Goal: Transaction & Acquisition: Purchase product/service

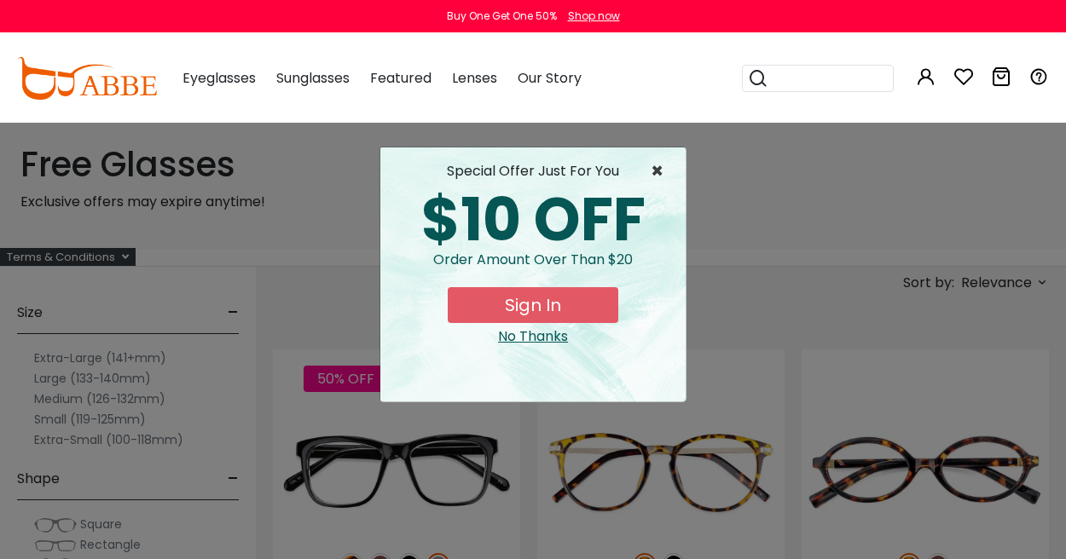
click at [659, 167] on span "×" at bounding box center [661, 171] width 21 height 20
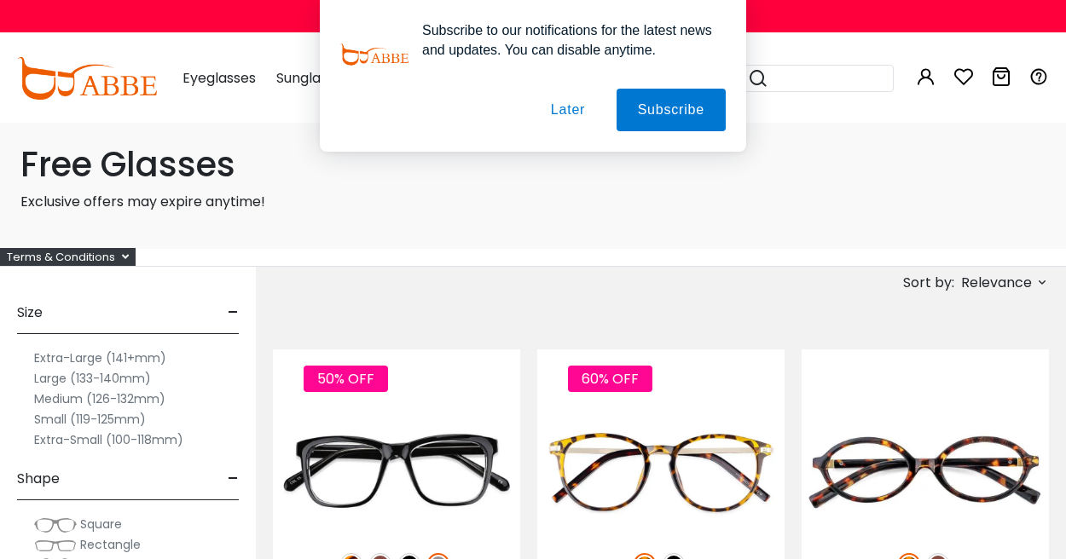
click at [0, 0] on button "Later" at bounding box center [0, 0] width 0 height 0
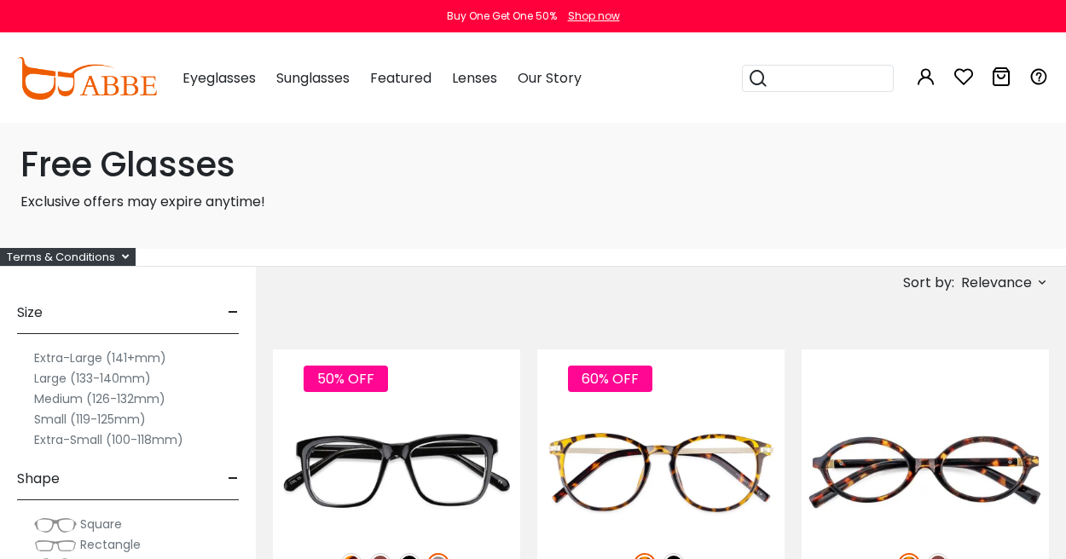
scroll to position [-1, 0]
click at [141, 180] on h1 "Free Glasses" at bounding box center [532, 164] width 1025 height 41
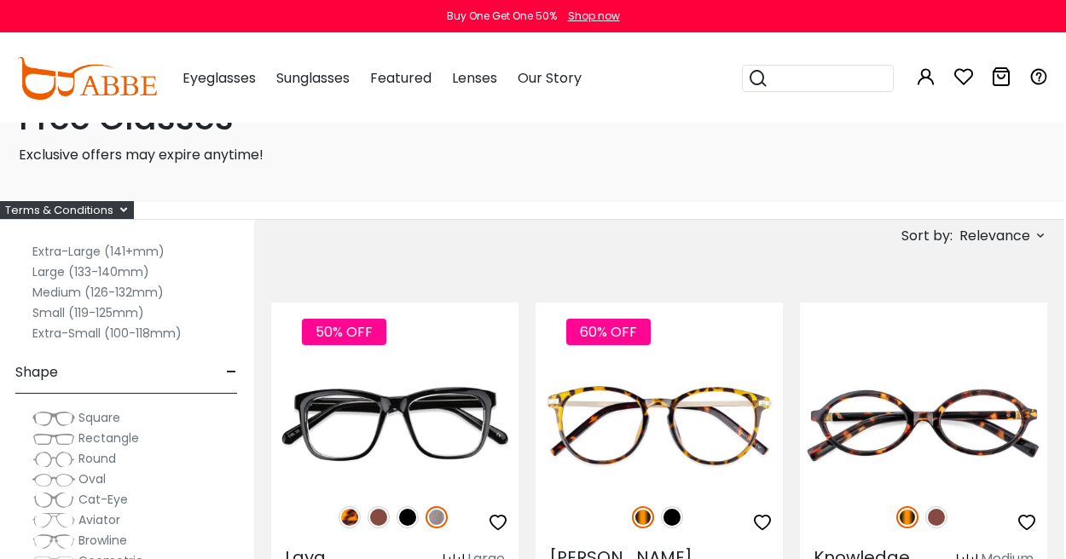
scroll to position [49, 2]
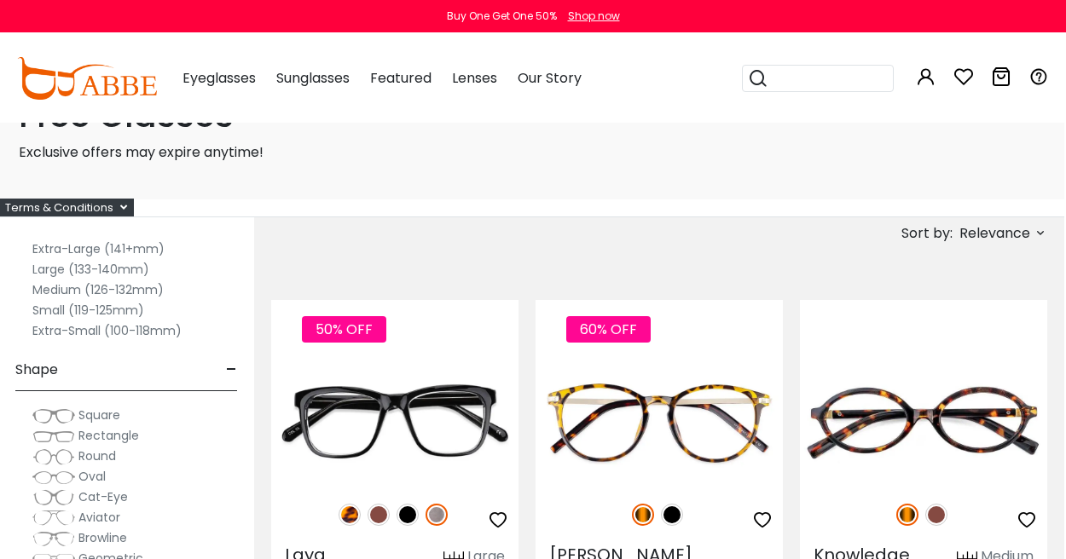
click at [171, 119] on div "Eyeglasses Women's Eyeglasses Men's Eyeglasses Kids' Eyeglasses All Eyeglasses …" at bounding box center [373, 78] width 416 height 85
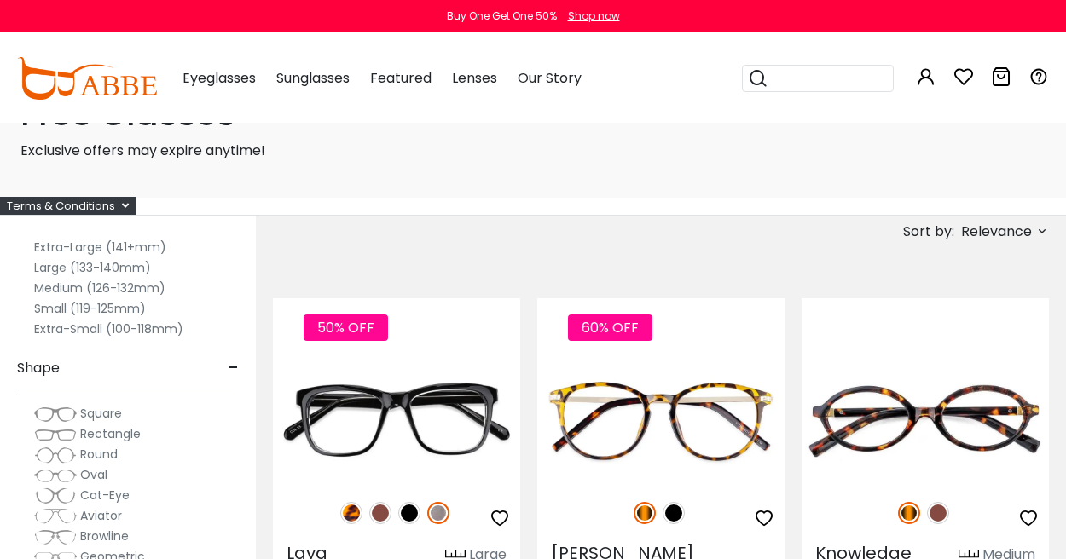
scroll to position [54, 0]
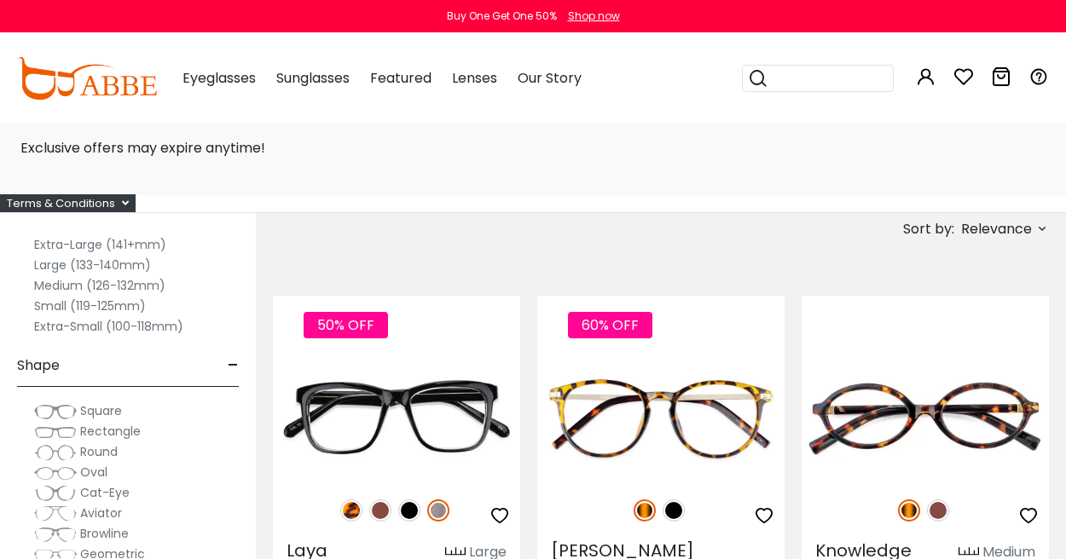
click at [970, 230] on span "Relevance" at bounding box center [996, 229] width 71 height 31
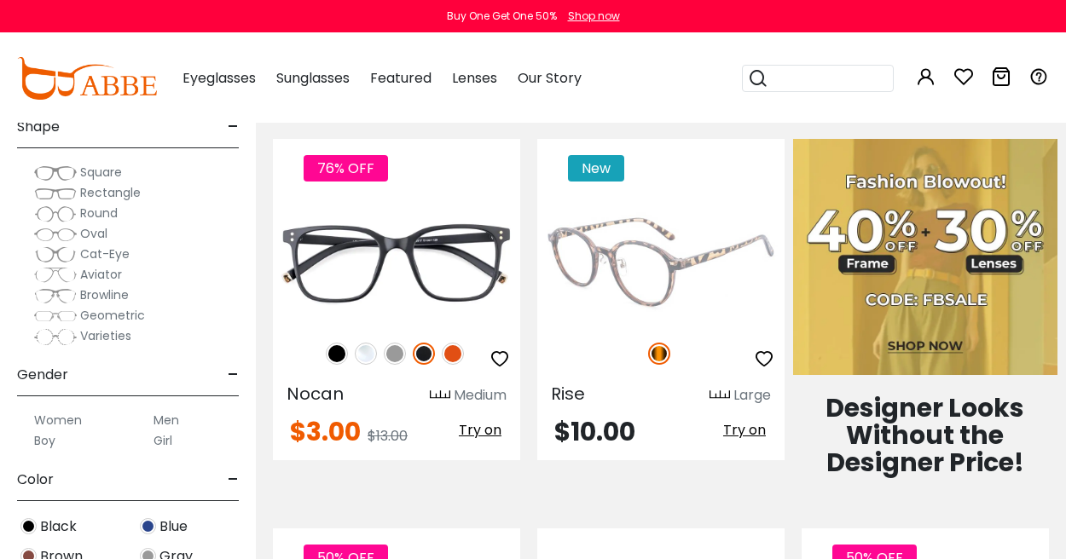
scroll to position [624, 0]
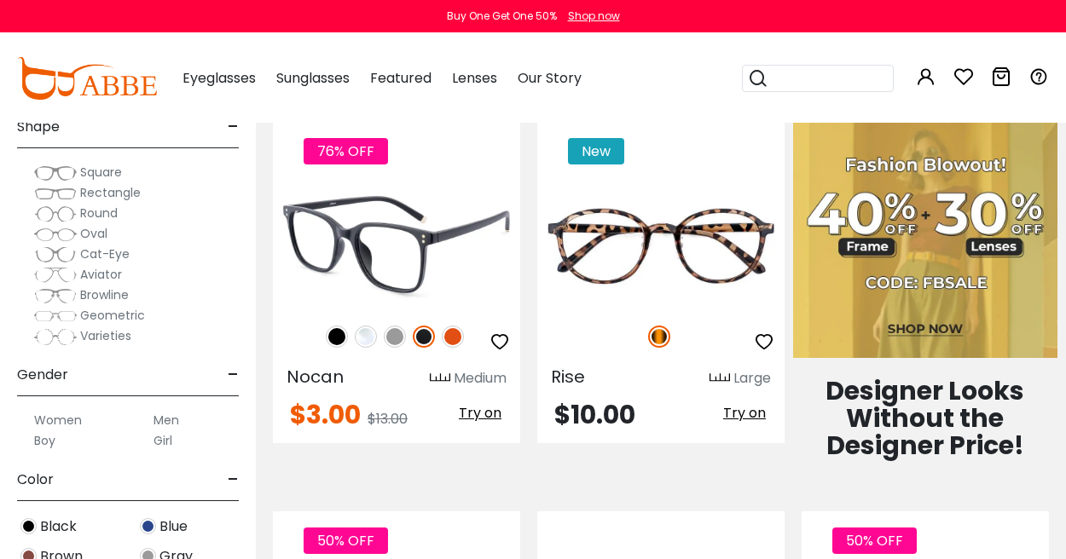
click at [452, 326] on img at bounding box center [453, 337] width 22 height 22
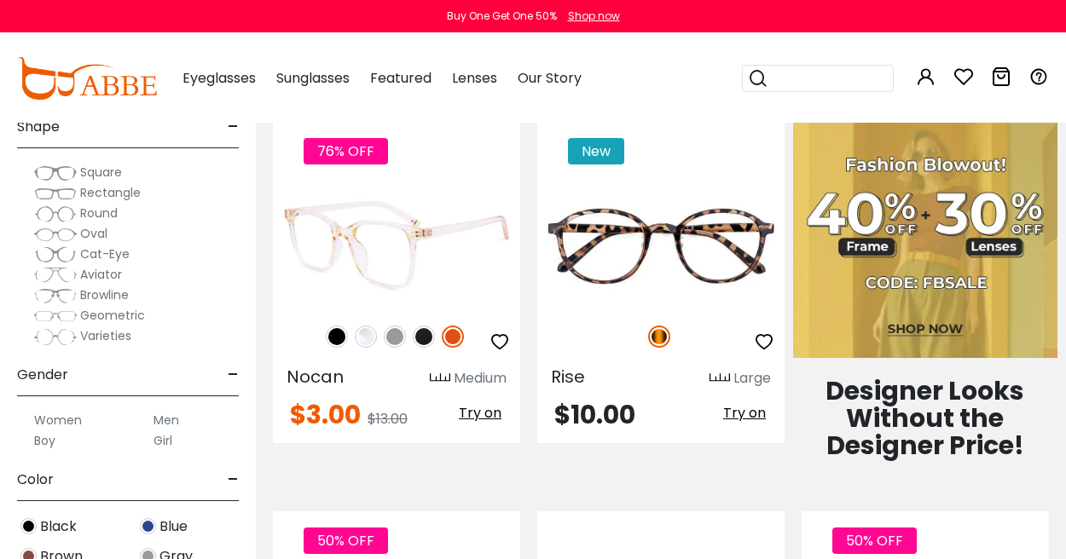
click at [421, 326] on img at bounding box center [424, 337] width 22 height 22
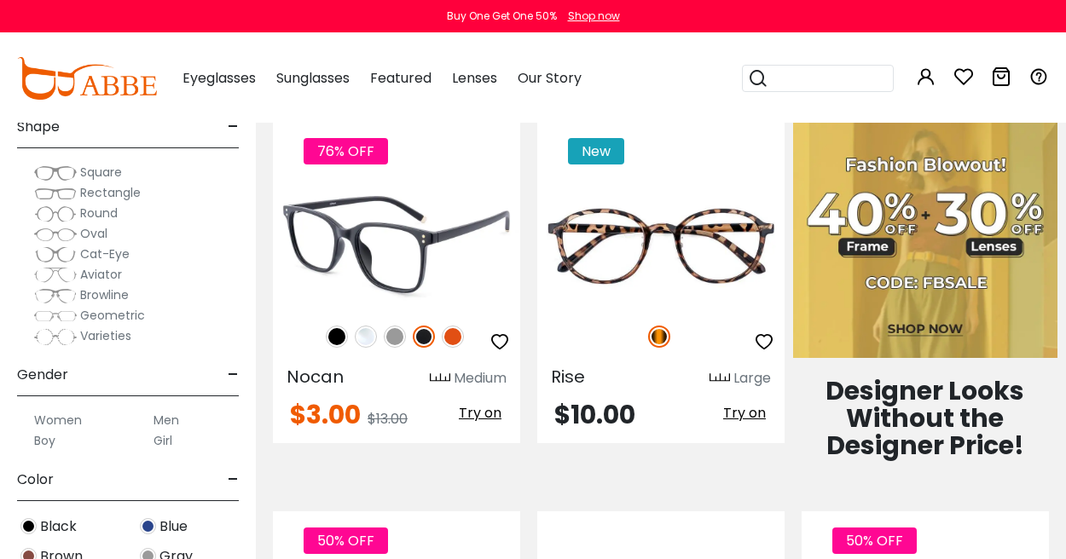
click at [389, 326] on img at bounding box center [395, 337] width 22 height 22
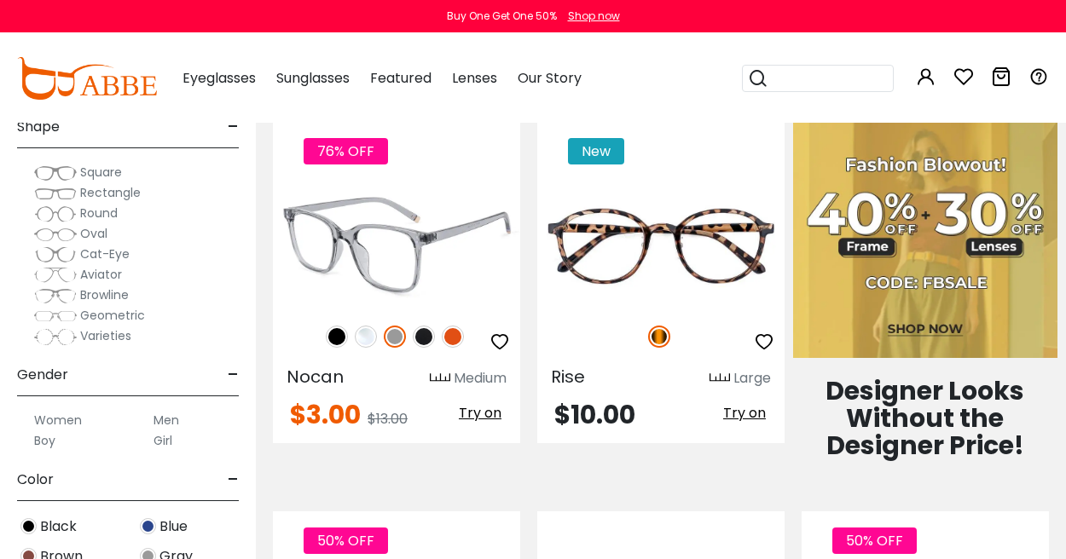
click at [367, 326] on img at bounding box center [366, 337] width 22 height 22
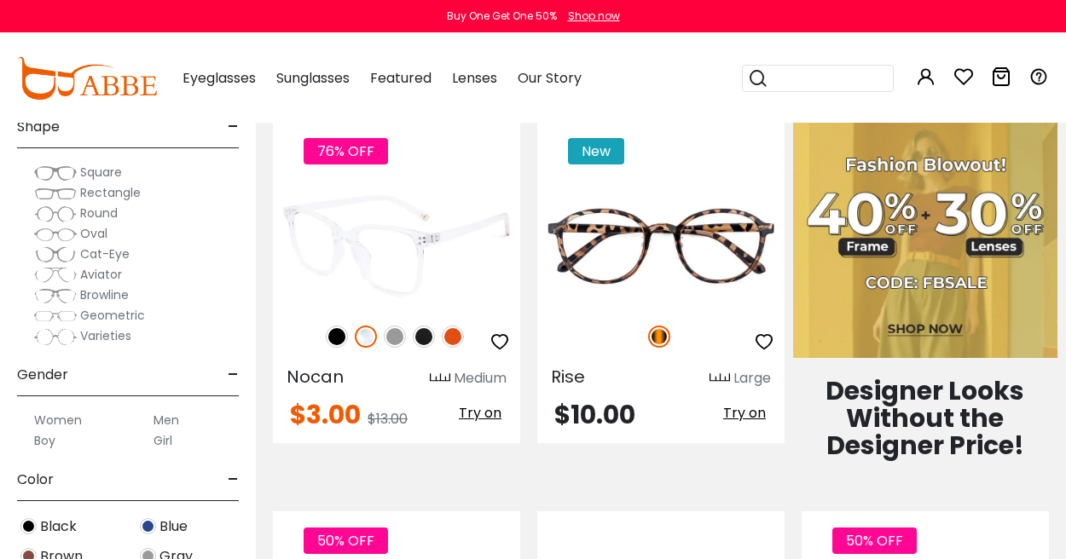
click at [337, 326] on img at bounding box center [337, 337] width 22 height 22
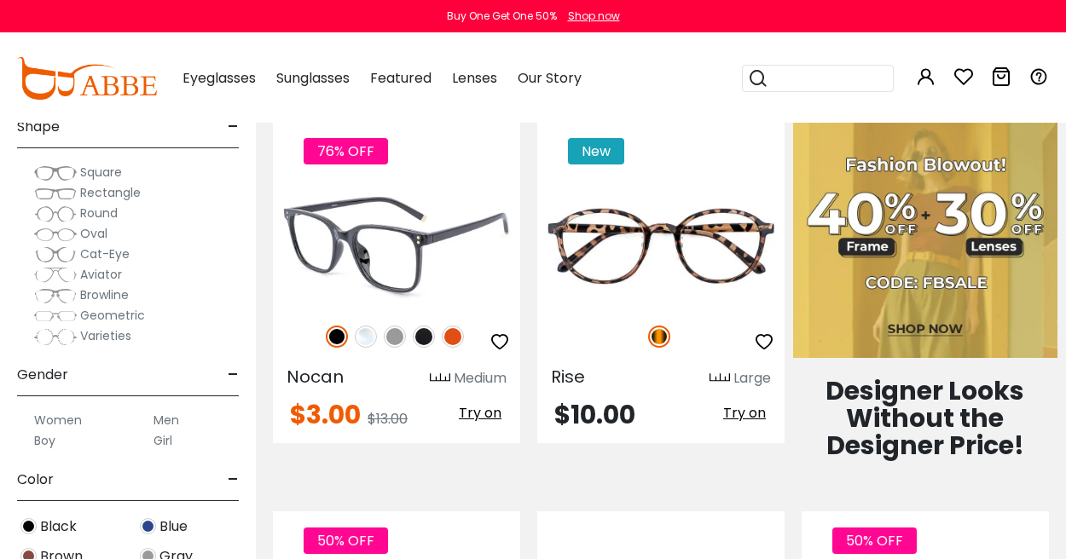
click at [458, 326] on img at bounding box center [453, 337] width 22 height 22
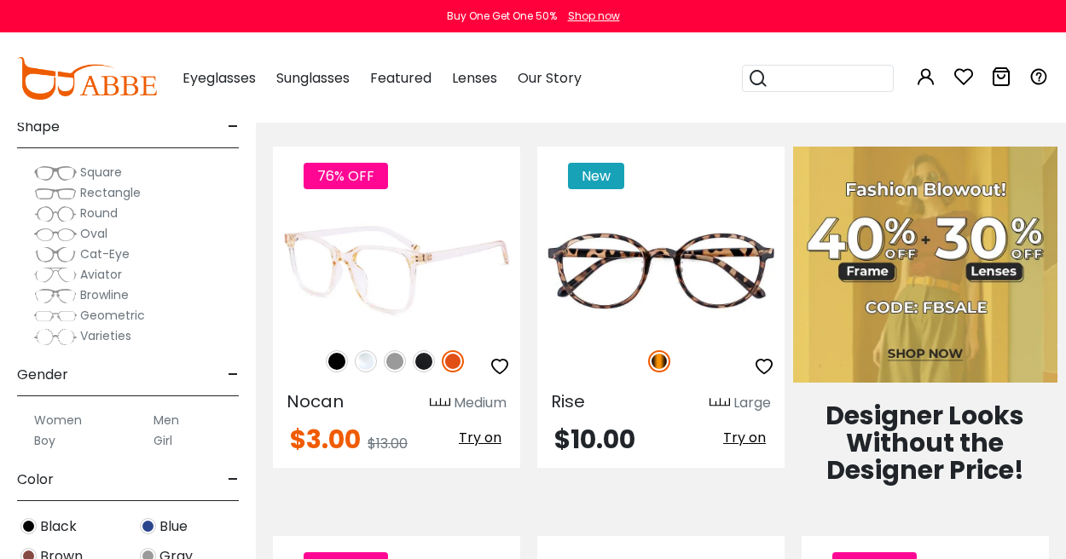
scroll to position [620, 0]
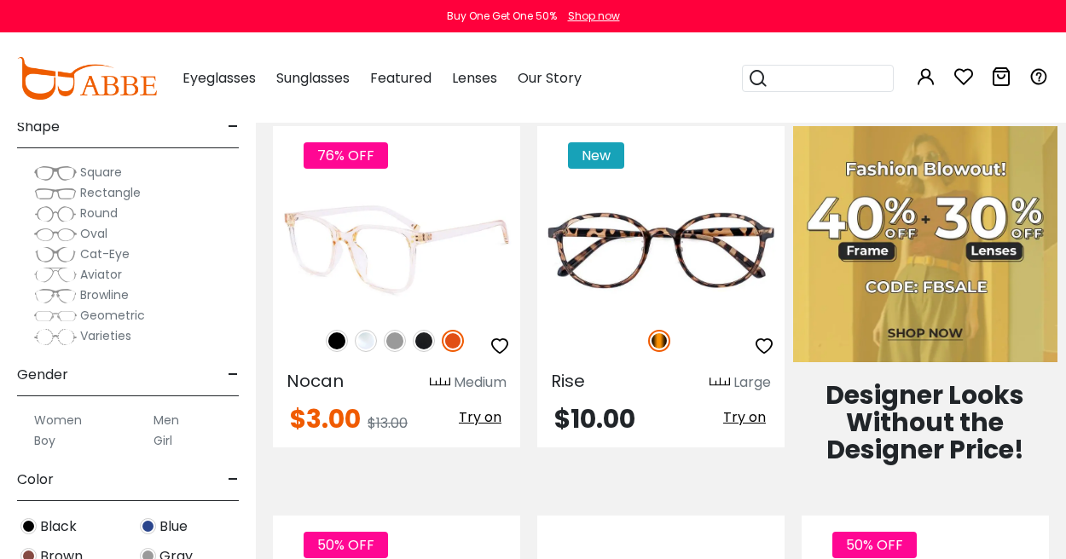
click at [421, 330] on img at bounding box center [424, 341] width 22 height 22
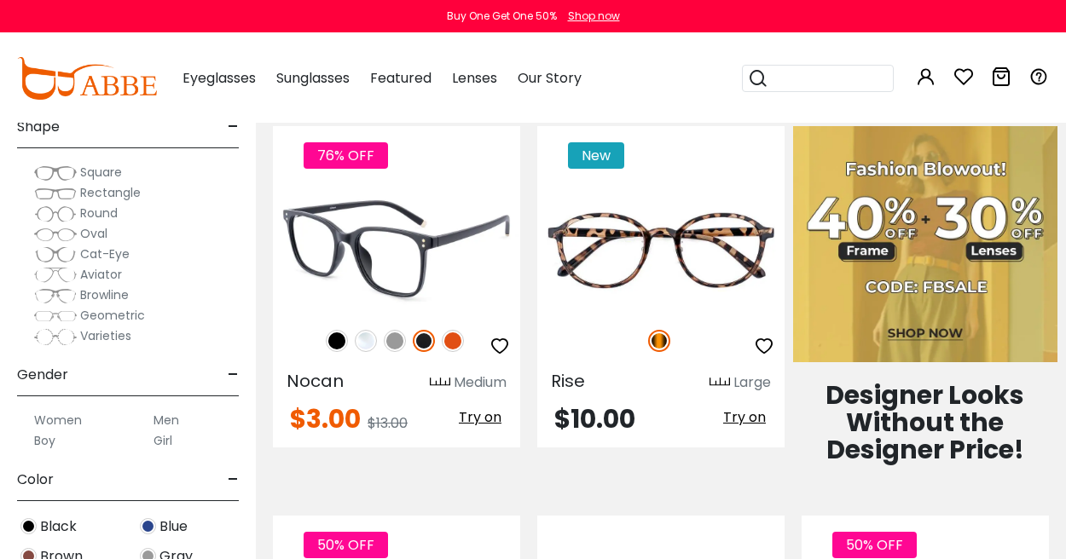
click at [388, 330] on img at bounding box center [395, 341] width 22 height 22
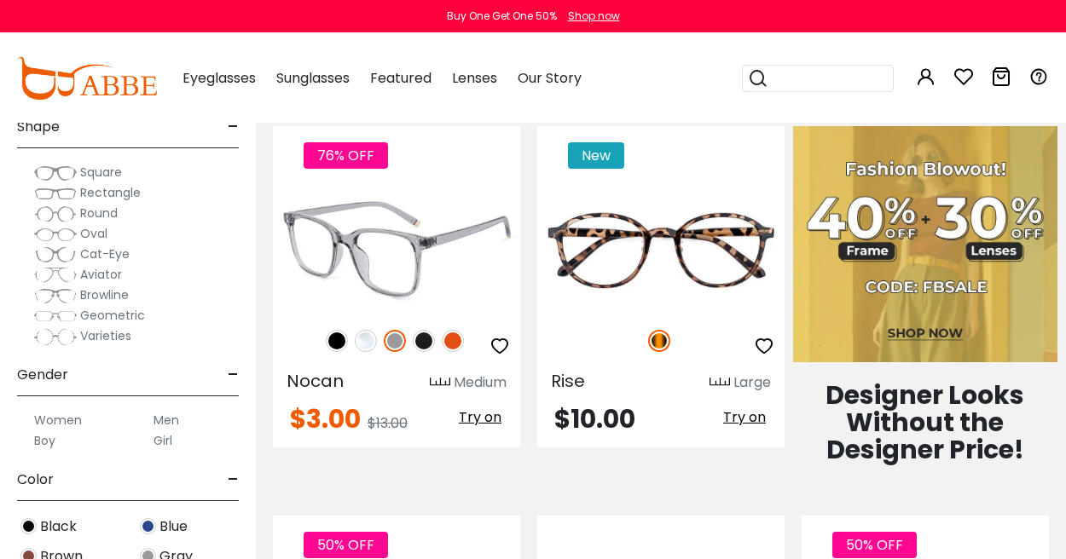
click at [360, 330] on img at bounding box center [366, 341] width 22 height 22
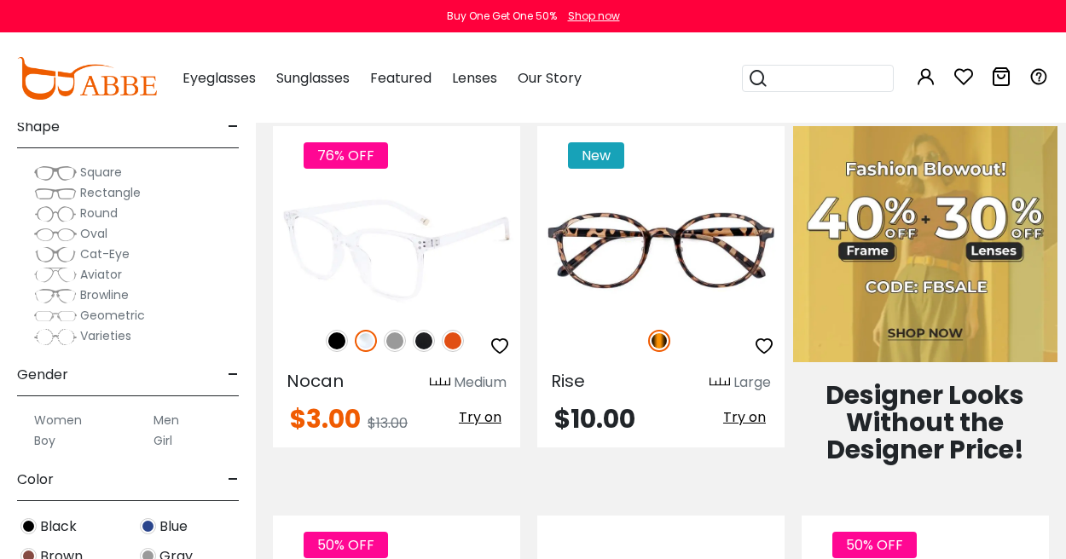
click at [341, 330] on img at bounding box center [337, 341] width 22 height 22
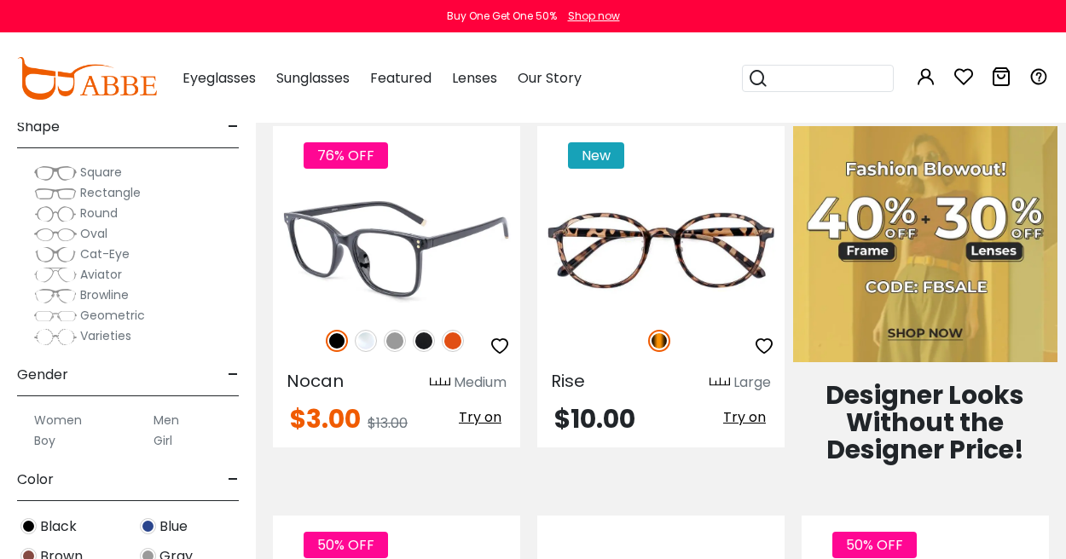
click at [397, 330] on img at bounding box center [395, 341] width 22 height 22
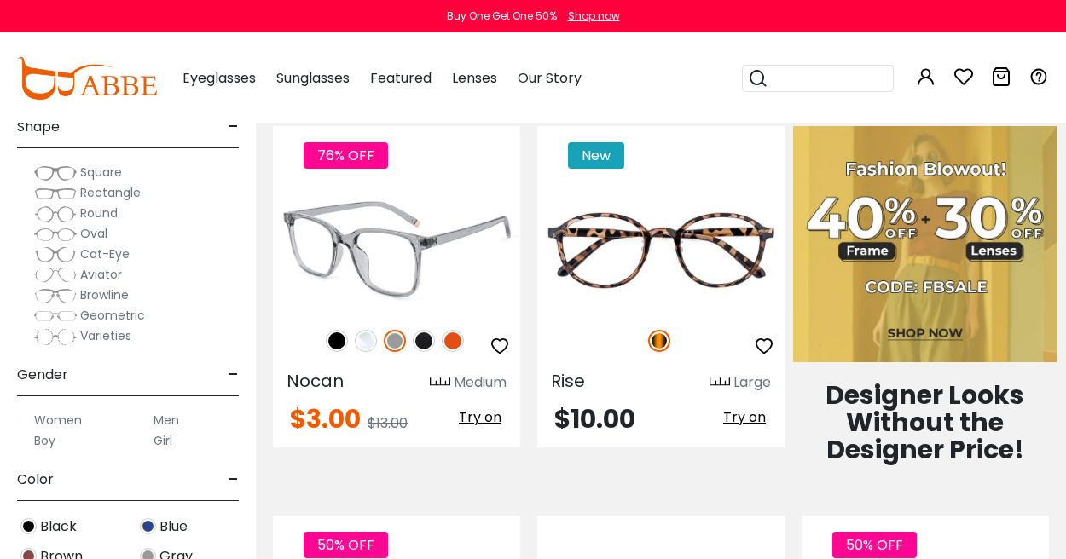
click at [446, 330] on img at bounding box center [453, 341] width 22 height 22
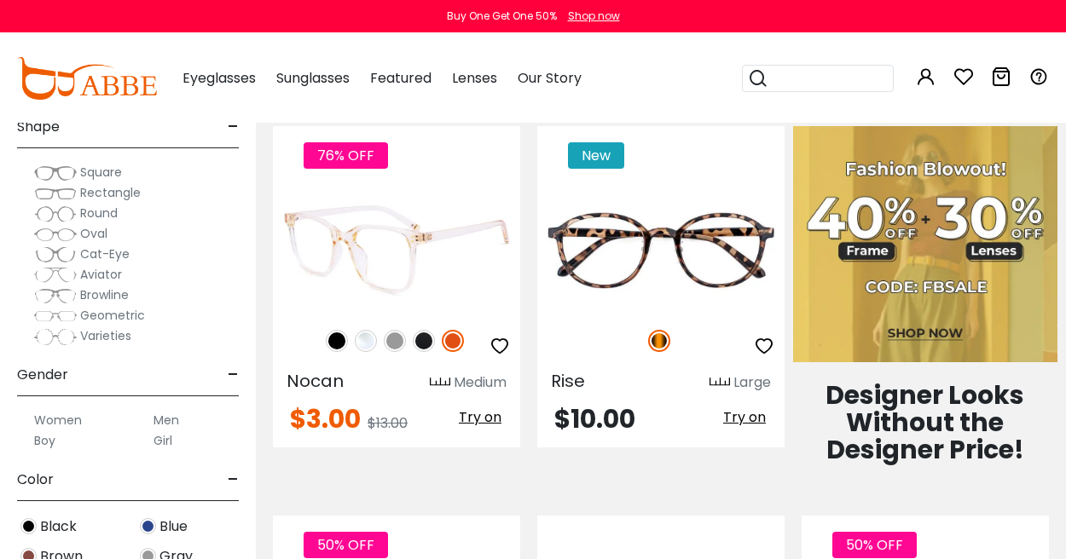
click at [400, 330] on img at bounding box center [395, 341] width 22 height 22
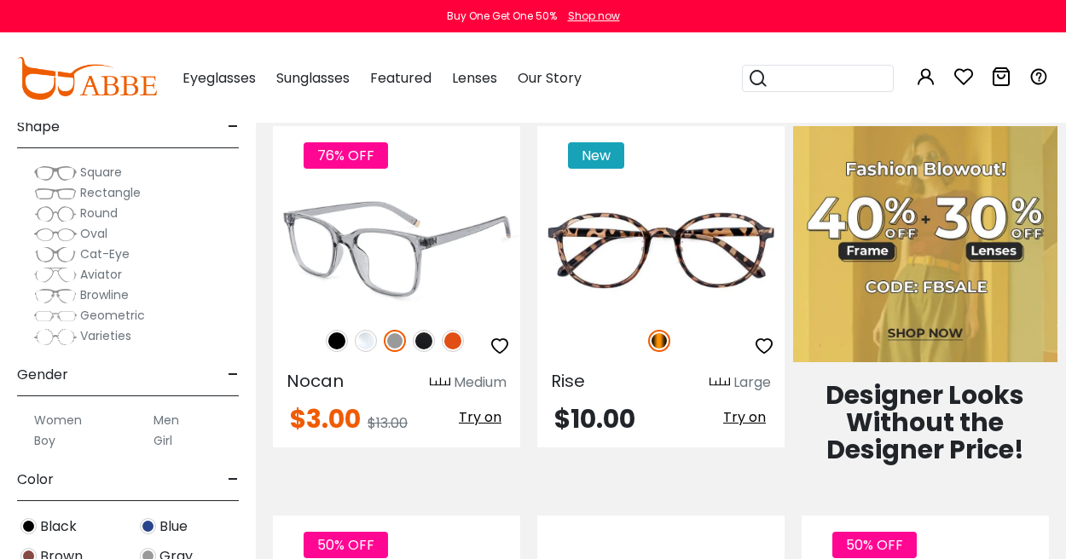
click at [461, 261] on img at bounding box center [396, 250] width 247 height 124
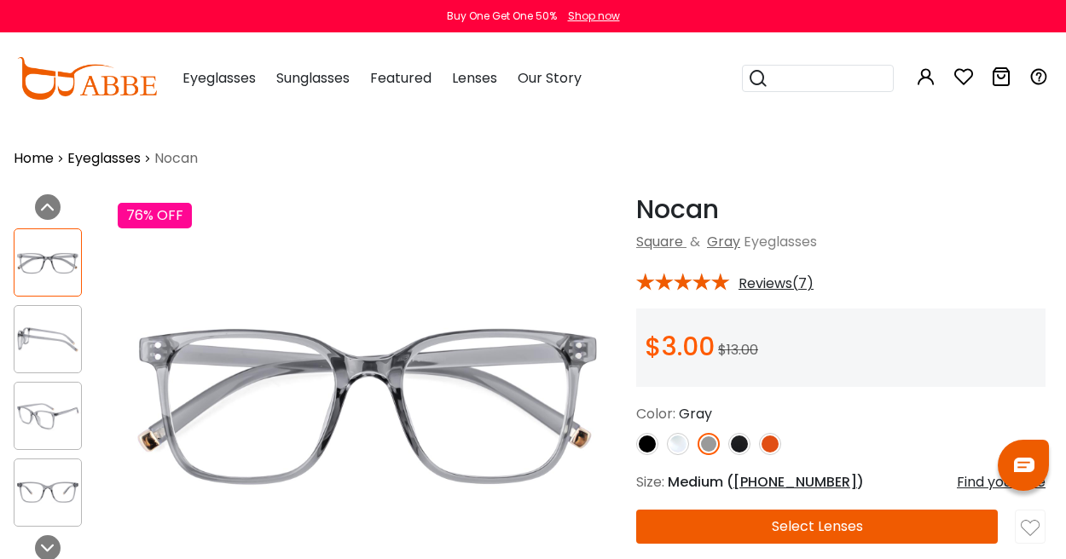
scroll to position [0, 3]
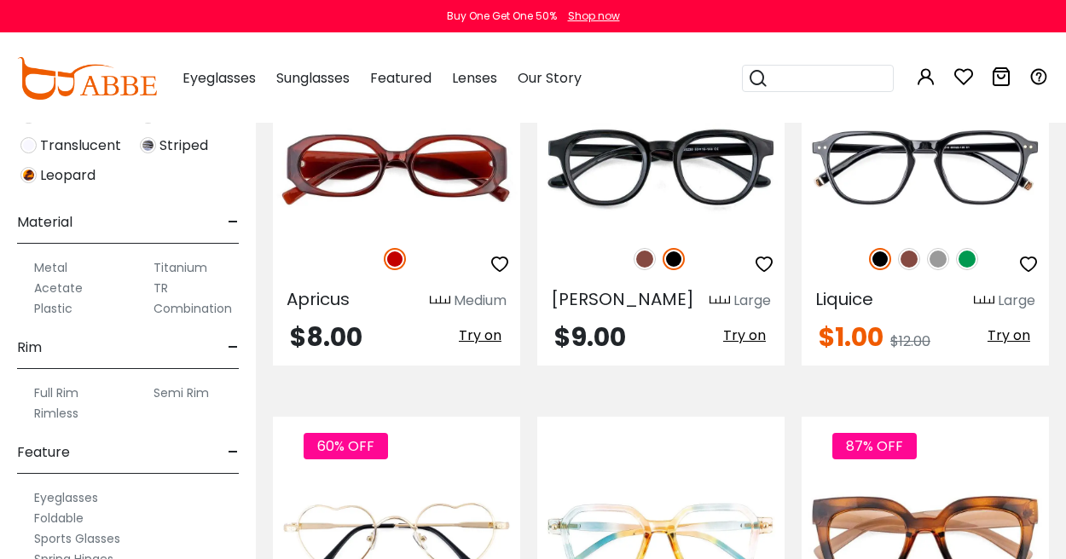
scroll to position [769, 0]
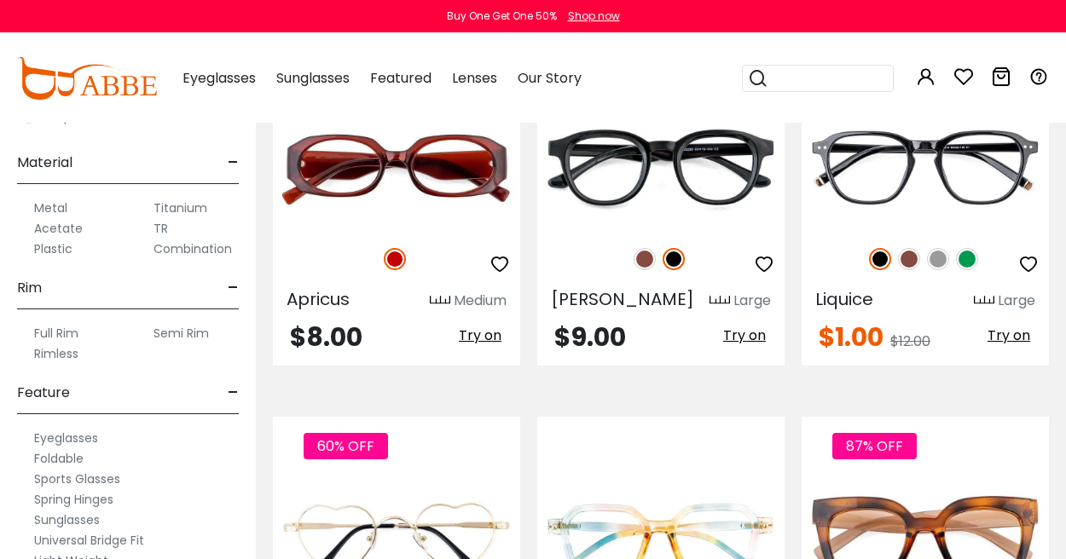
click at [55, 209] on label "Metal" at bounding box center [50, 208] width 33 height 20
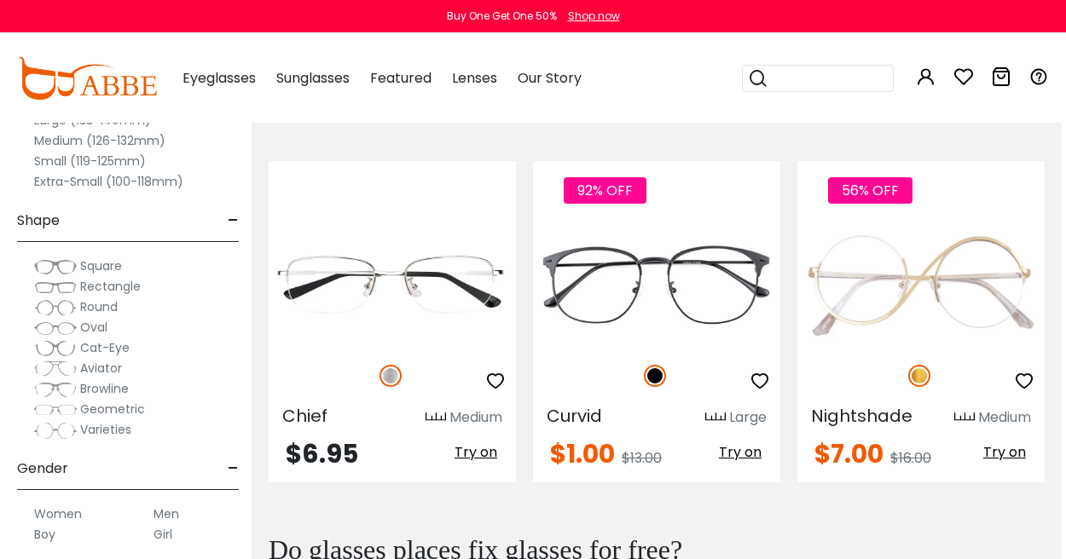
scroll to position [582, 4]
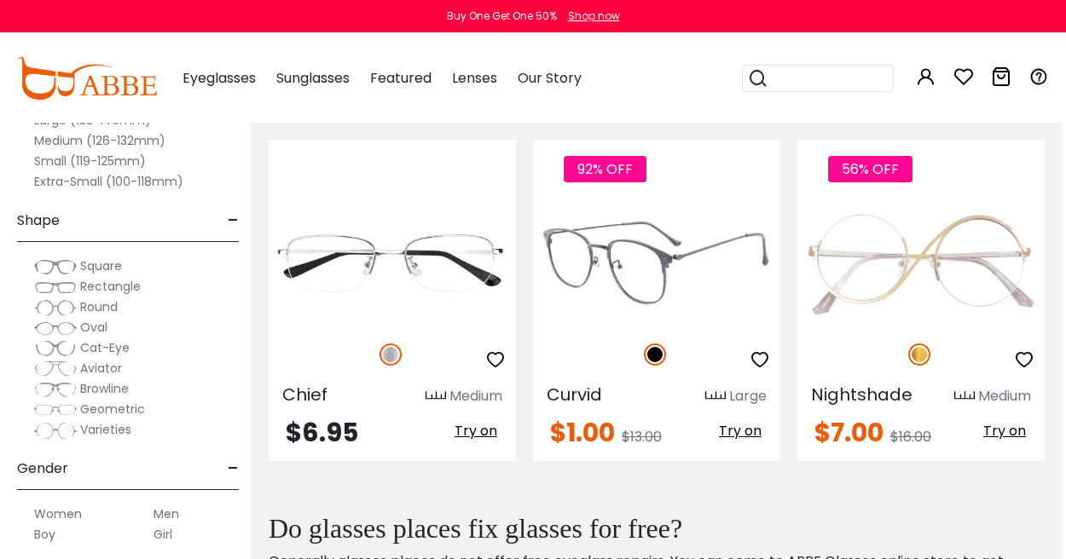
click at [663, 268] on img at bounding box center [656, 263] width 247 height 124
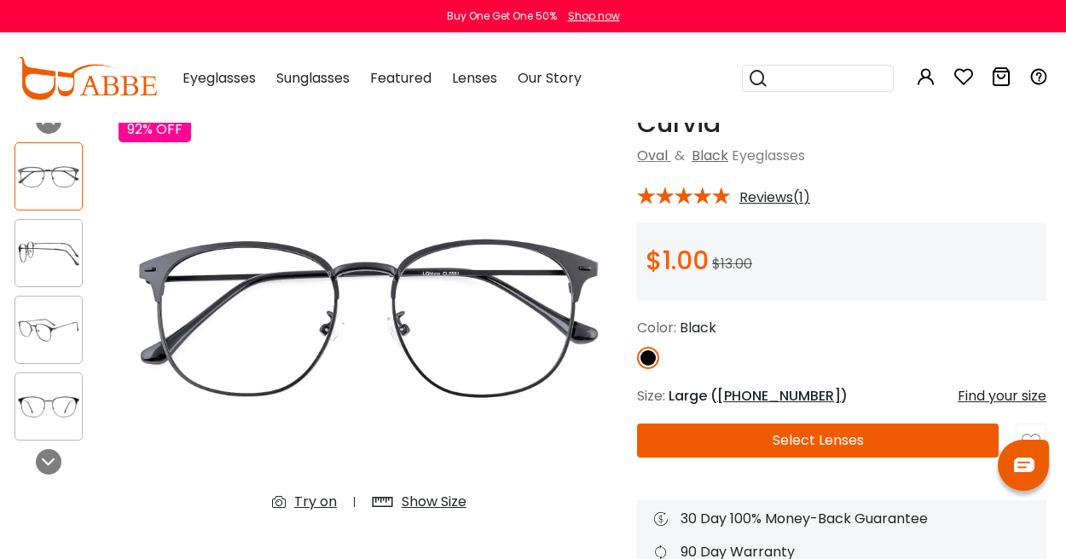
scroll to position [78, 3]
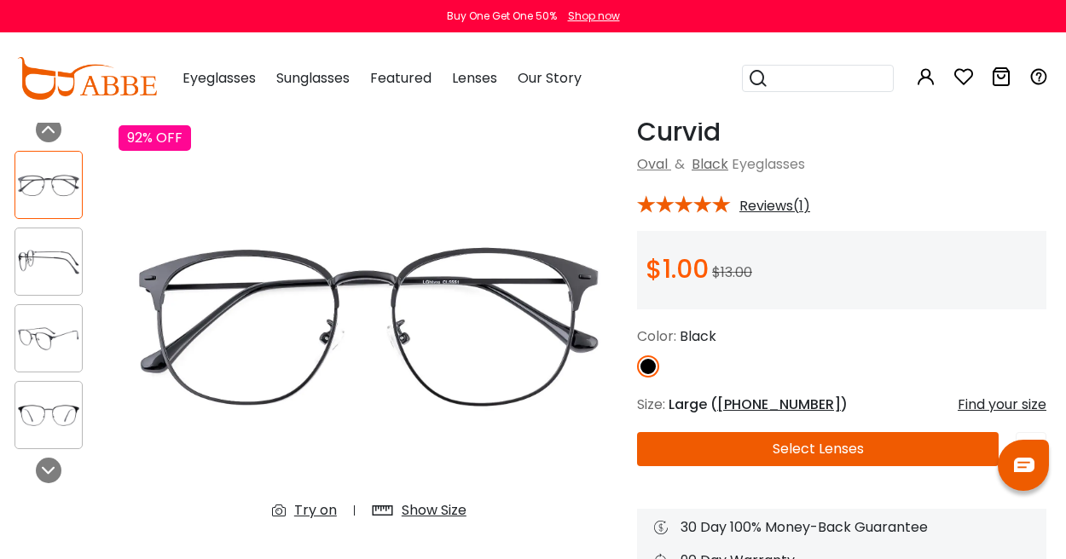
click at [32, 246] on img at bounding box center [48, 262] width 67 height 33
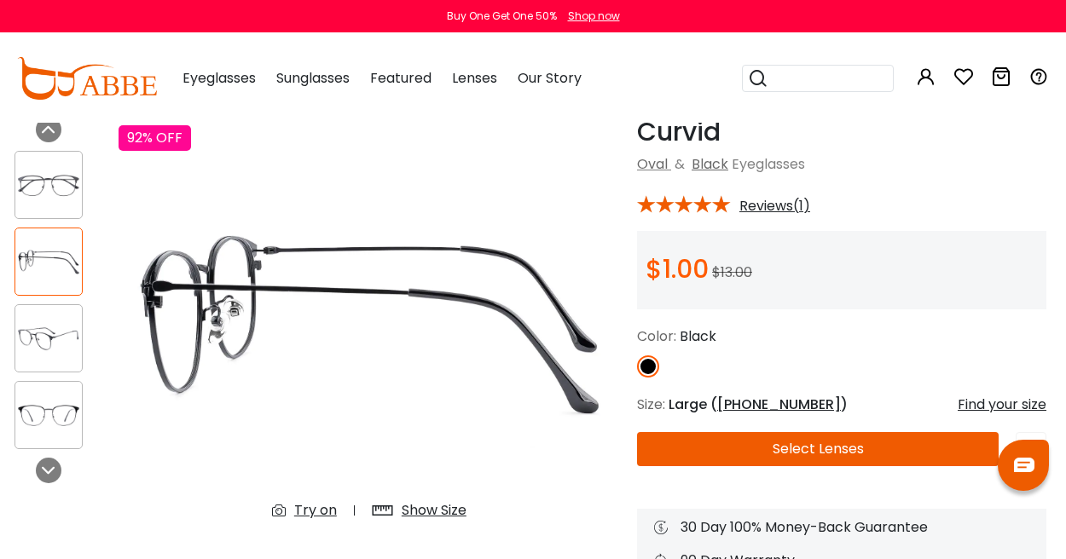
click at [35, 300] on div at bounding box center [57, 300] width 87 height 316
click at [38, 336] on img at bounding box center [48, 338] width 67 height 33
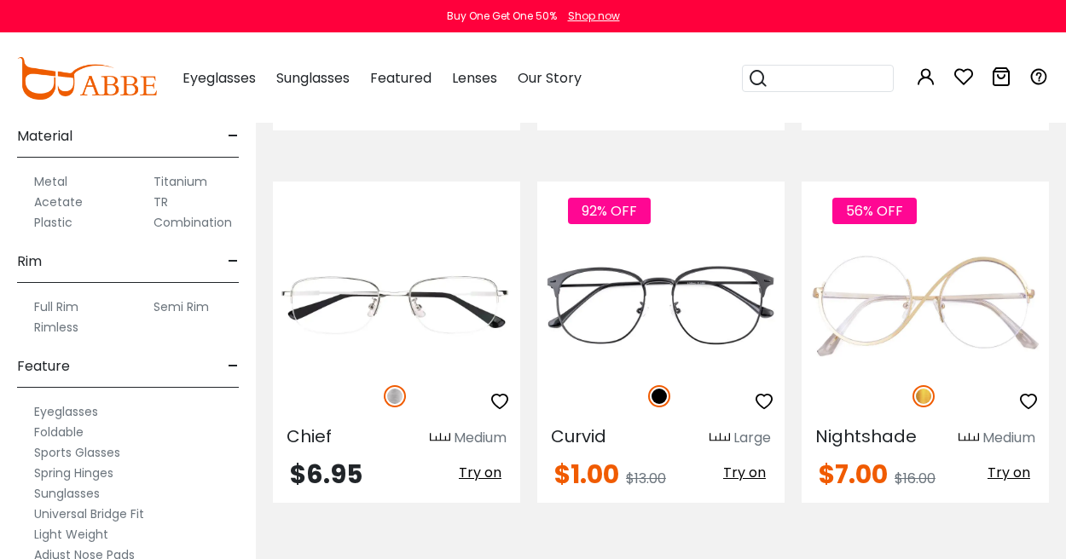
scroll to position [797, 0]
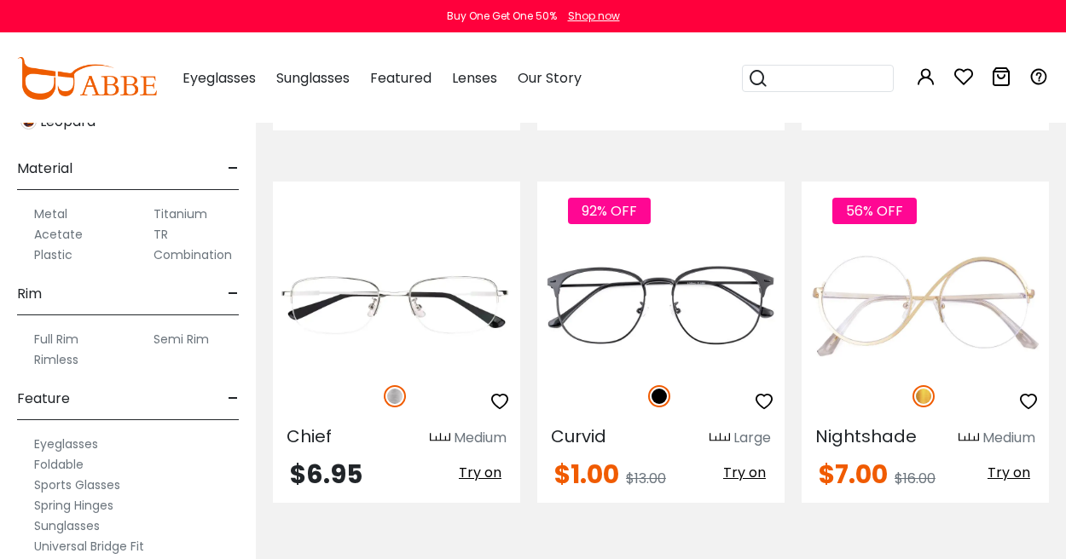
click at [182, 210] on label "Titanium" at bounding box center [180, 214] width 54 height 20
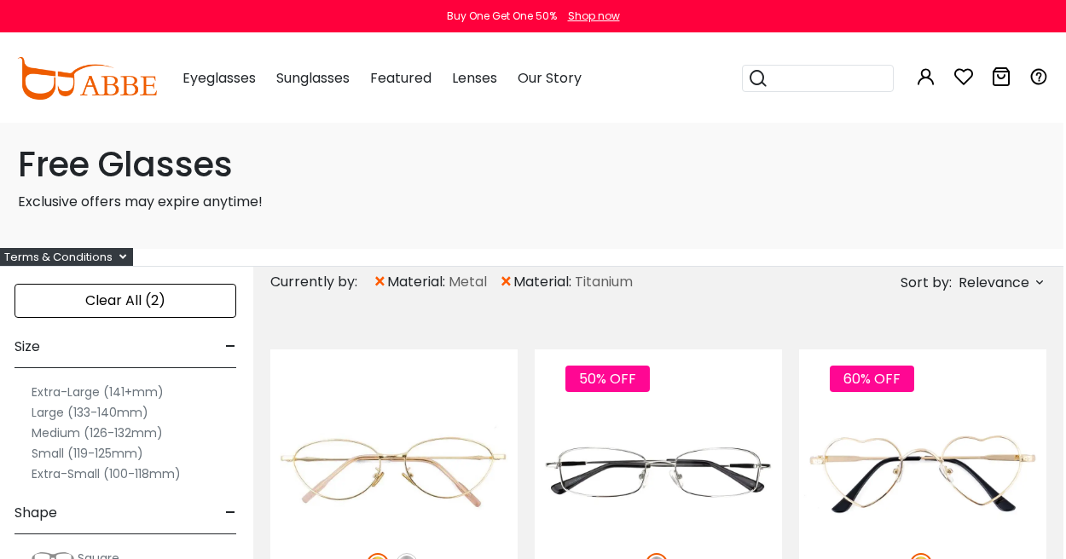
scroll to position [0, 3]
click at [381, 283] on span "×" at bounding box center [380, 282] width 14 height 31
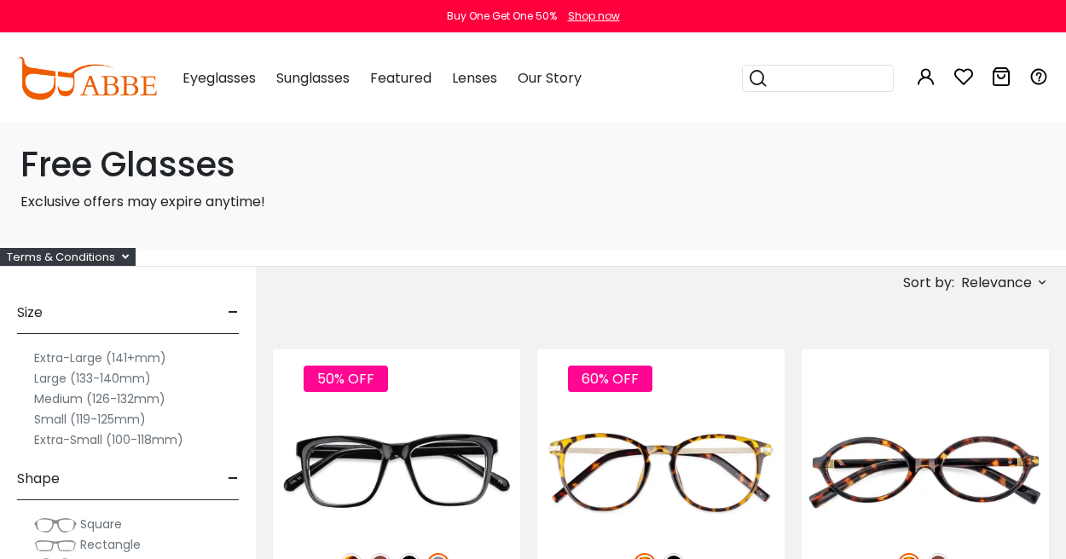
click at [1031, 275] on span "Relevance" at bounding box center [1003, 283] width 91 height 20
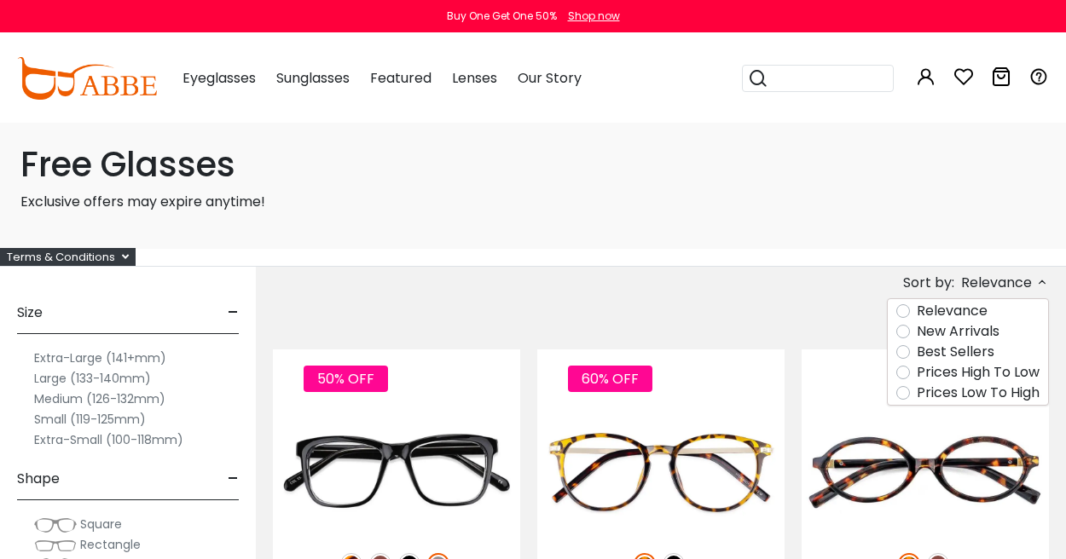
click at [917, 351] on label "Best Sellers" at bounding box center [956, 352] width 78 height 20
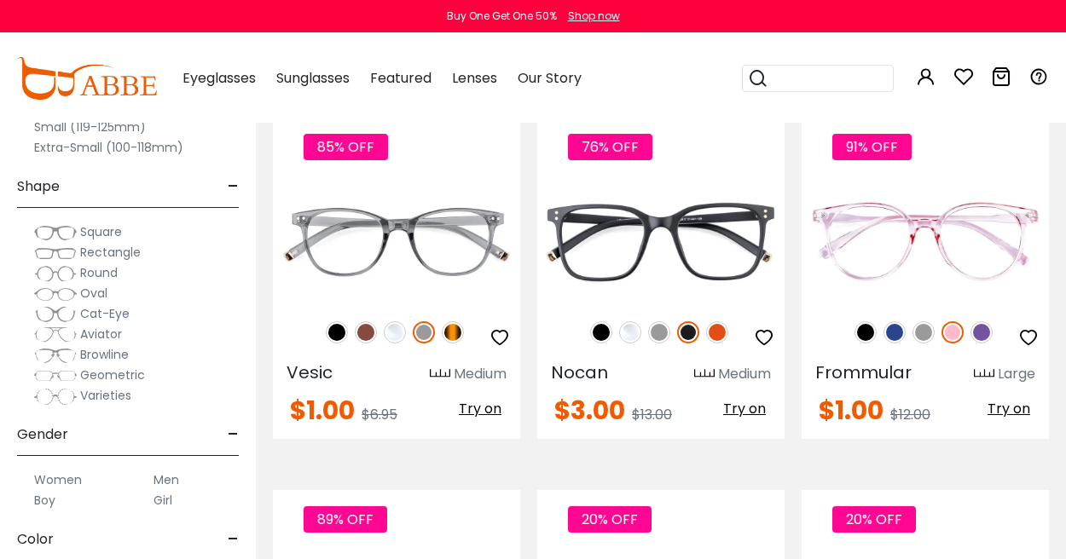
scroll to position [1791, 0]
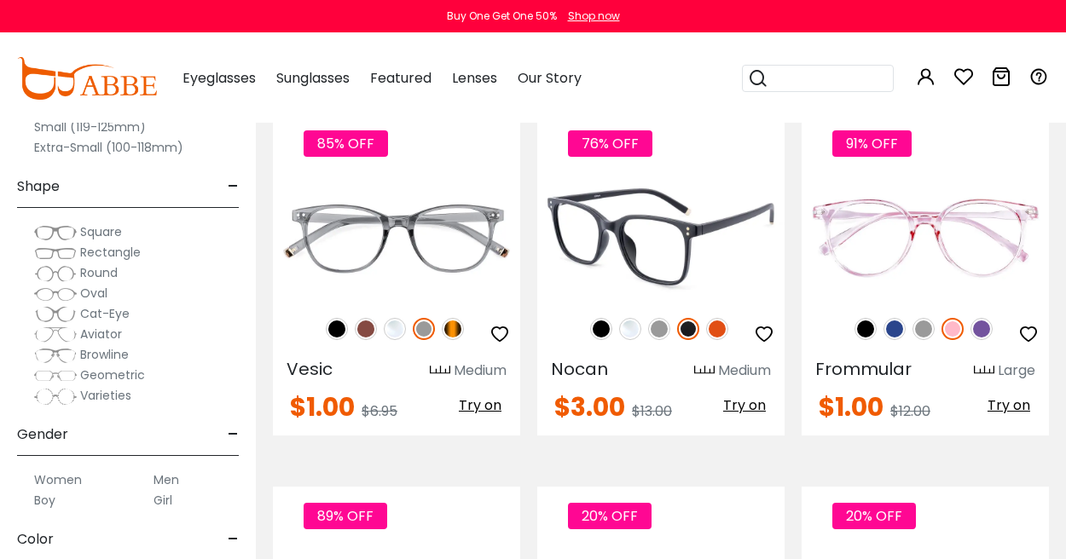
click at [626, 318] on img at bounding box center [630, 329] width 22 height 22
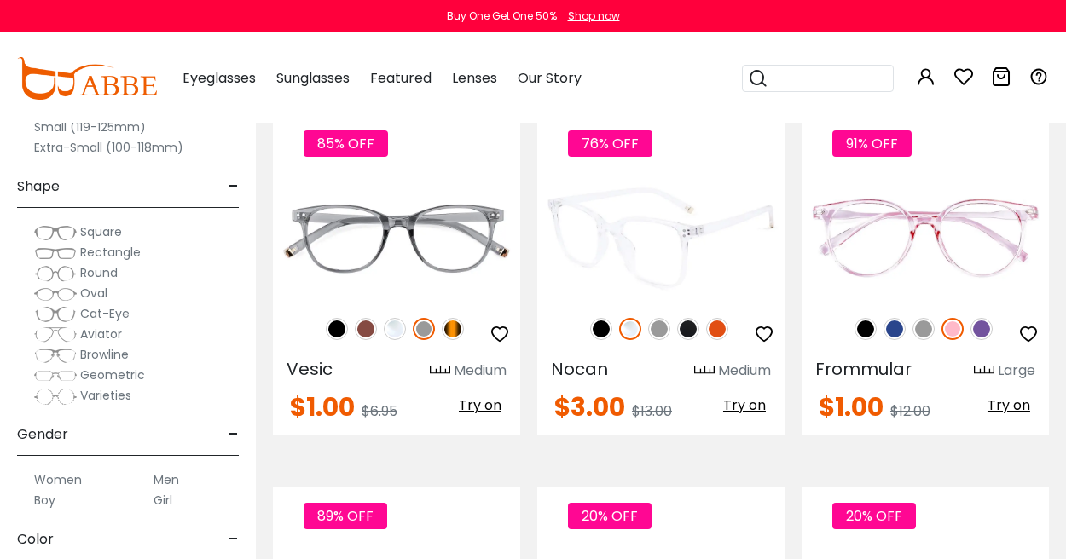
click at [652, 318] on img at bounding box center [659, 329] width 22 height 22
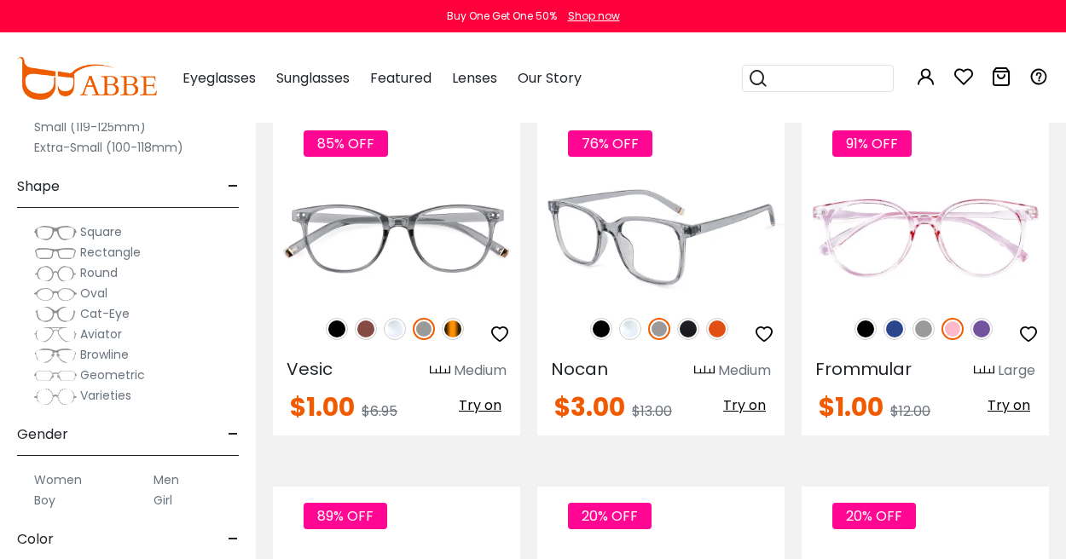
click at [676, 311] on div "76% OFF" at bounding box center [660, 329] width 247 height 36
click at [686, 318] on img at bounding box center [688, 329] width 22 height 22
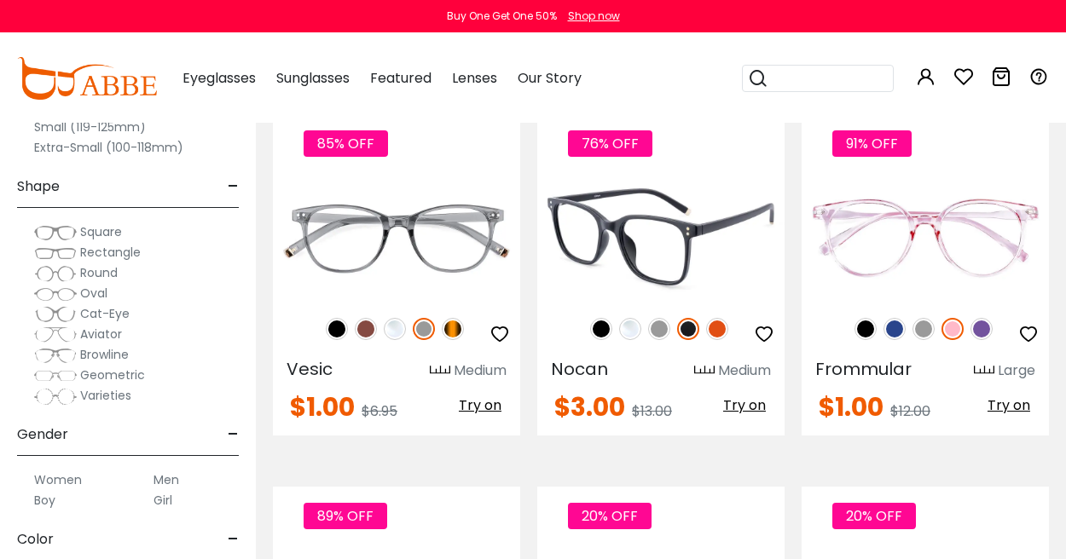
click at [711, 318] on img at bounding box center [717, 329] width 22 height 22
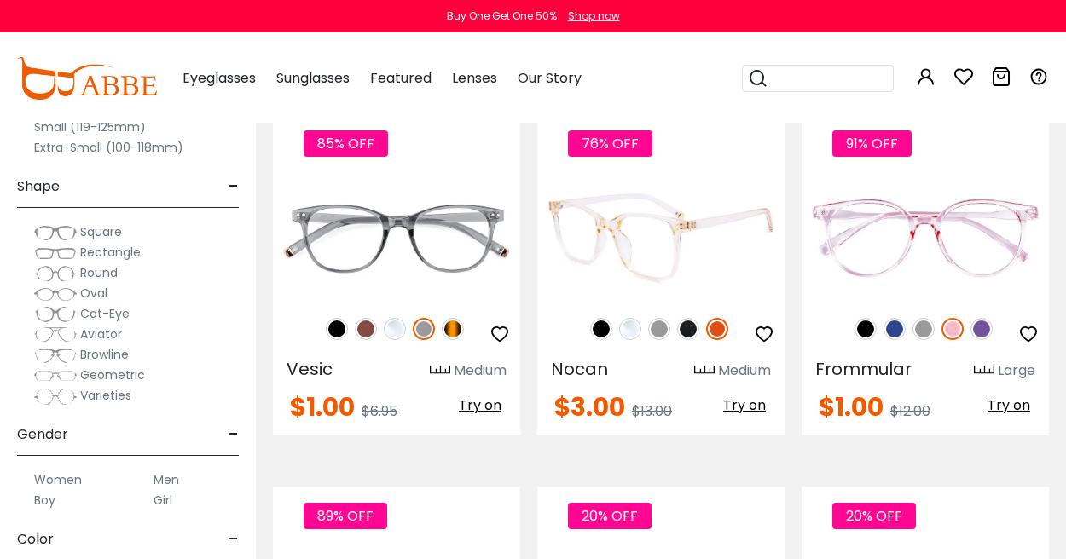
click at [603, 318] on img at bounding box center [601, 329] width 22 height 22
click at [630, 318] on img at bounding box center [630, 329] width 22 height 22
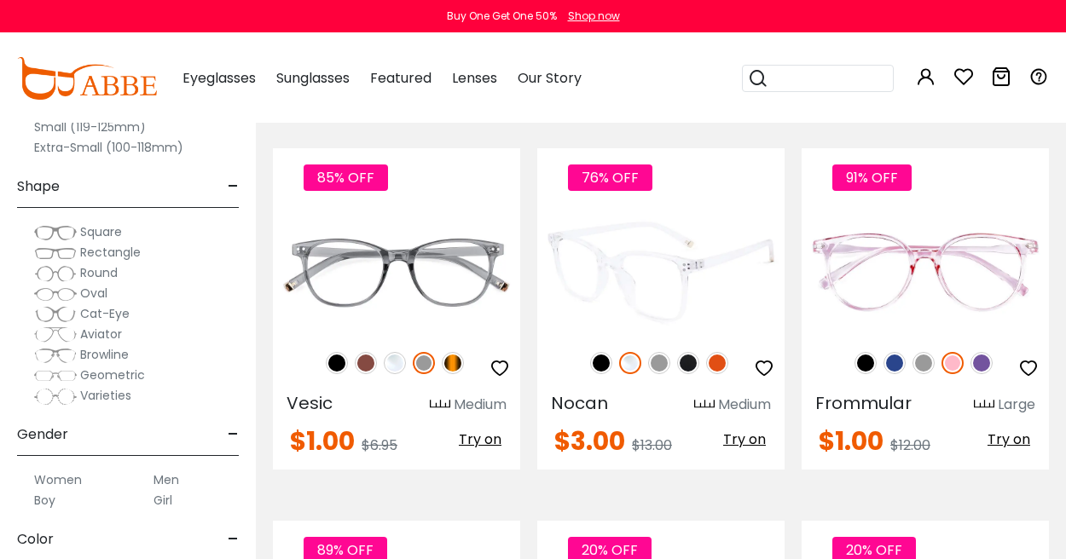
scroll to position [1767, 0]
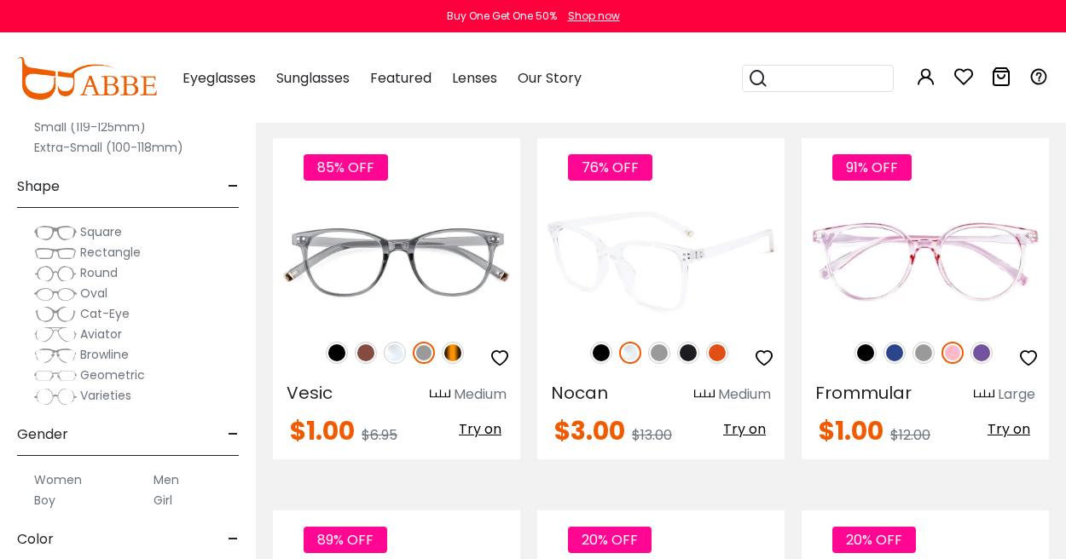
click at [762, 348] on icon "button" at bounding box center [764, 358] width 20 height 20
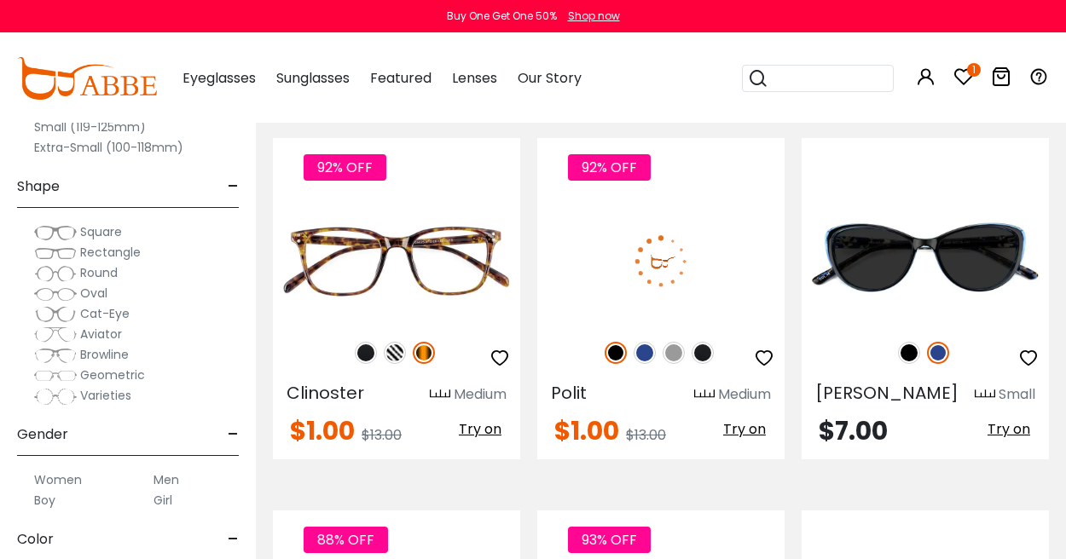
scroll to position [2526, 0]
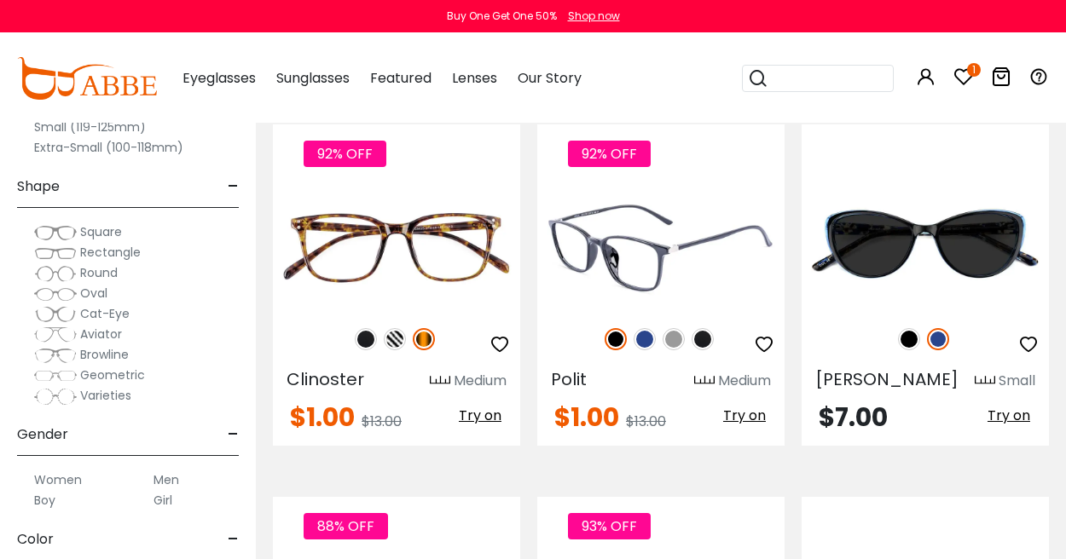
click at [669, 328] on img at bounding box center [674, 339] width 22 height 22
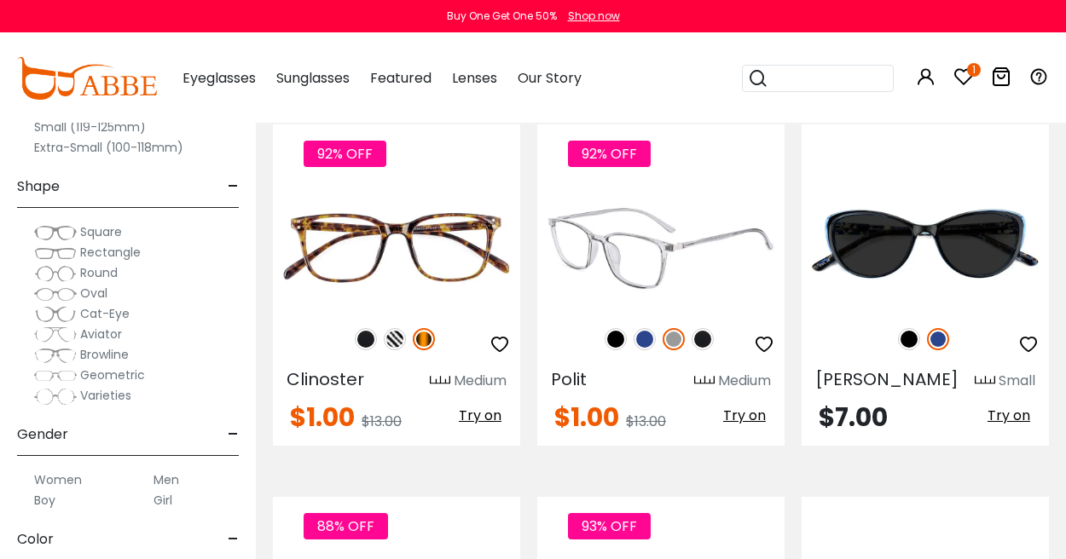
click at [641, 328] on img at bounding box center [645, 339] width 22 height 22
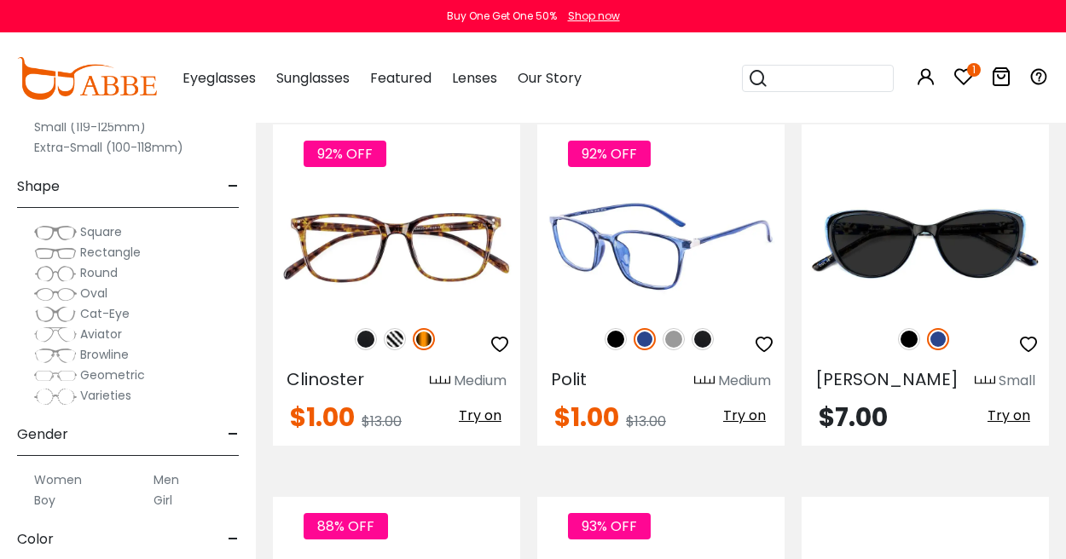
click at [700, 328] on img at bounding box center [703, 339] width 22 height 22
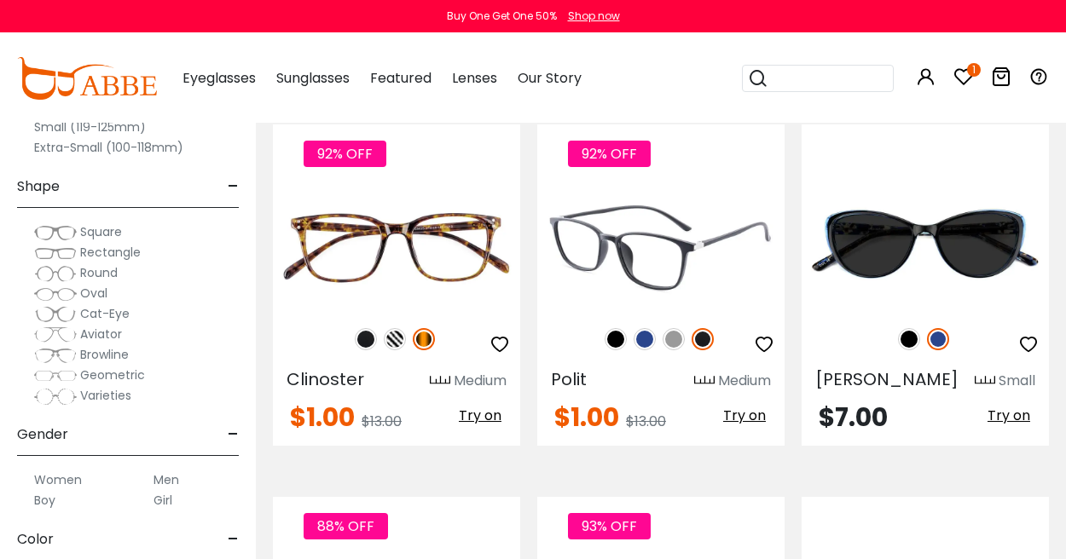
click at [639, 328] on img at bounding box center [645, 339] width 22 height 22
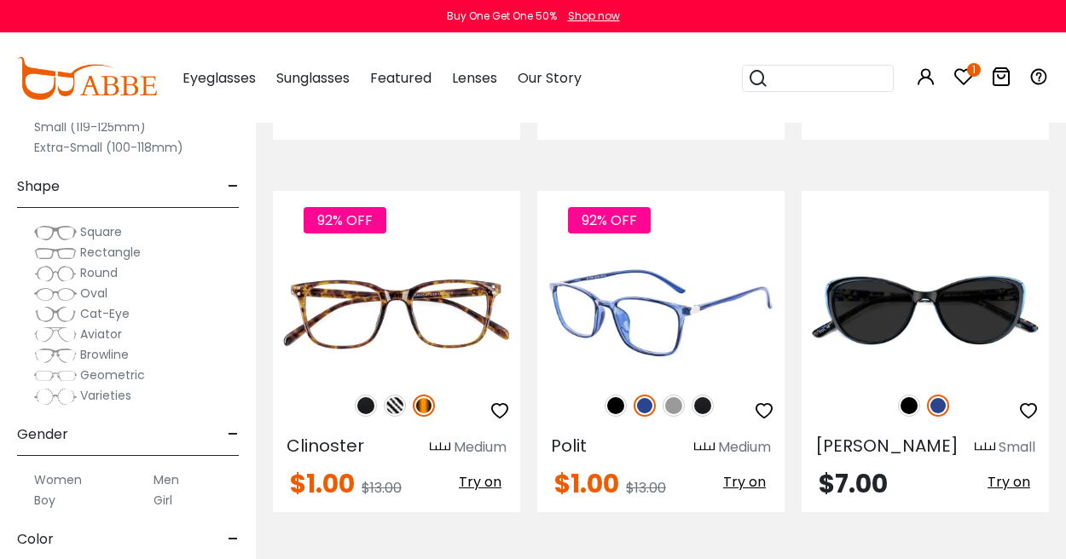
scroll to position [2444, 0]
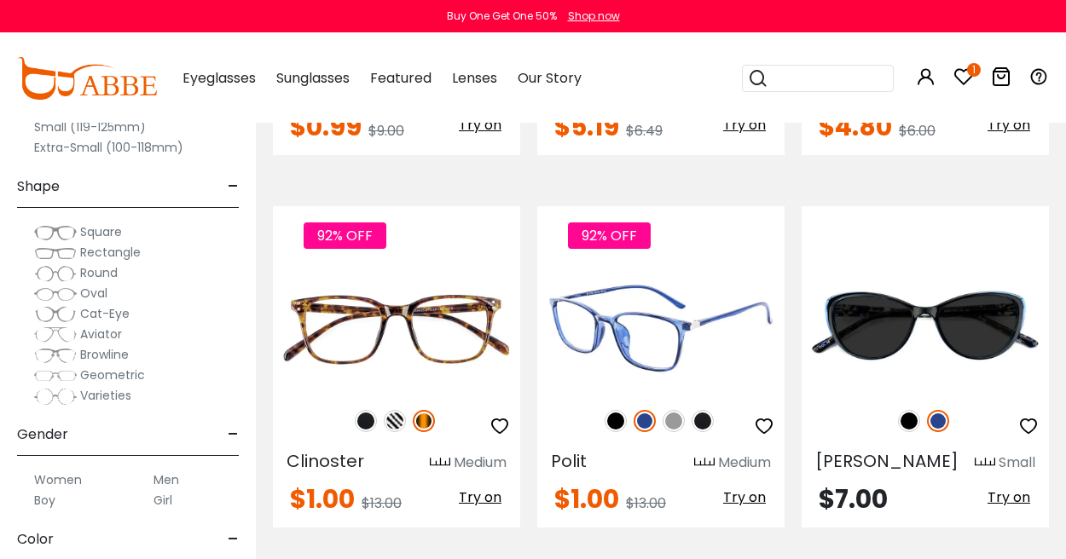
click at [762, 416] on icon "button" at bounding box center [764, 426] width 20 height 20
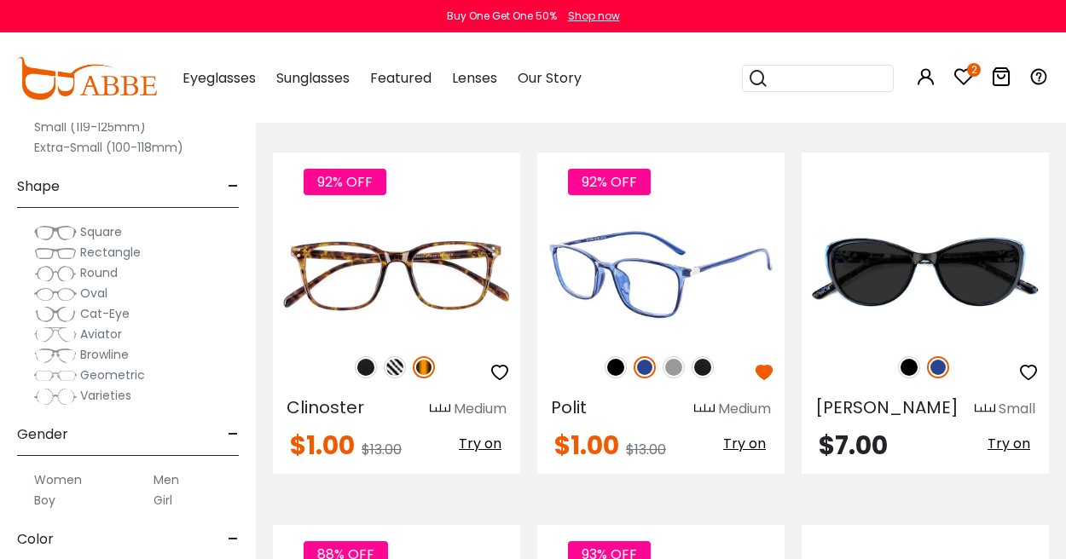
scroll to position [2503, 0]
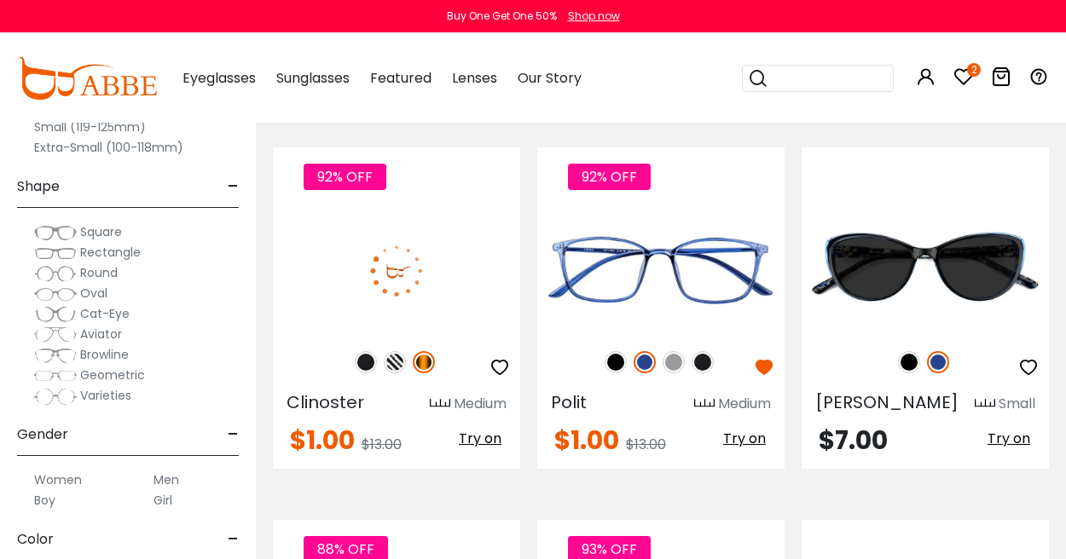
click at [391, 351] on img at bounding box center [395, 362] width 22 height 22
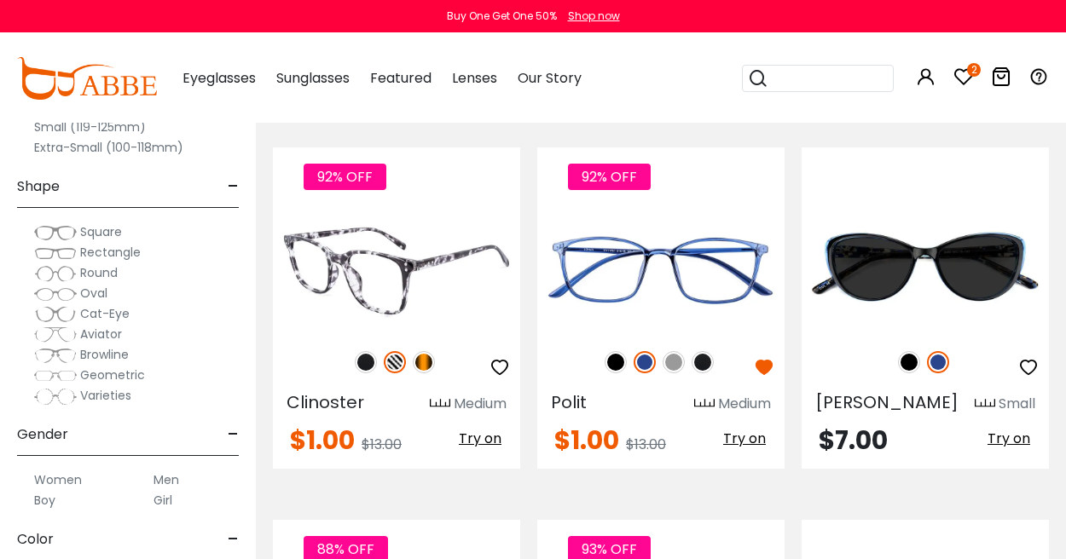
click at [416, 351] on img at bounding box center [424, 362] width 22 height 22
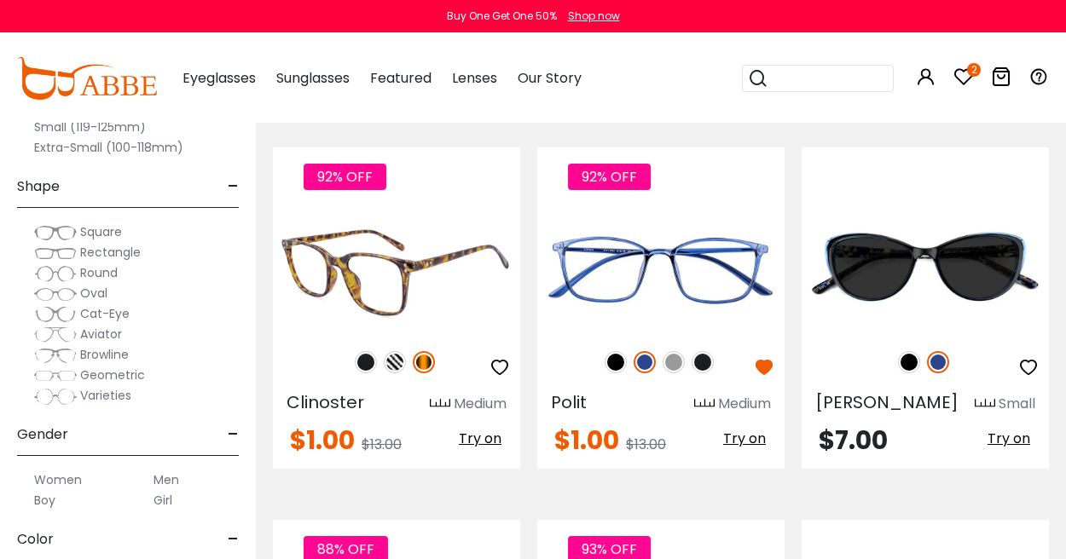
click at [362, 351] on img at bounding box center [366, 362] width 22 height 22
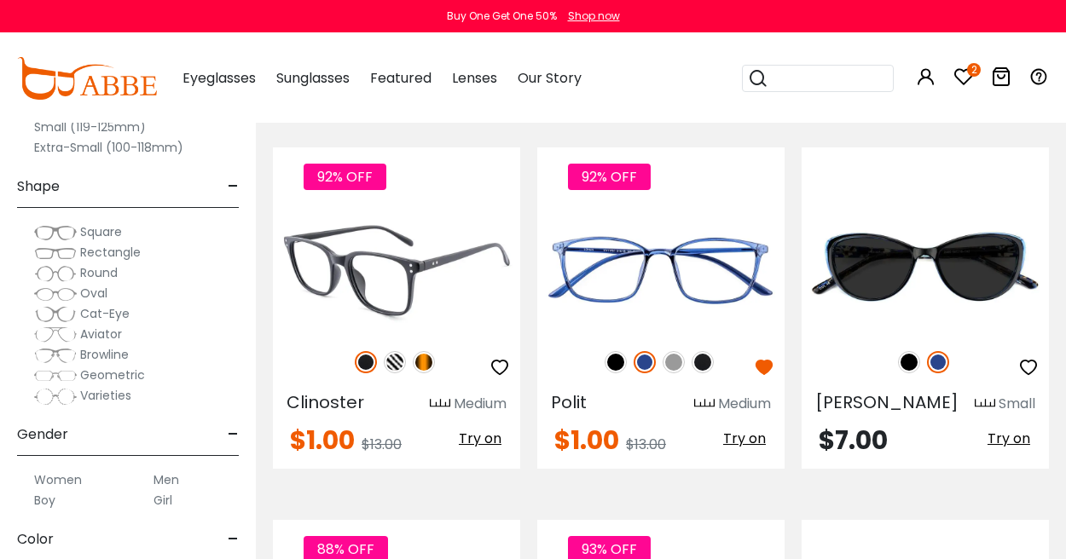
click at [425, 351] on img at bounding box center [424, 362] width 22 height 22
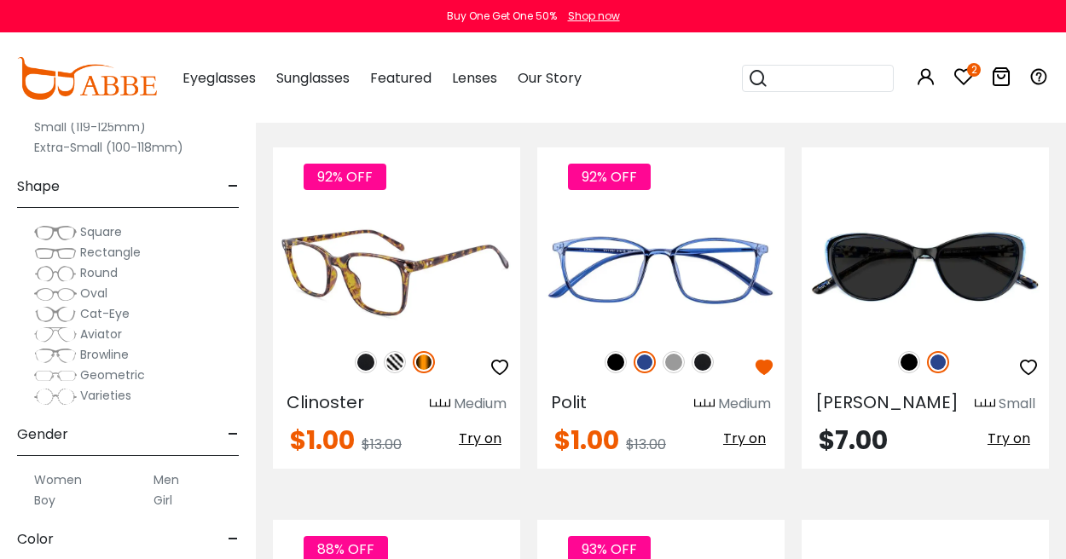
click at [497, 357] on icon "button" at bounding box center [499, 367] width 20 height 20
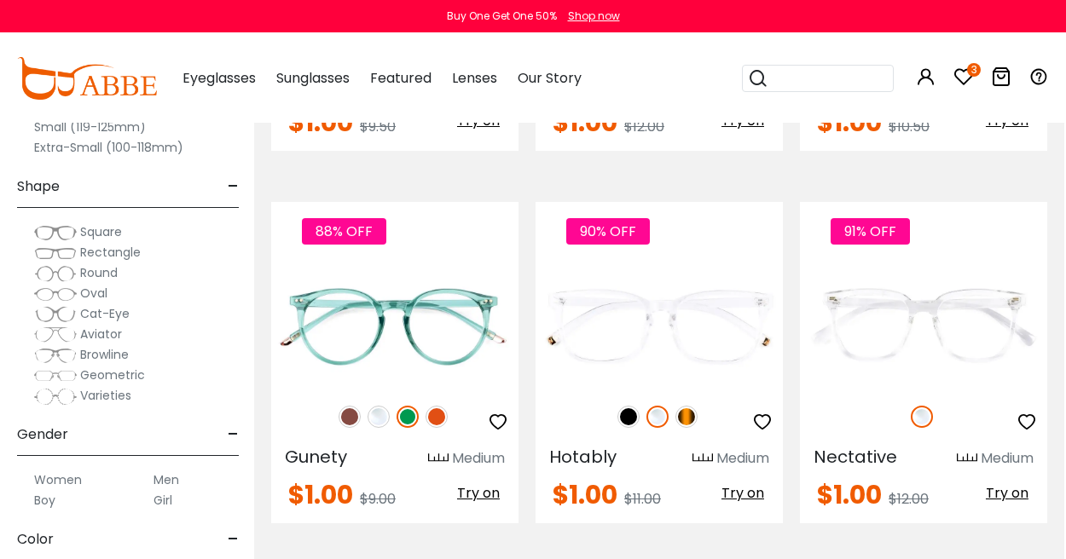
scroll to position [4705, 2]
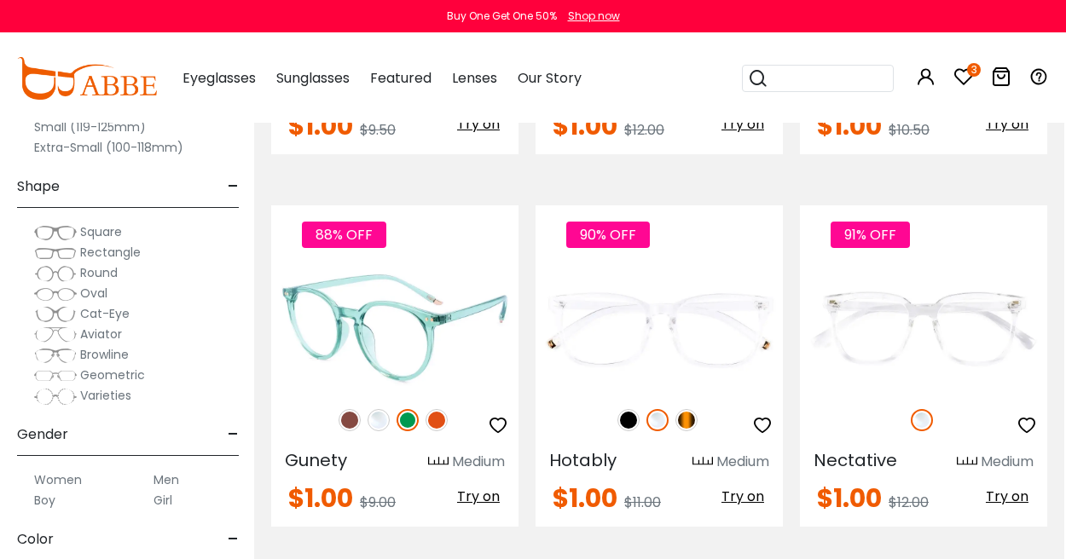
click at [435, 409] on img at bounding box center [437, 420] width 22 height 22
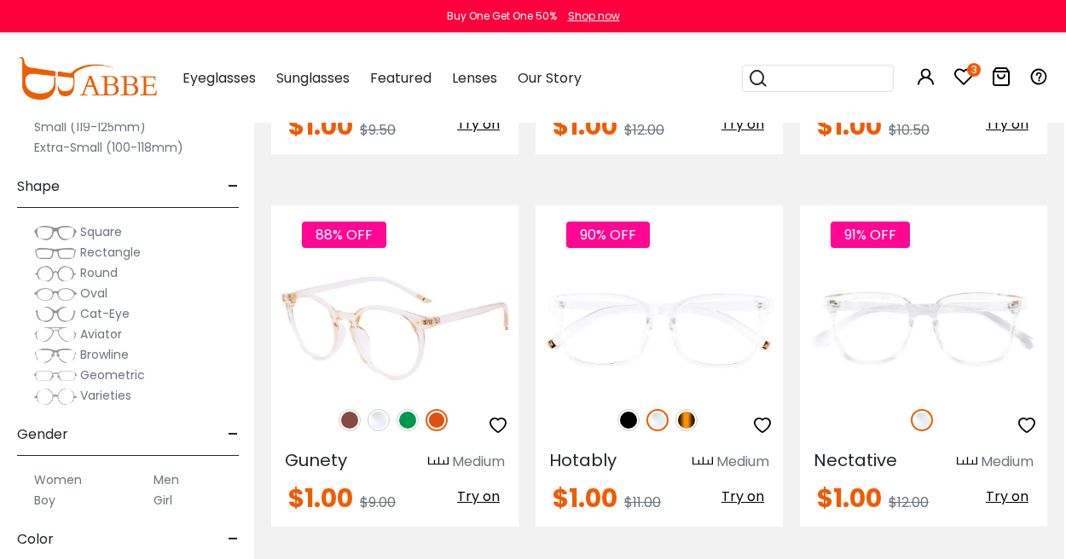
click at [399, 409] on img at bounding box center [408, 420] width 22 height 22
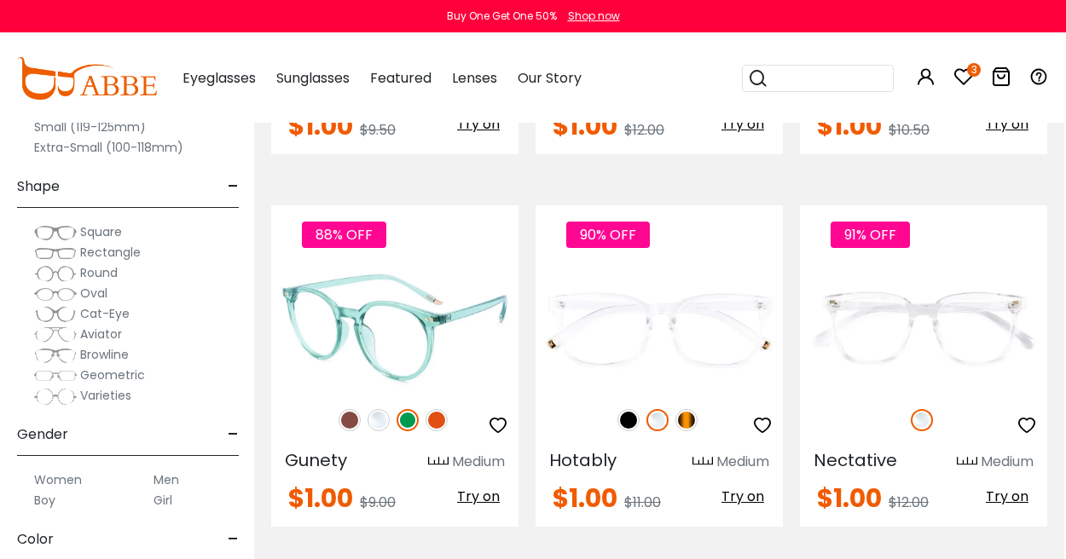
click at [381, 409] on img at bounding box center [379, 420] width 22 height 22
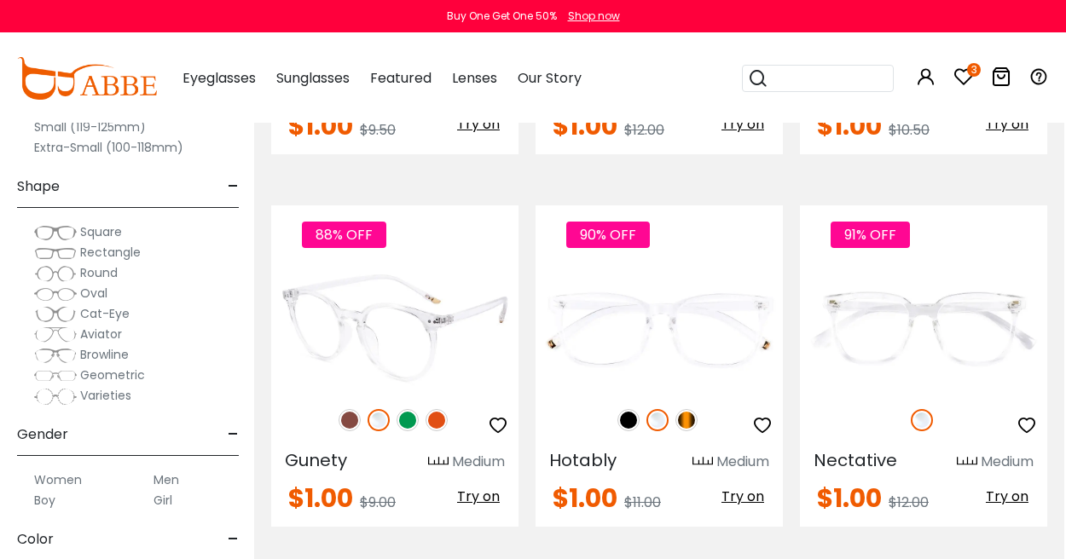
click at [346, 409] on img at bounding box center [350, 420] width 22 height 22
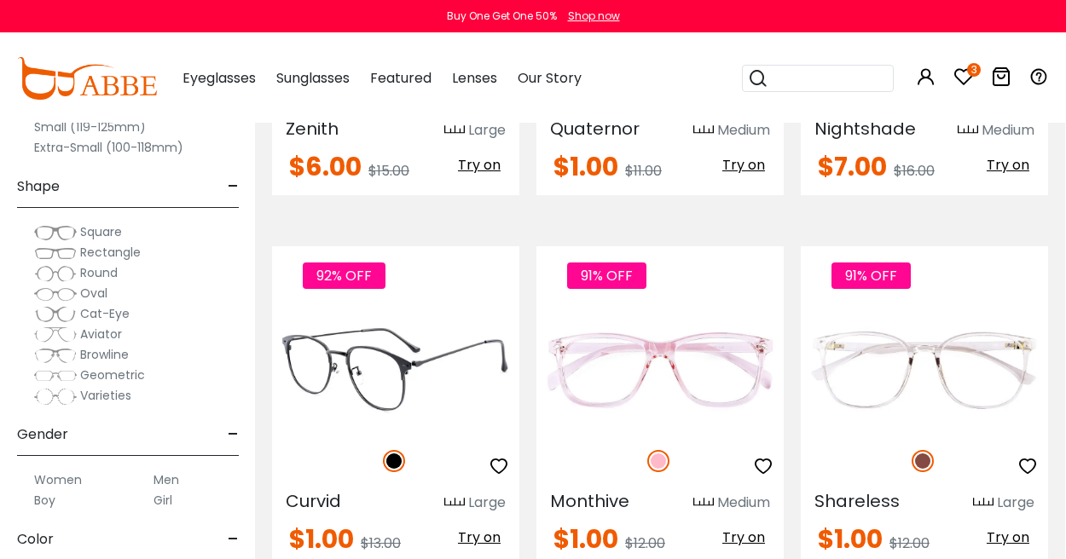
scroll to position [6920, 3]
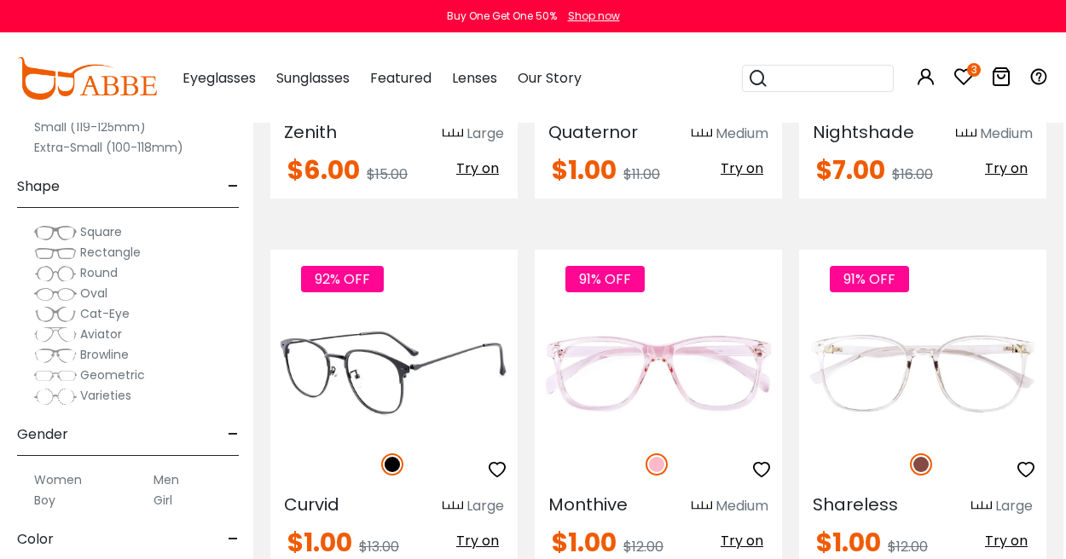
click at [501, 460] on icon "button" at bounding box center [497, 470] width 20 height 20
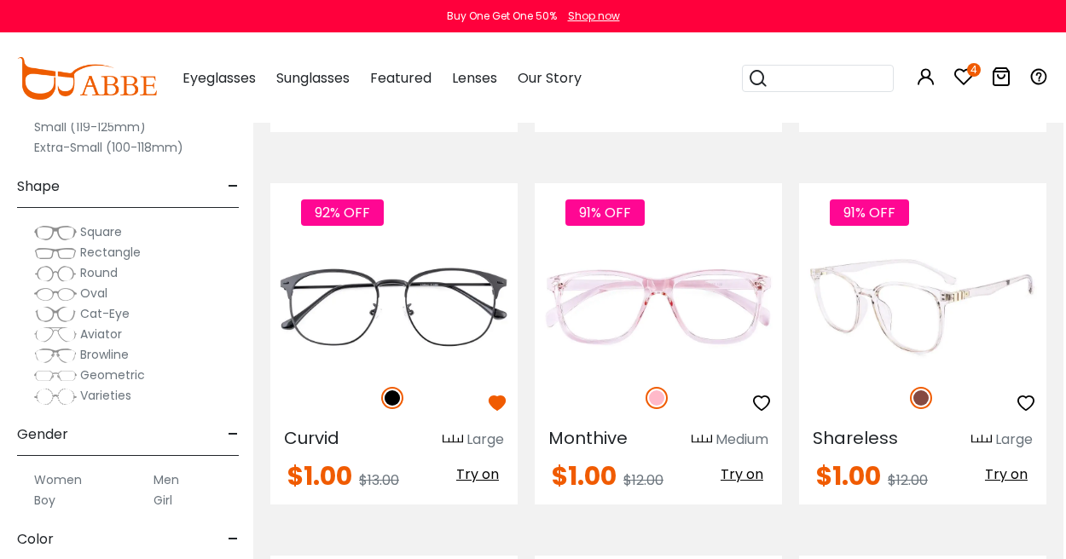
scroll to position [6990, 3]
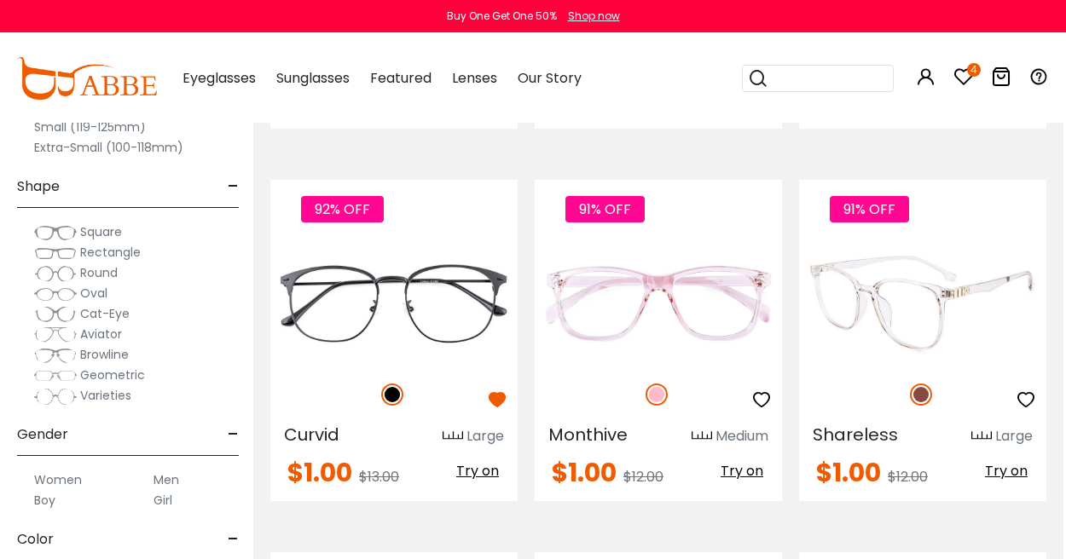
click at [1026, 390] on icon "button" at bounding box center [1026, 400] width 20 height 20
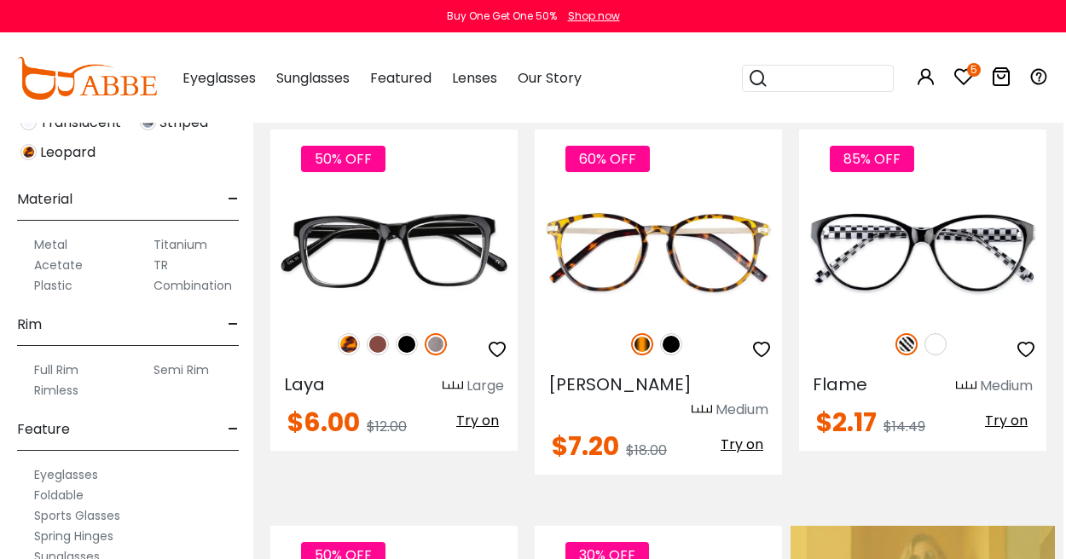
scroll to position [756, 0]
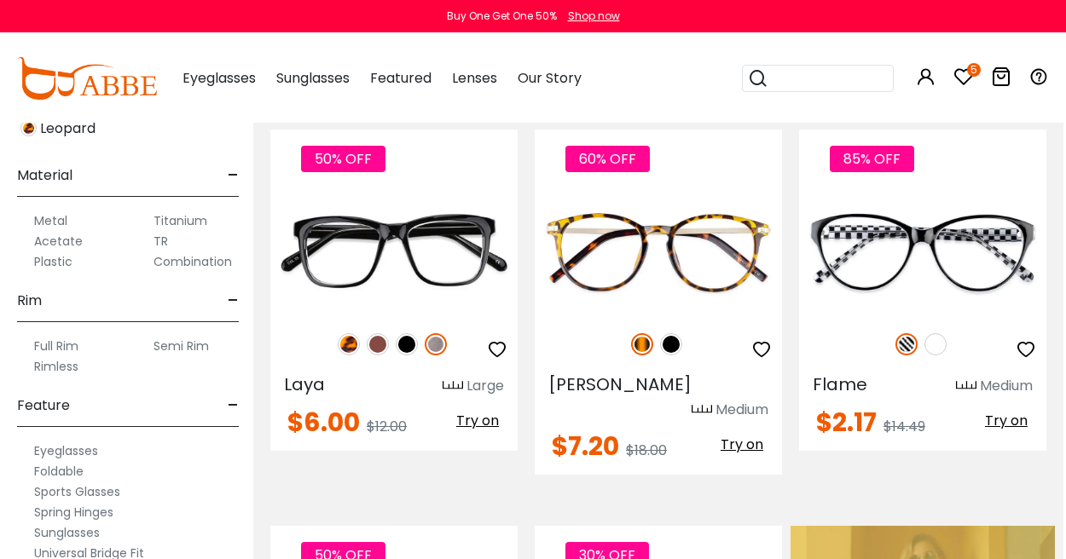
click at [50, 221] on label "Metal" at bounding box center [50, 221] width 33 height 20
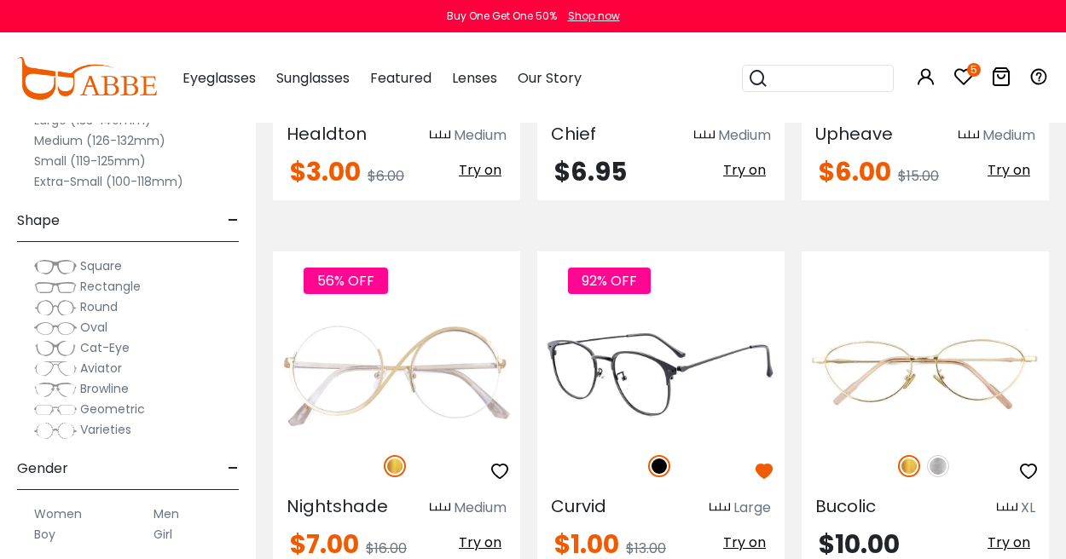
scroll to position [562, 0]
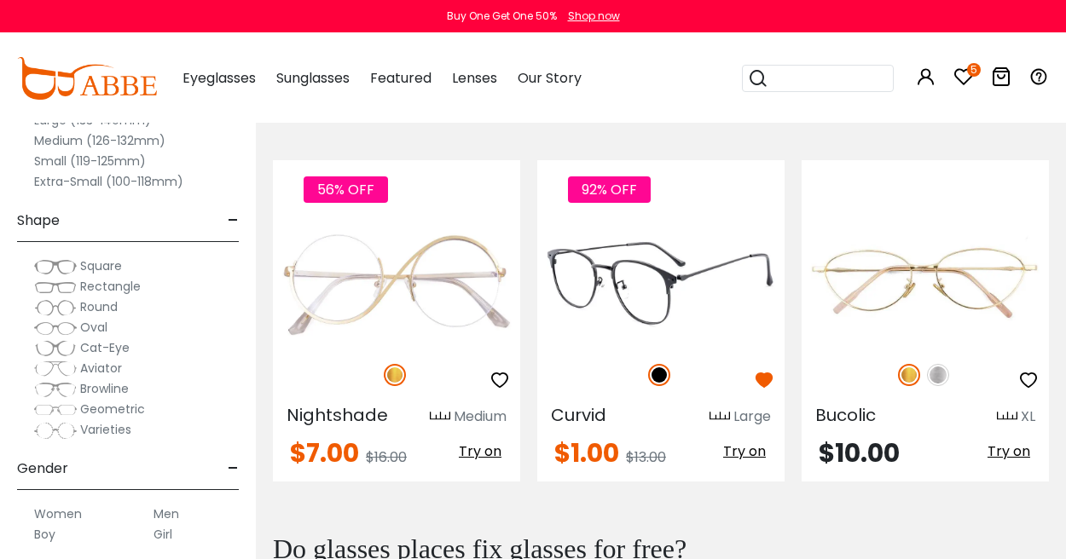
click at [729, 254] on img at bounding box center [660, 284] width 247 height 124
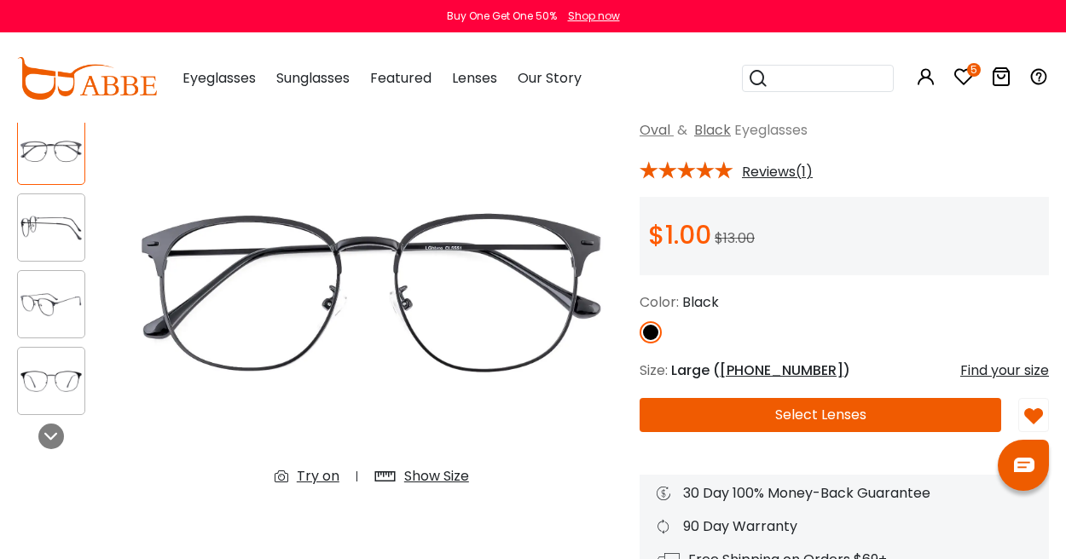
scroll to position [112, 0]
click at [45, 225] on img at bounding box center [51, 227] width 67 height 33
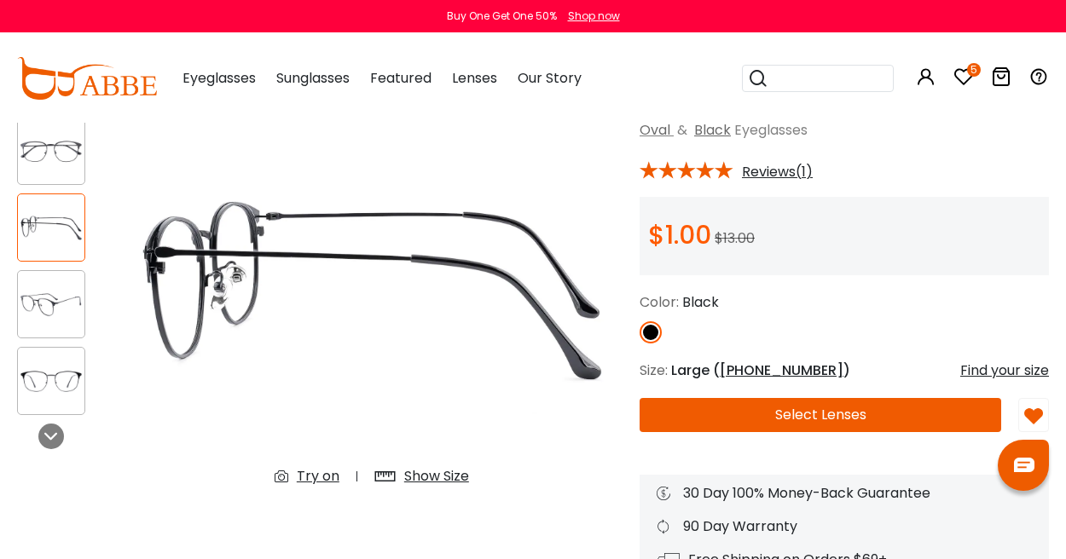
click at [50, 294] on img at bounding box center [51, 304] width 67 height 33
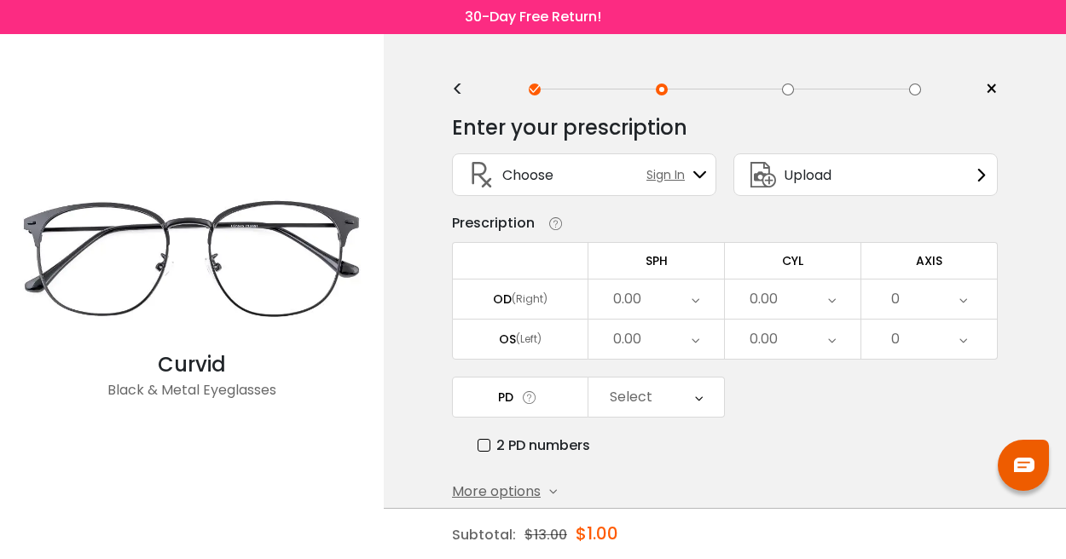
click at [638, 304] on div "0.00" at bounding box center [627, 299] width 28 height 34
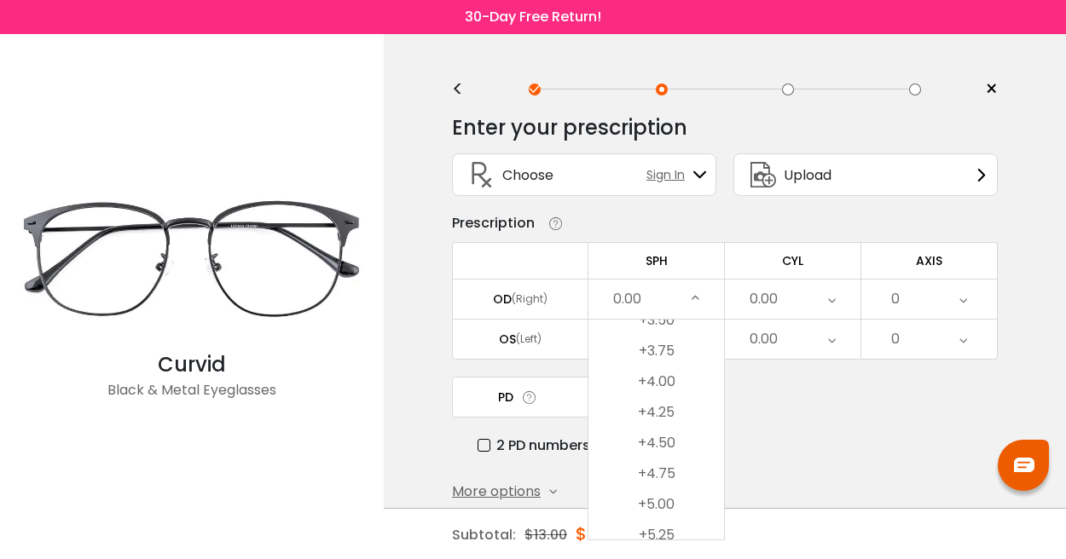
scroll to position [2936, 0]
click at [670, 404] on li "+4.25" at bounding box center [656, 407] width 136 height 31
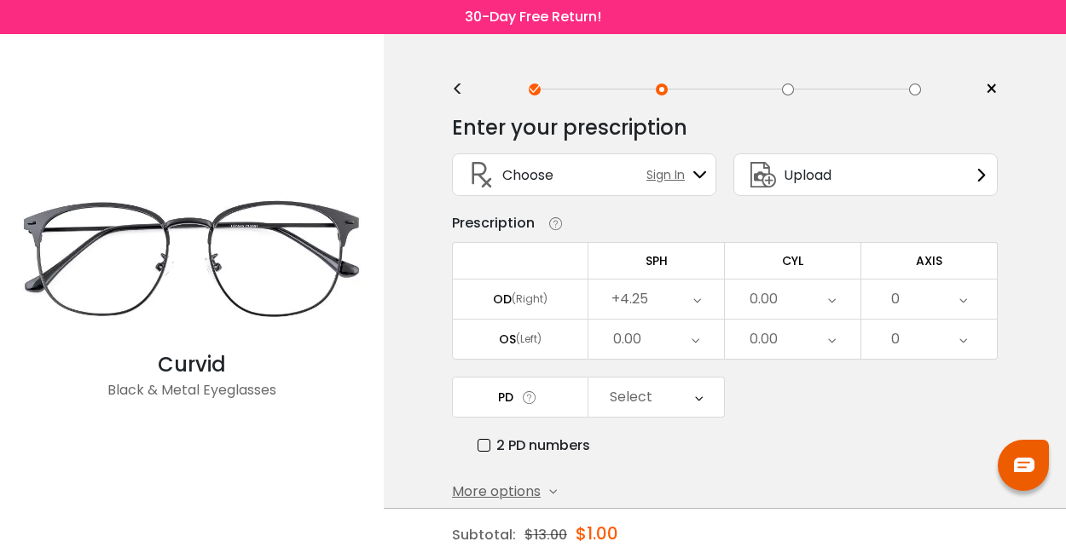
click at [654, 336] on div "0.00" at bounding box center [656, 339] width 136 height 39
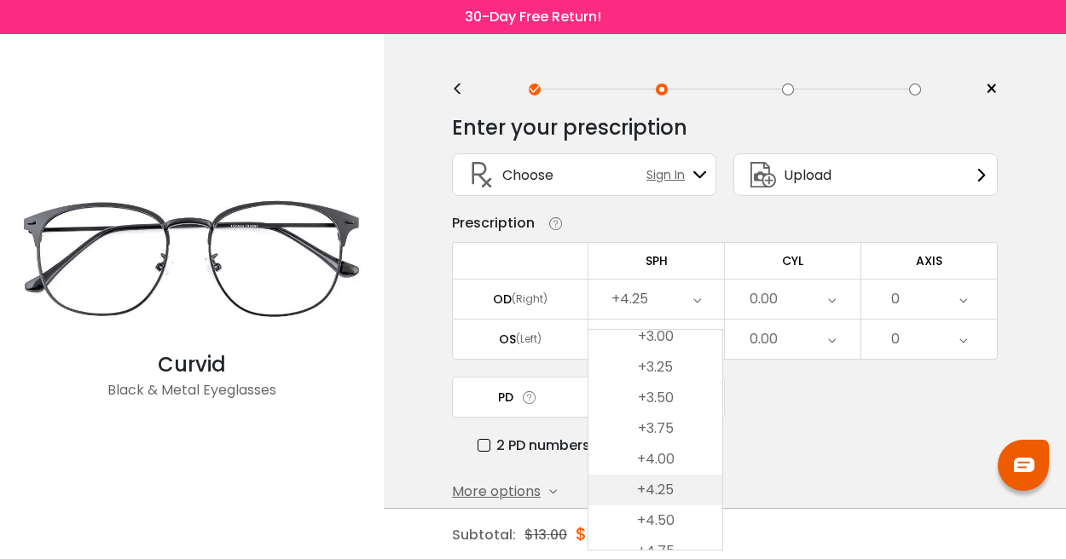
scroll to position [2884, 0]
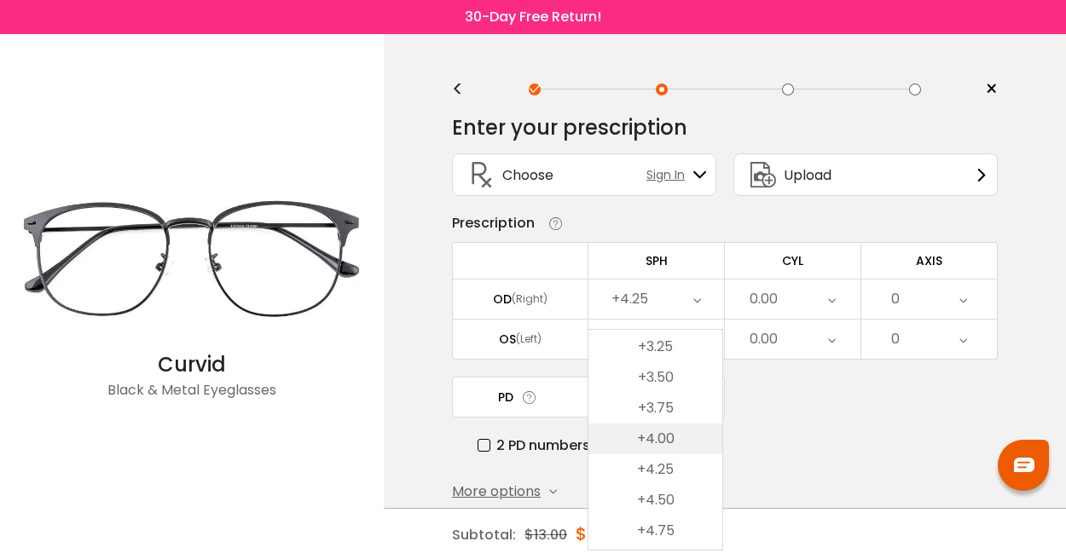
click at [670, 437] on li "+4.00" at bounding box center [655, 439] width 134 height 31
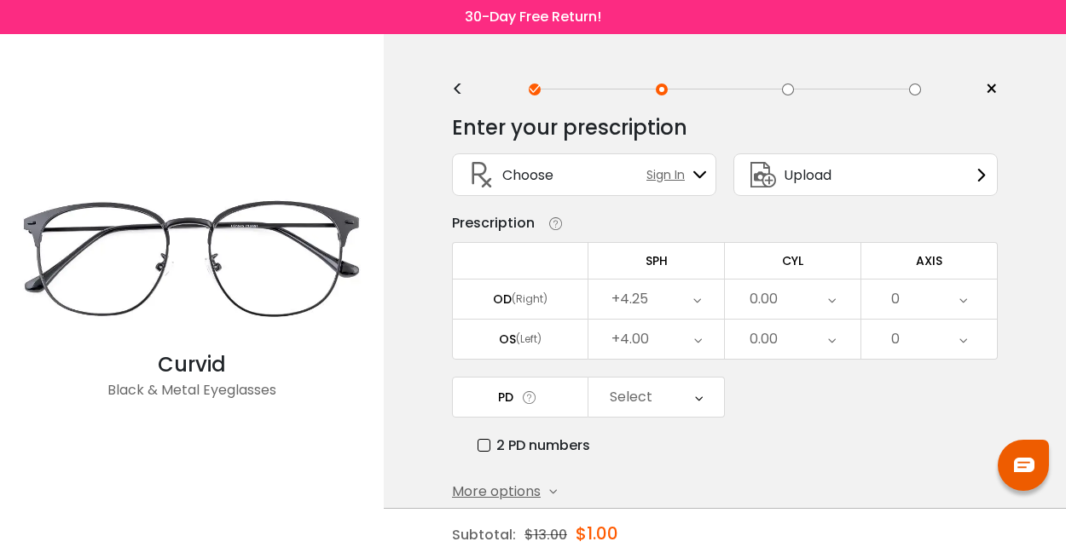
click at [773, 300] on div "0.00" at bounding box center [764, 299] width 28 height 34
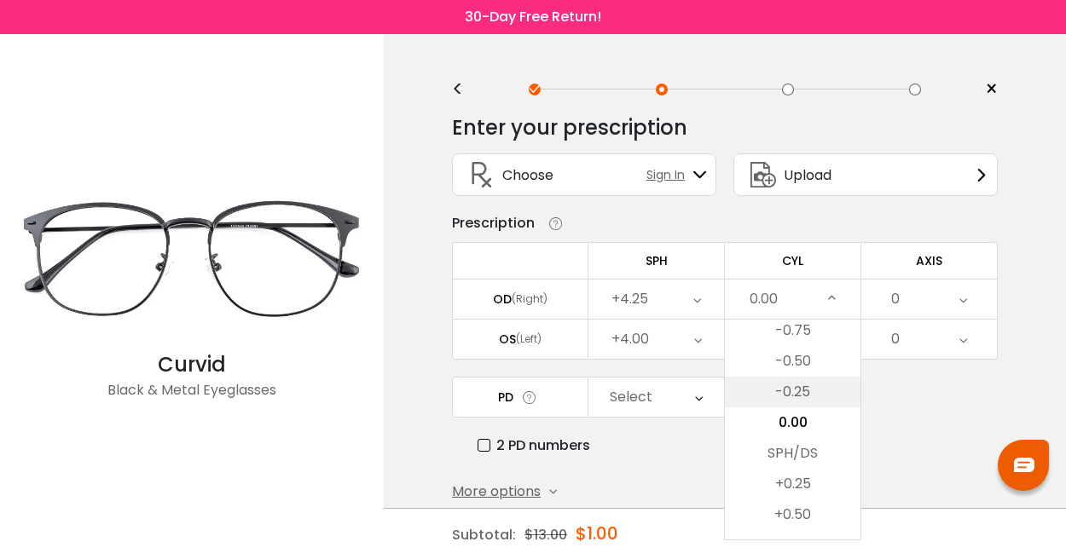
scroll to position [652, 0]
click at [790, 392] on li "-0.25" at bounding box center [793, 389] width 136 height 31
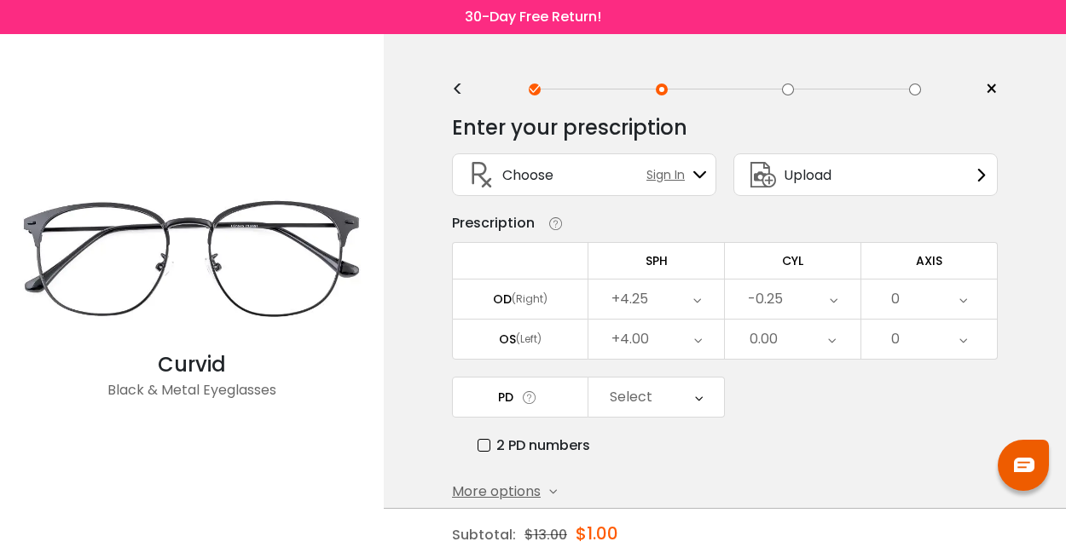
click at [793, 335] on div "0.00" at bounding box center [793, 339] width 136 height 39
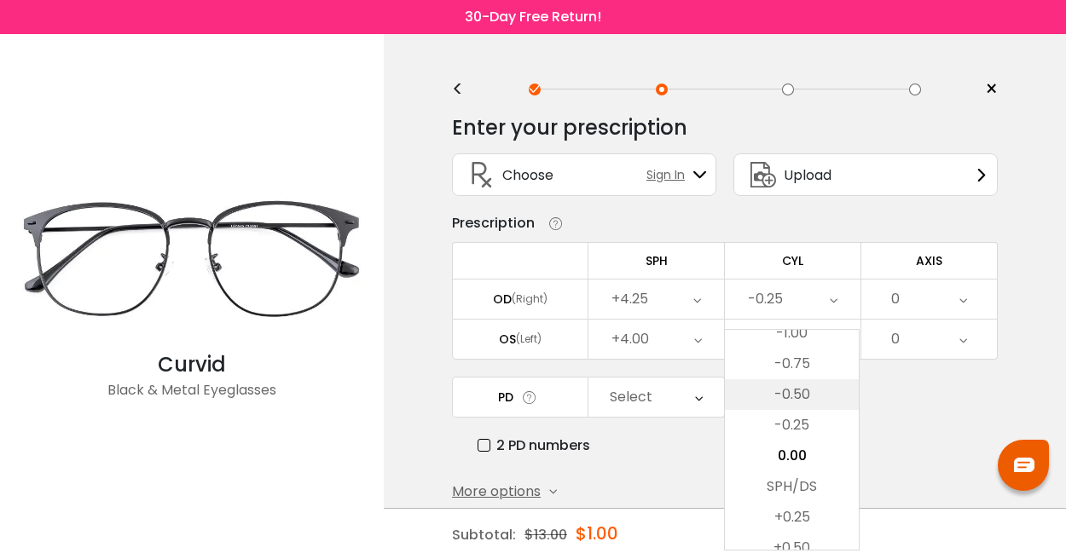
click at [790, 393] on li "-0.50" at bounding box center [792, 394] width 134 height 31
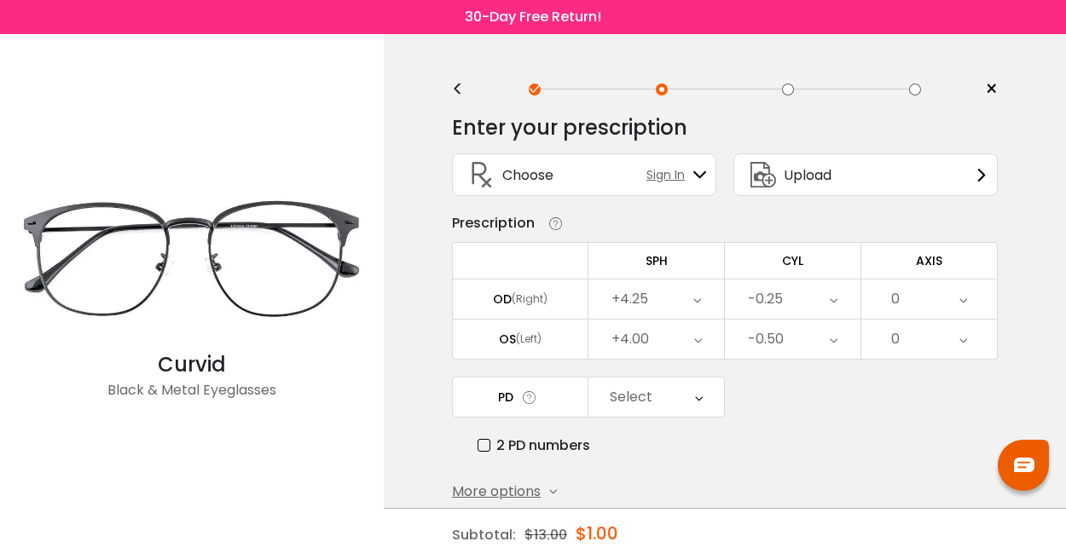
click at [947, 298] on div "0" at bounding box center [929, 299] width 136 height 39
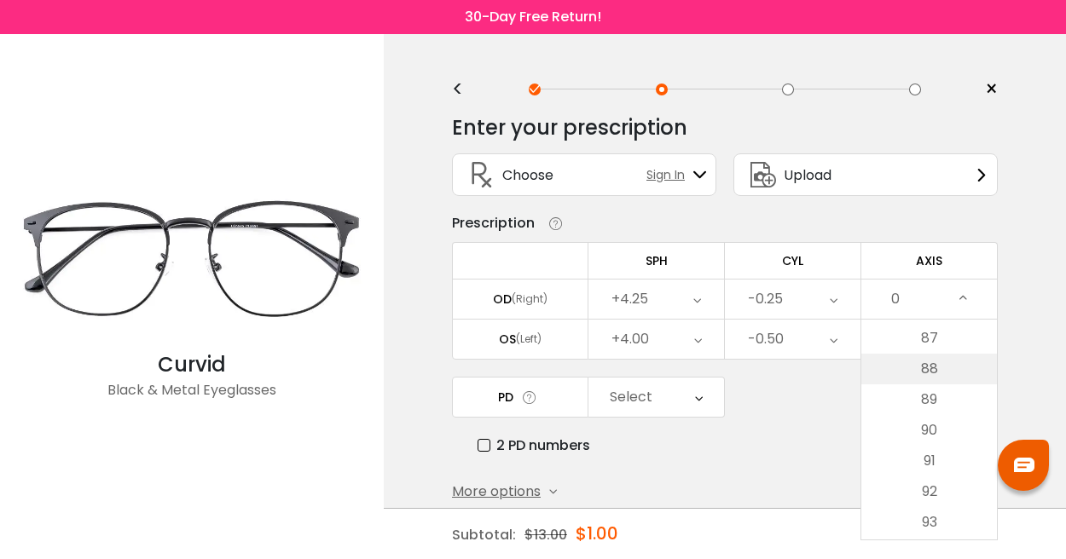
scroll to position [2655, 0]
click at [939, 358] on li "87" at bounding box center [929, 351] width 136 height 31
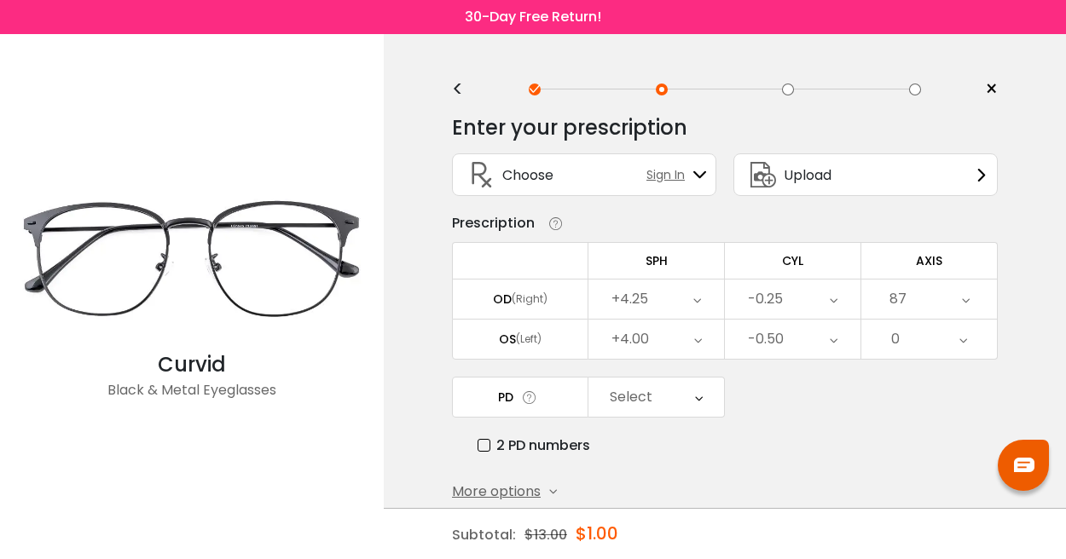
click at [939, 351] on div "0" at bounding box center [929, 339] width 136 height 39
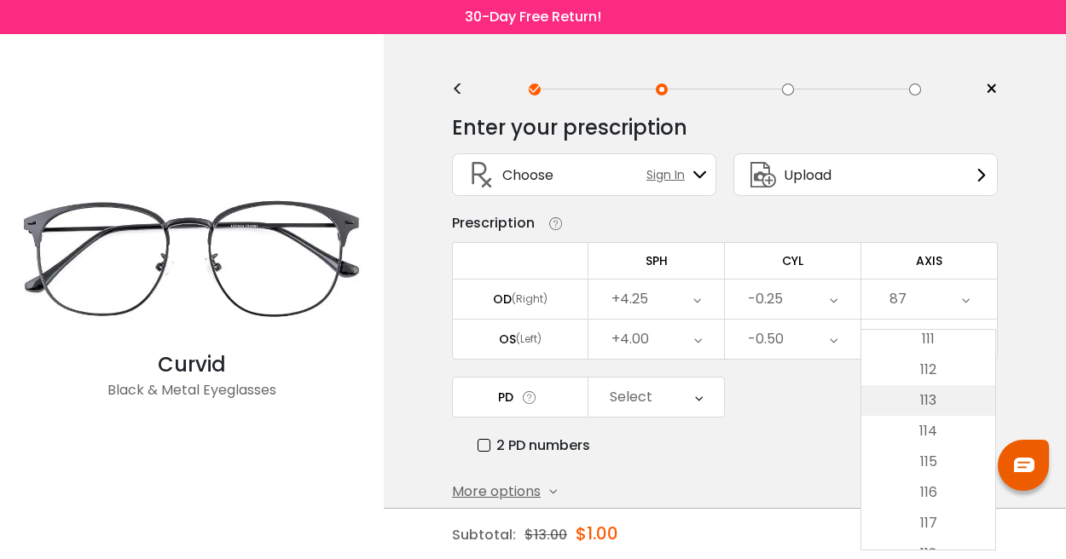
scroll to position [3420, 0]
click at [935, 519] on li "117" at bounding box center [928, 517] width 134 height 31
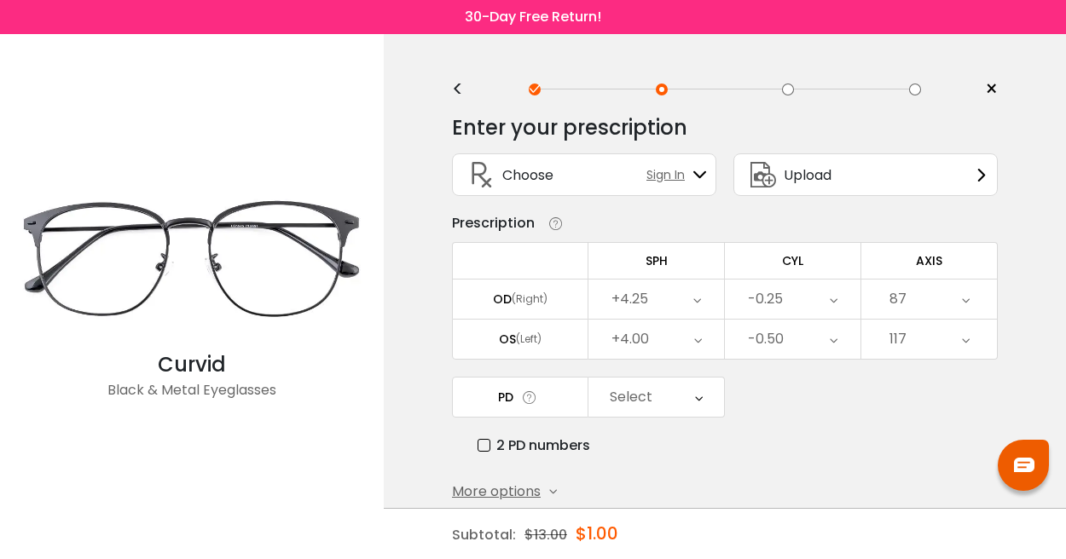
click at [651, 397] on div "Select" at bounding box center [656, 397] width 136 height 39
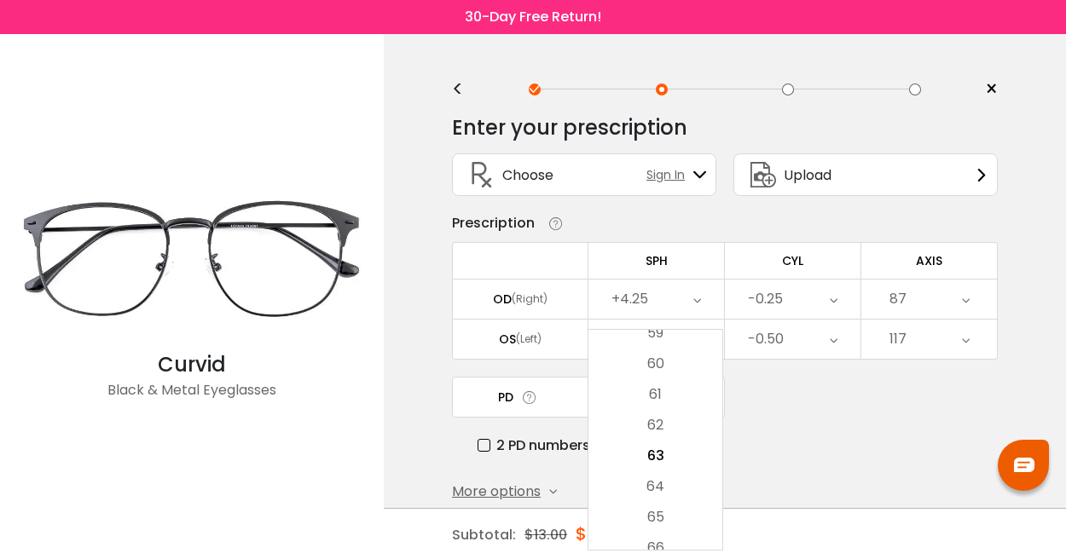
click at [572, 397] on td "PD" at bounding box center [520, 397] width 136 height 41
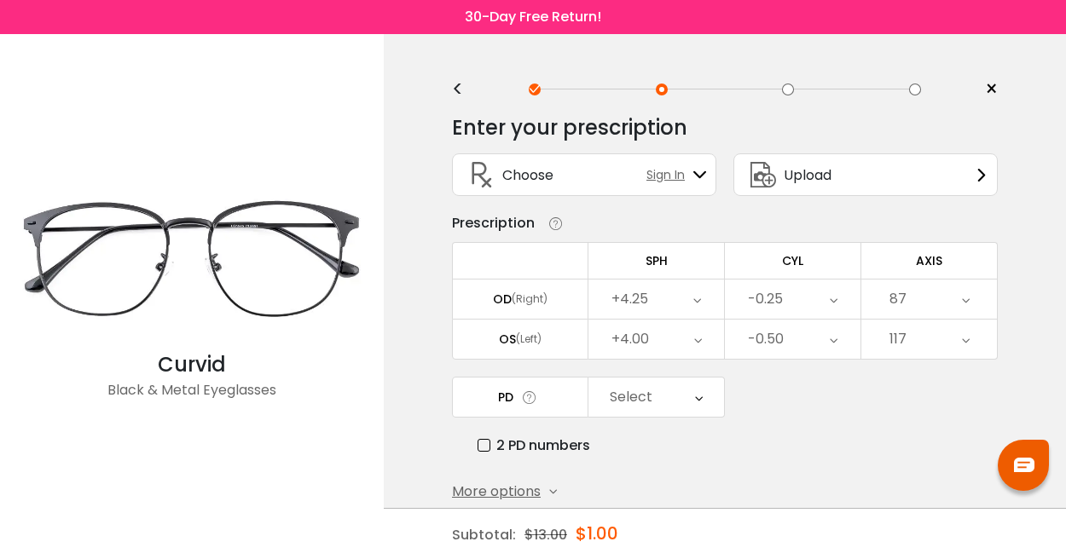
click at [483, 452] on label "2 PD numbers" at bounding box center [534, 445] width 113 height 21
click at [713, 395] on div "Right PD" at bounding box center [656, 397] width 136 height 39
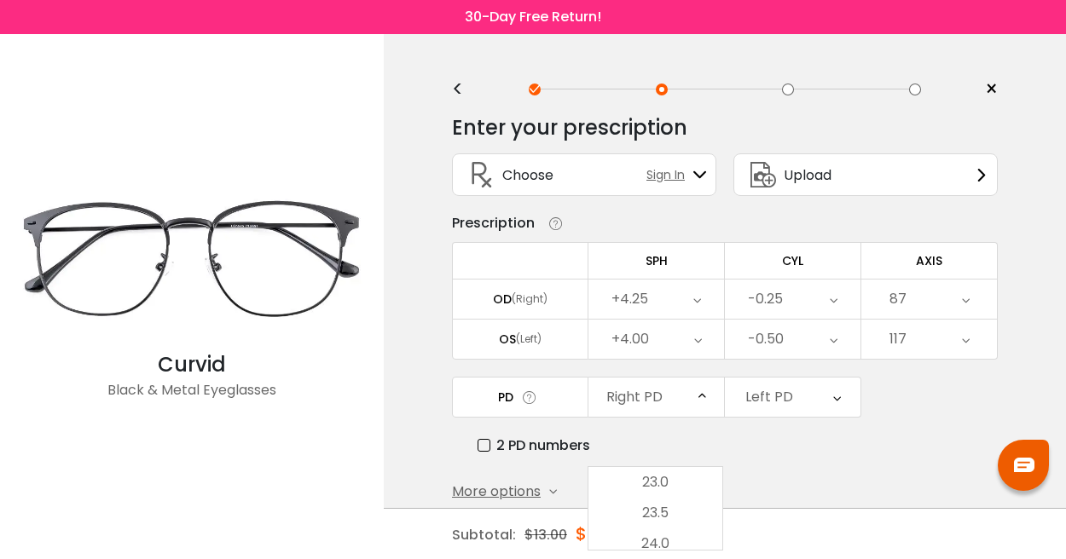
scroll to position [380, 0]
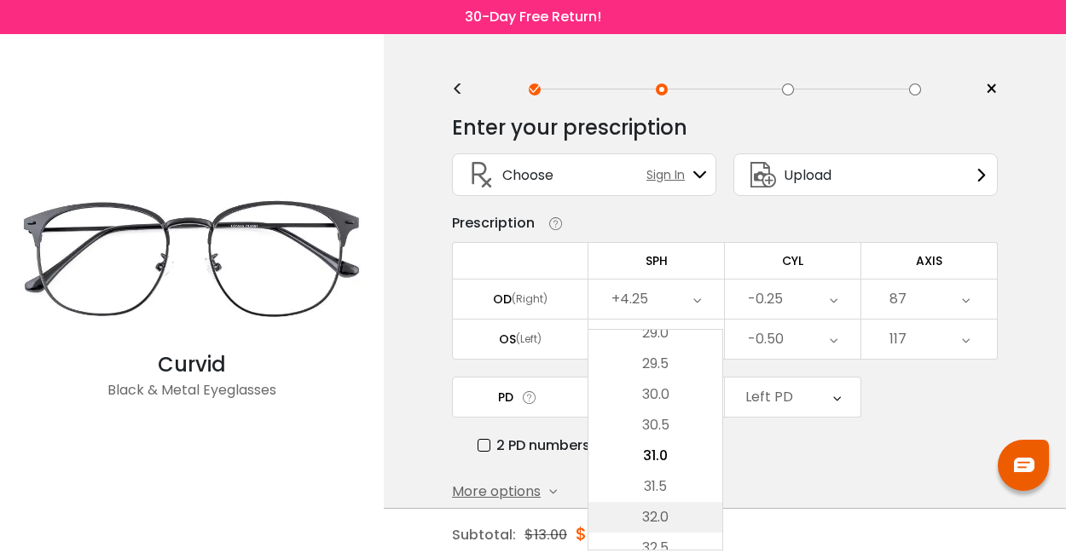
click at [655, 509] on li "32.0" at bounding box center [655, 517] width 134 height 31
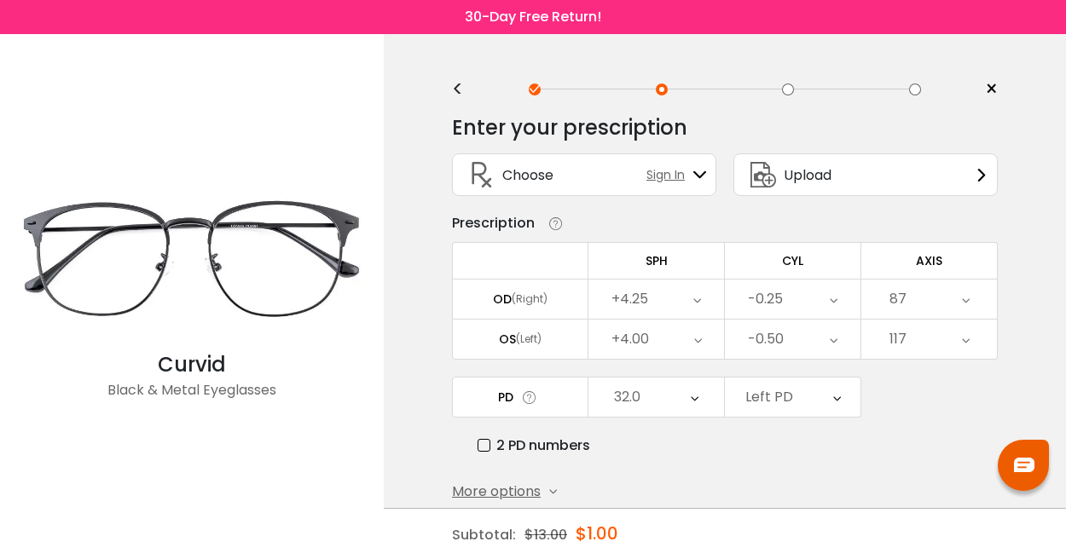
click at [784, 408] on div "Left PD" at bounding box center [769, 397] width 48 height 34
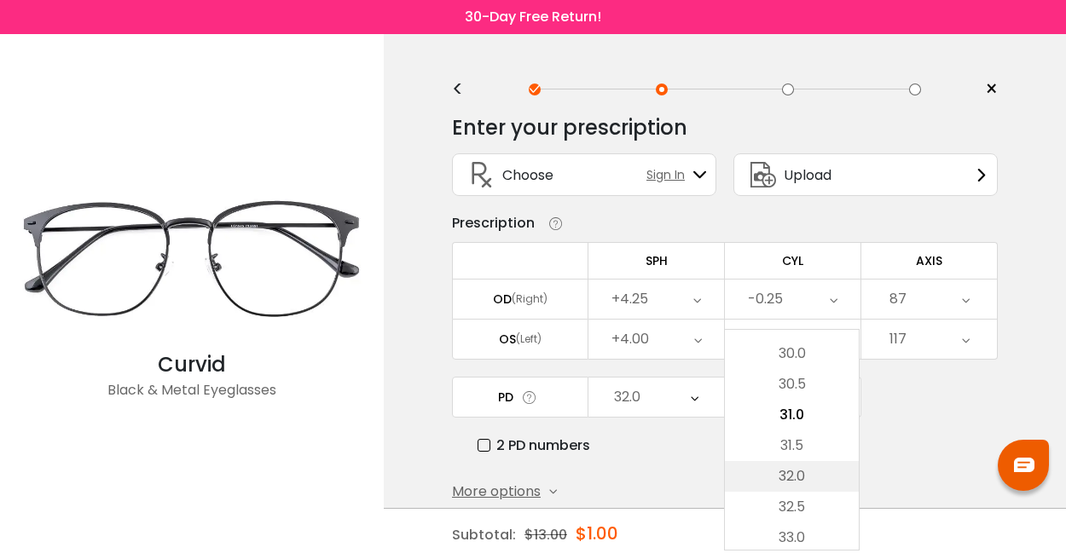
scroll to position [426, 0]
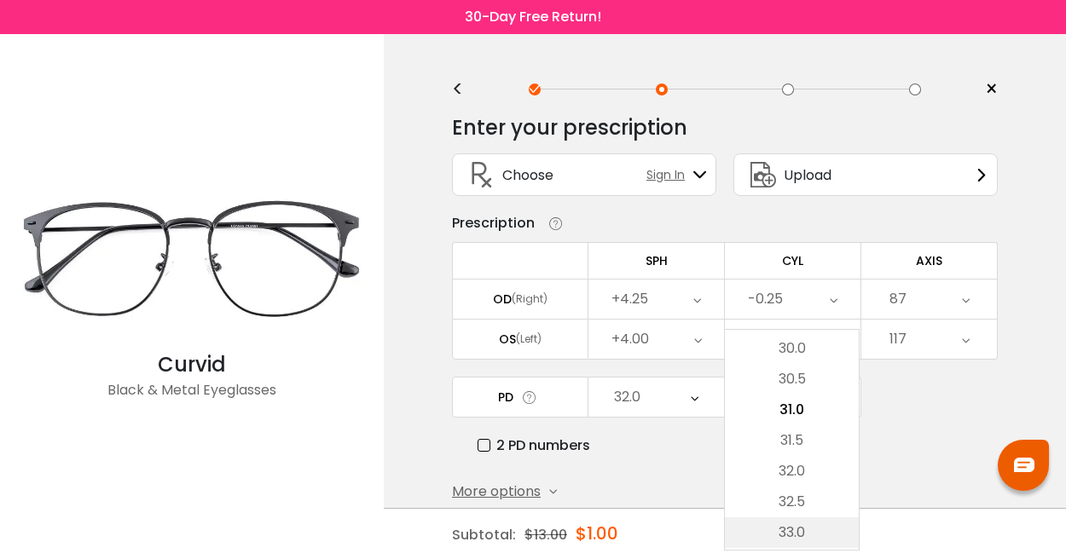
click at [798, 535] on li "33.0" at bounding box center [792, 533] width 134 height 31
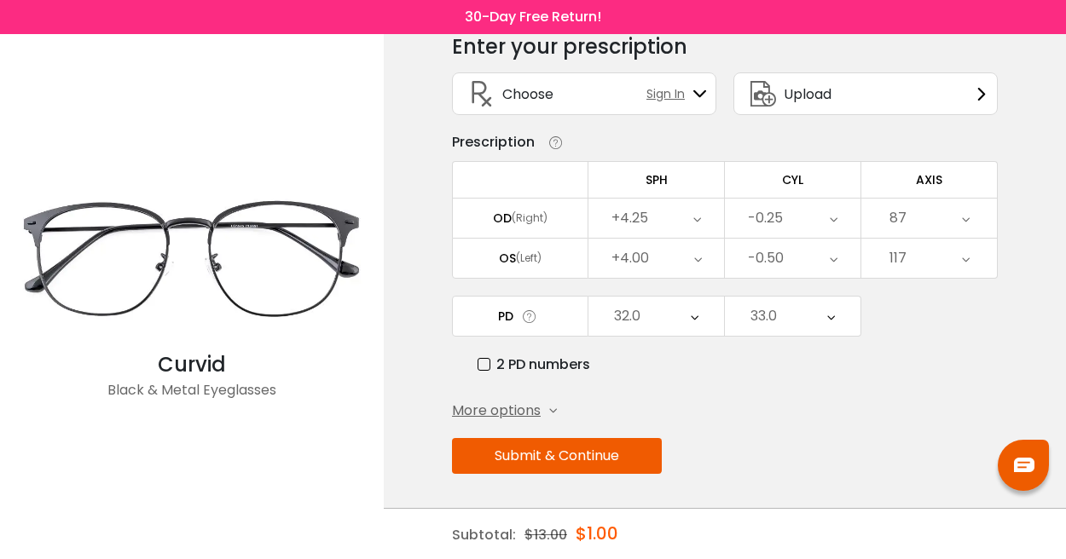
scroll to position [87, 0]
click at [535, 455] on button "Submit & Continue" at bounding box center [557, 456] width 210 height 36
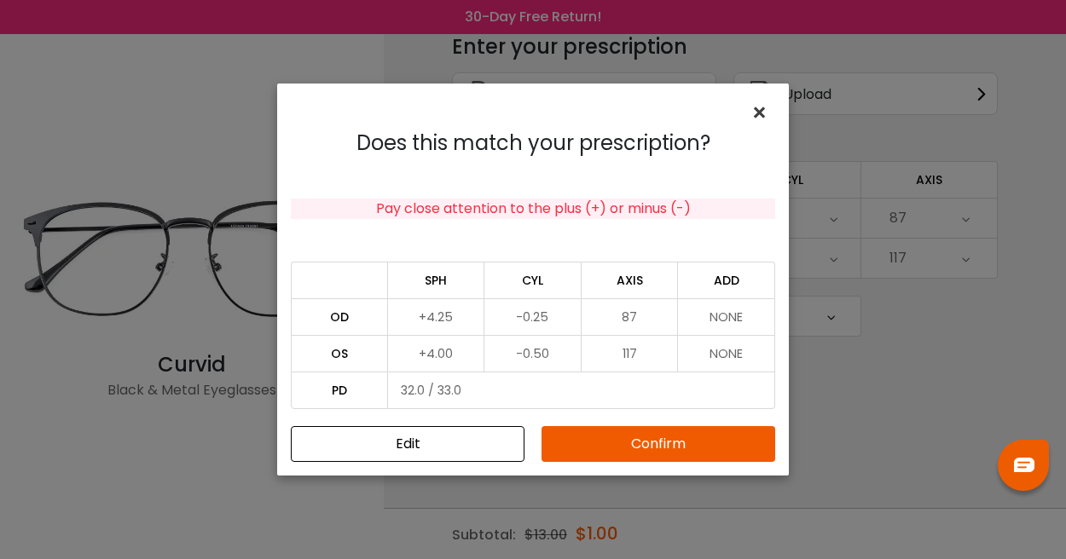
click at [765, 104] on span "×" at bounding box center [762, 113] width 25 height 37
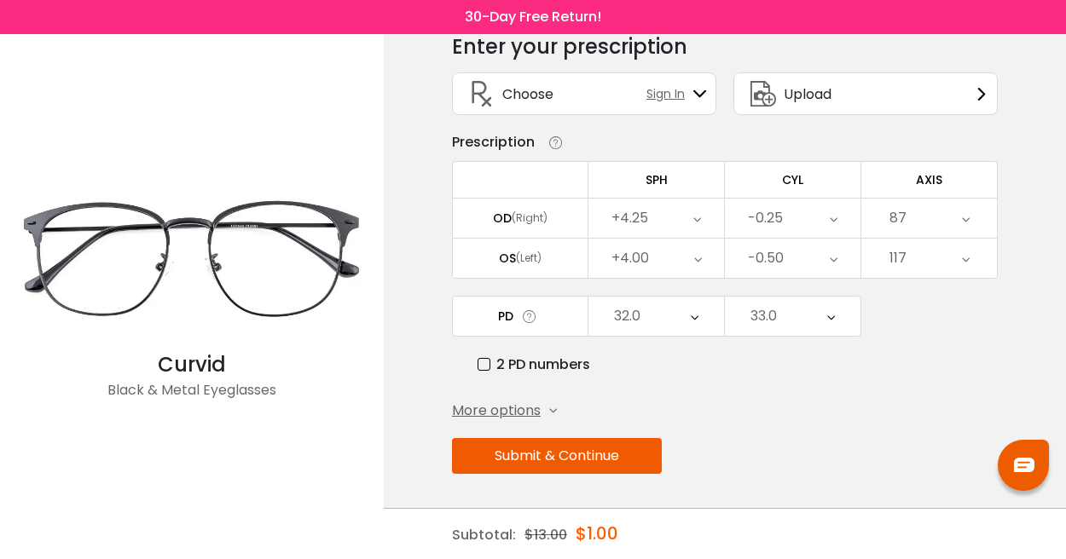
click at [669, 224] on div "+4.25" at bounding box center [656, 218] width 136 height 39
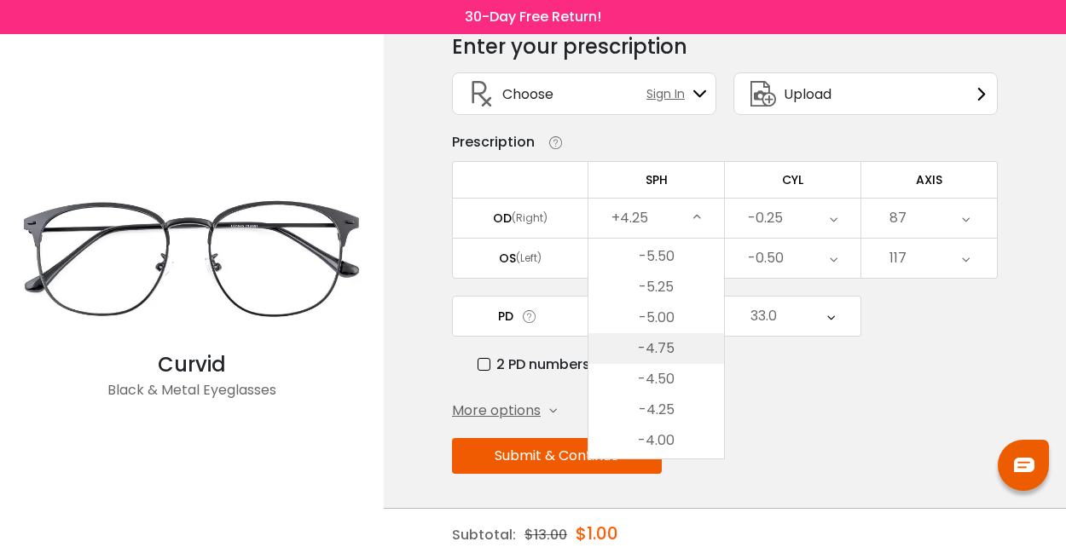
scroll to position [1785, 0]
click at [663, 398] on li "-4.25" at bounding box center [656, 403] width 136 height 31
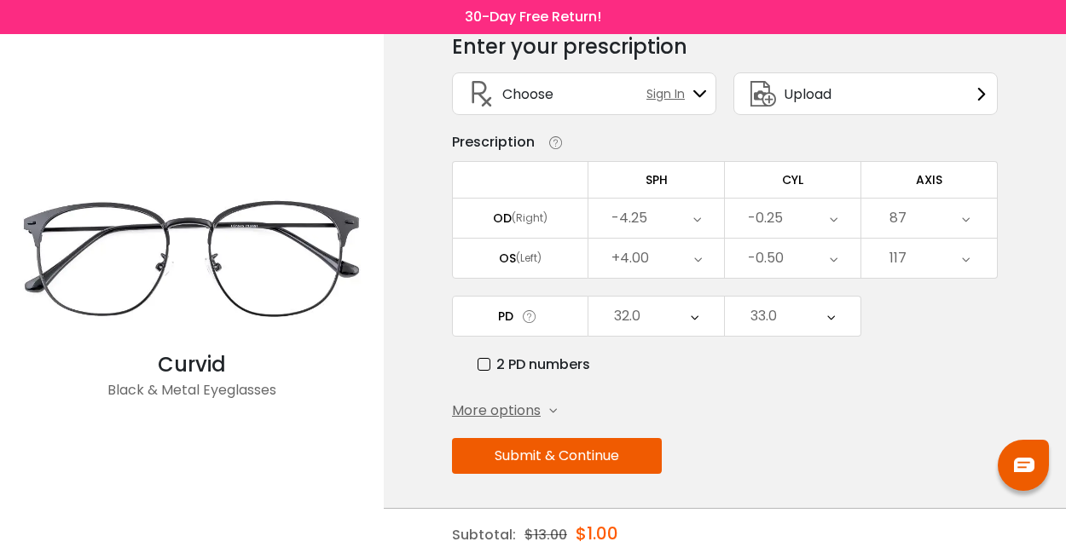
click at [670, 251] on div "+4.00" at bounding box center [656, 258] width 136 height 39
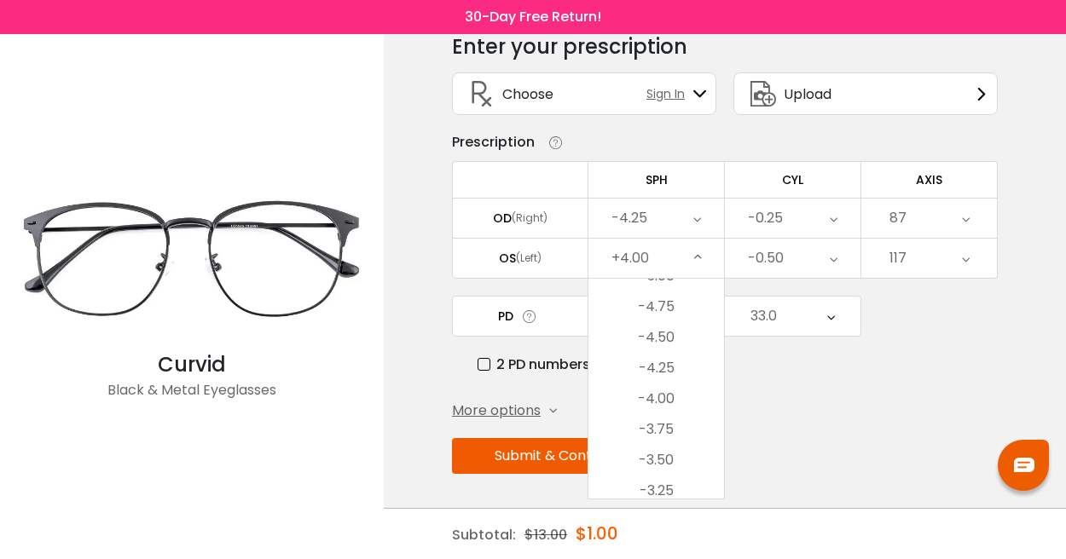
scroll to position [1861, 0]
click at [663, 397] on li "-4.00" at bounding box center [656, 398] width 136 height 31
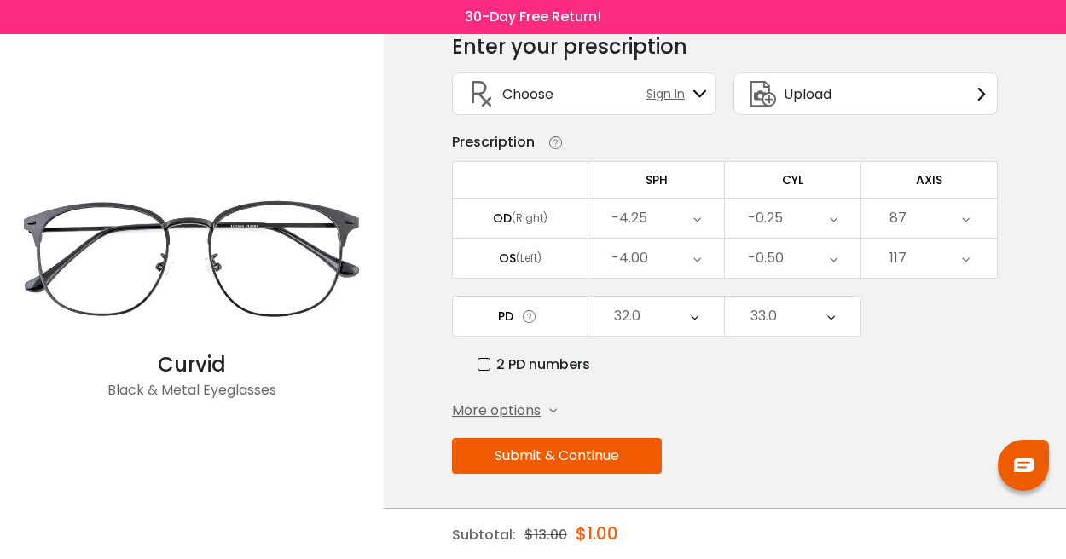
click at [589, 454] on button "Submit & Continue" at bounding box center [557, 456] width 210 height 36
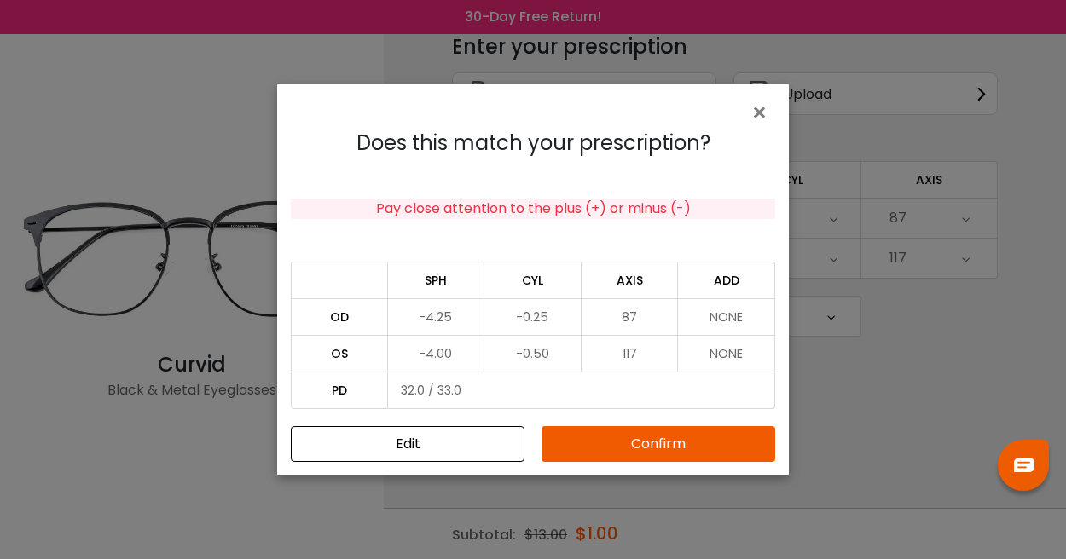
click at [632, 444] on button "Confirm" at bounding box center [658, 444] width 234 height 36
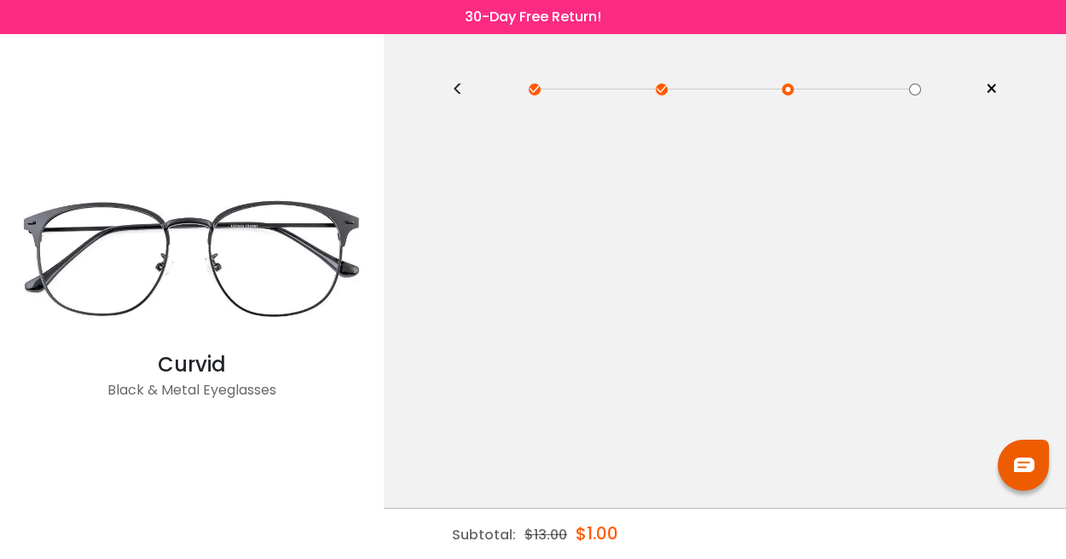
scroll to position [0, 0]
click at [665, 223] on div "< × Choose your usage Single Vision (Distance) This lens helps you see details …" at bounding box center [725, 296] width 682 height 525
click at [454, 95] on div "<" at bounding box center [465, 90] width 26 height 14
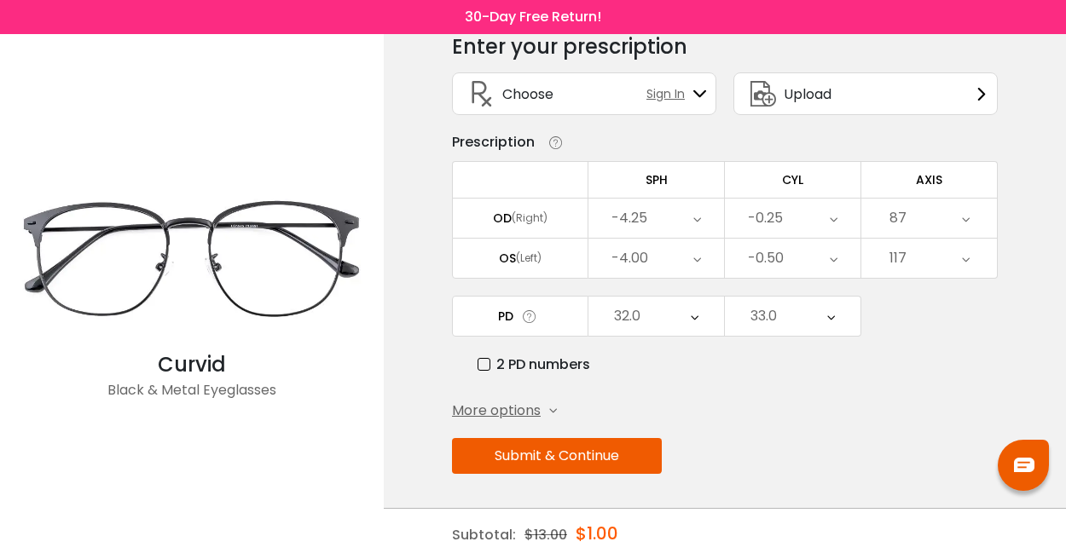
scroll to position [87, 0]
click at [573, 450] on button "Submit & Continue" at bounding box center [557, 456] width 210 height 36
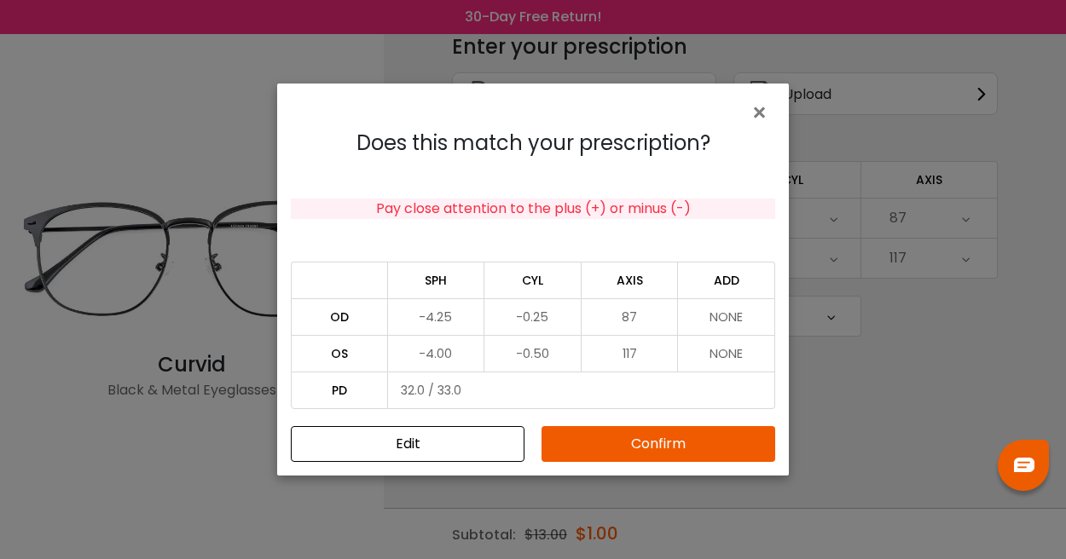
click at [604, 438] on button "Confirm" at bounding box center [658, 444] width 234 height 36
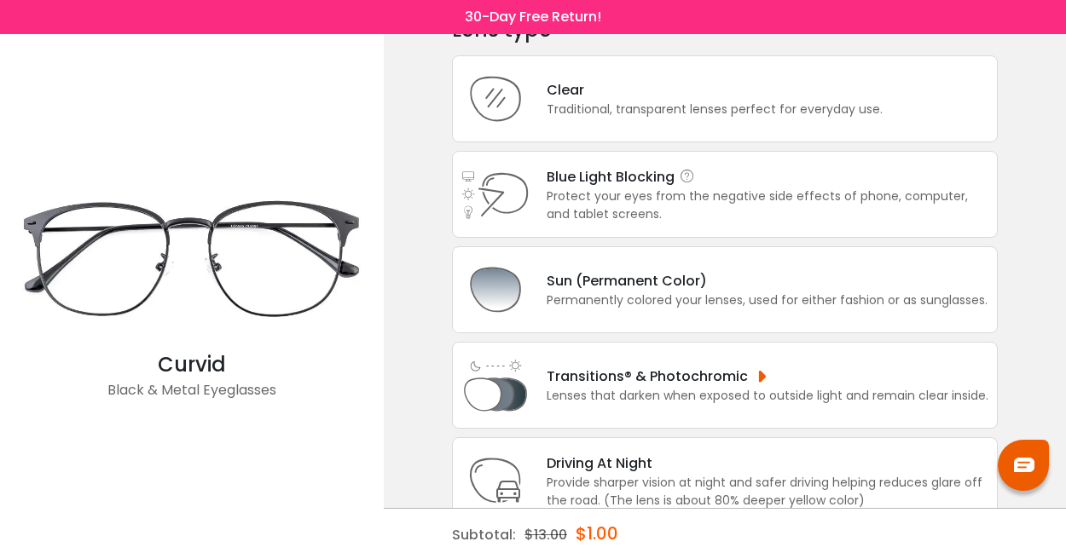
scroll to position [102, 0]
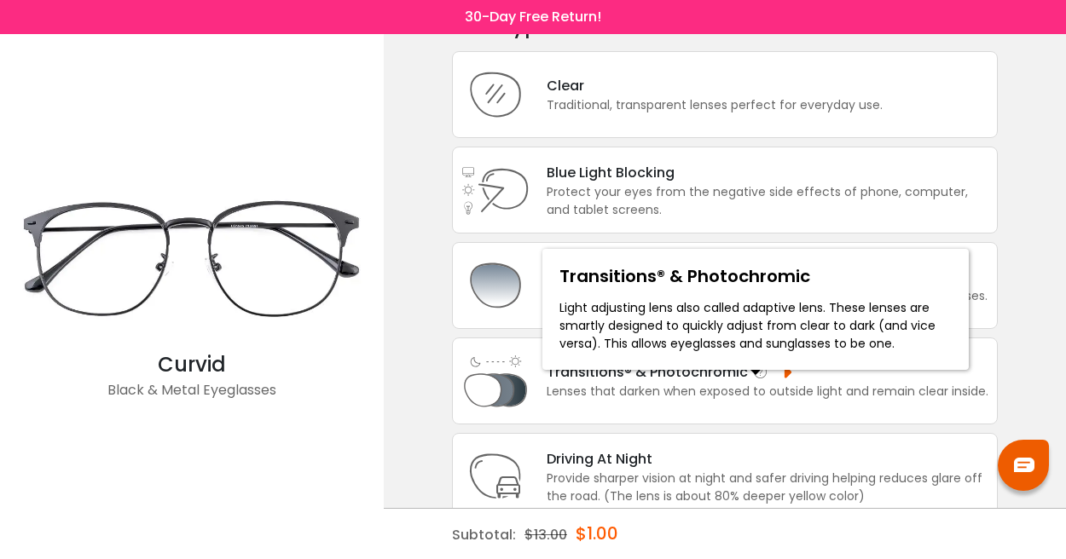
click at [752, 381] on icon at bounding box center [760, 372] width 17 height 17
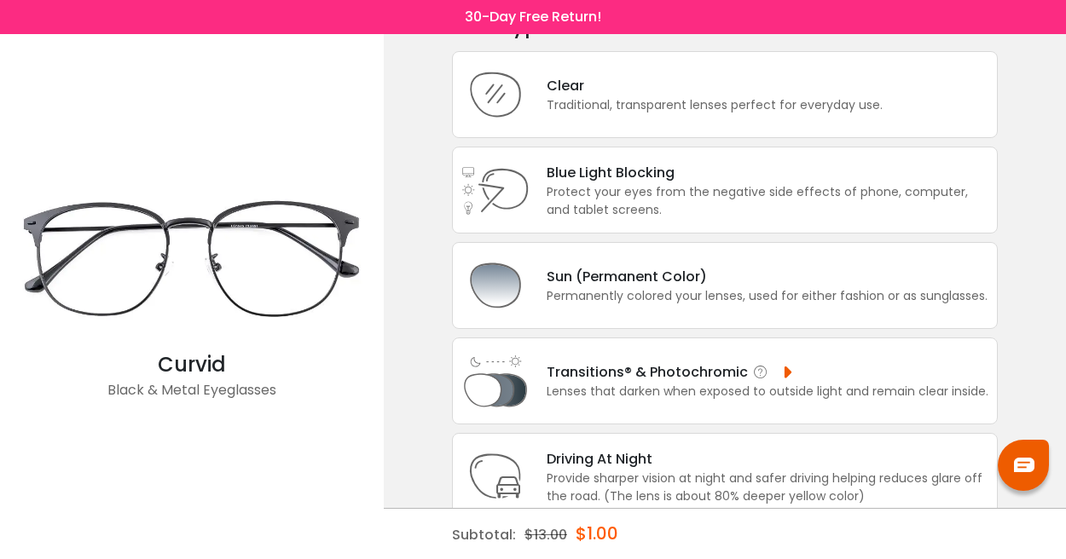
click at [796, 415] on div "Transitions® & Photochromic Lenses that darken when exposed to outside light an…" at bounding box center [725, 381] width 546 height 87
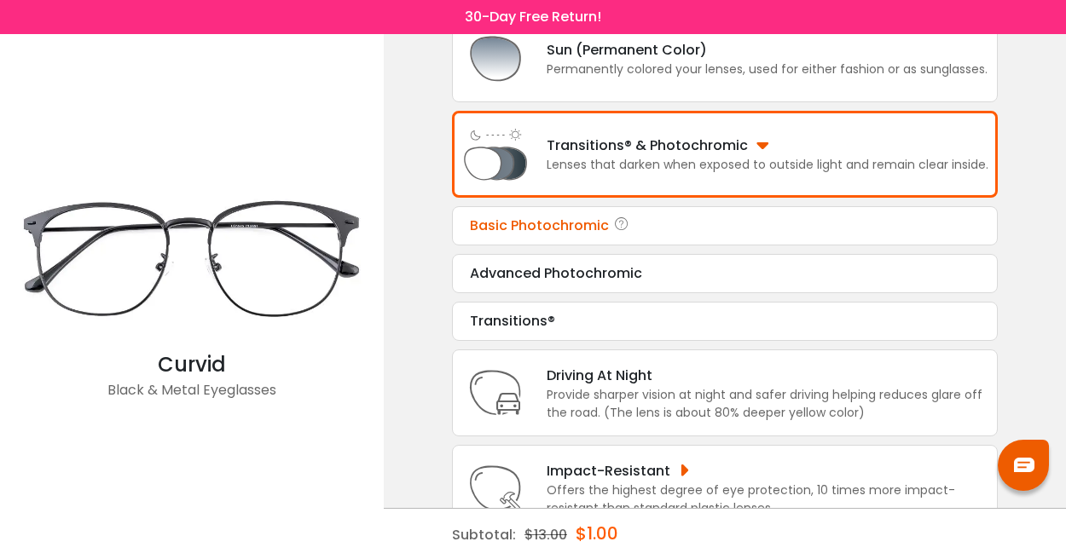
scroll to position [333, 0]
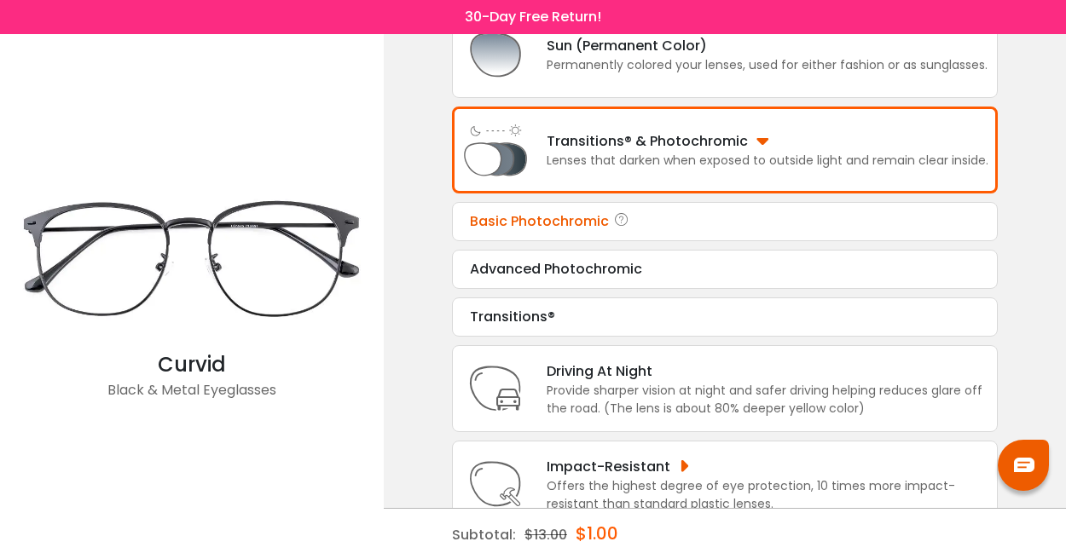
click at [657, 232] on div "Basic Photochromic" at bounding box center [725, 221] width 510 height 20
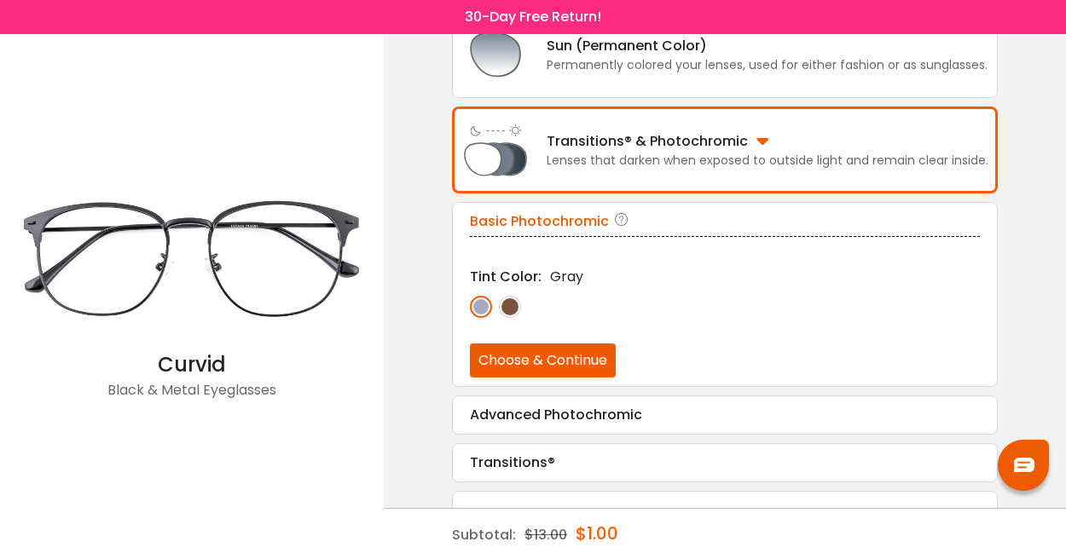
scroll to position [341, 0]
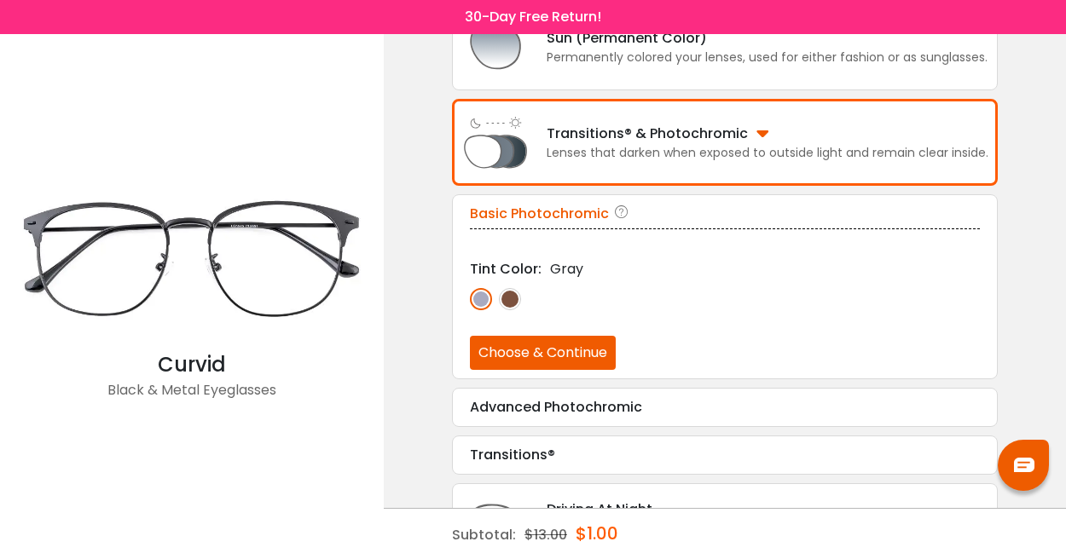
click at [510, 310] on img at bounding box center [510, 299] width 22 height 22
click at [481, 310] on img at bounding box center [481, 299] width 22 height 22
click at [553, 370] on button "Choose & Continue" at bounding box center [543, 353] width 146 height 34
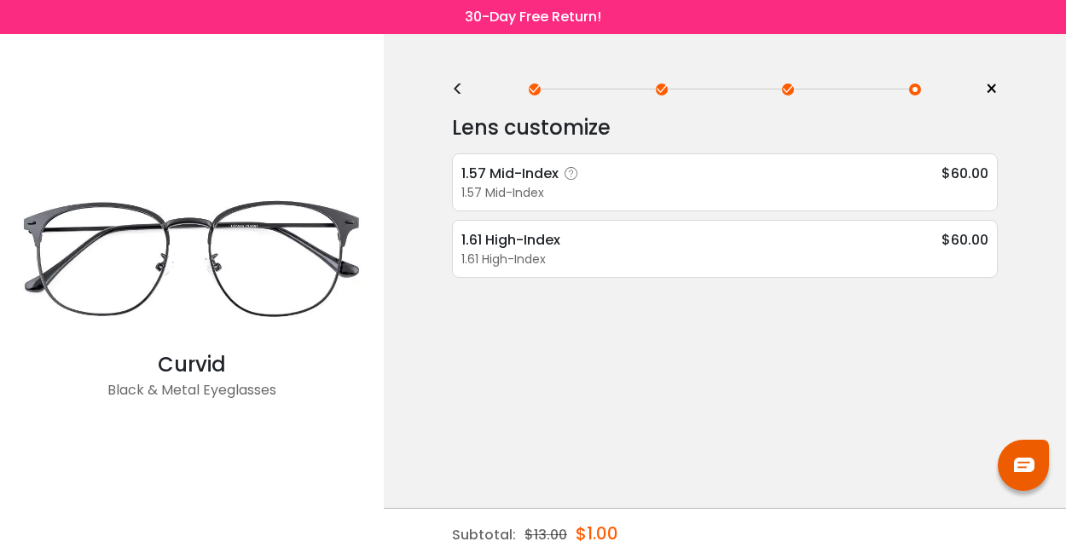
scroll to position [0, 0]
click at [455, 90] on div "<" at bounding box center [465, 90] width 26 height 14
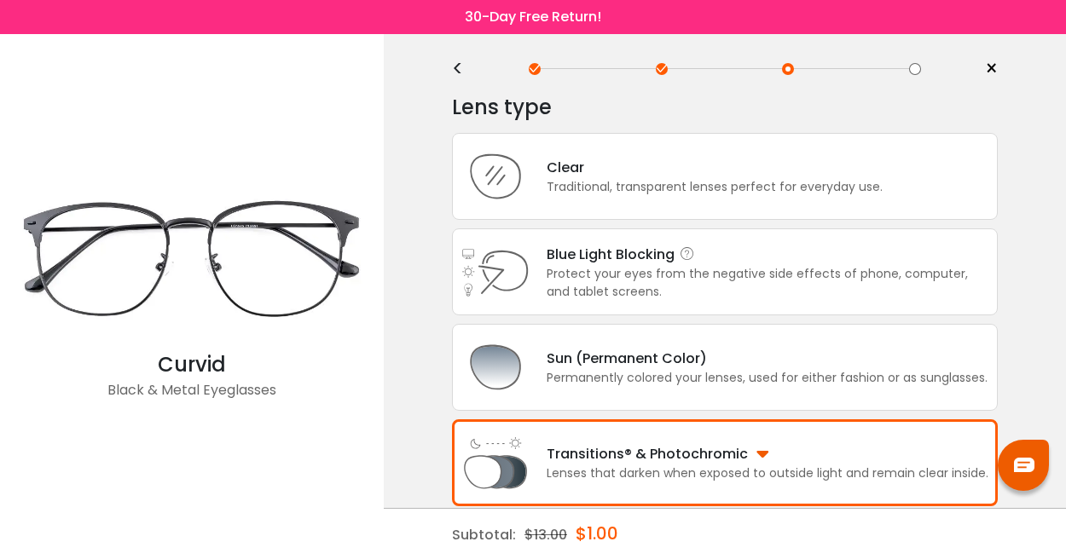
scroll to position [36, 0]
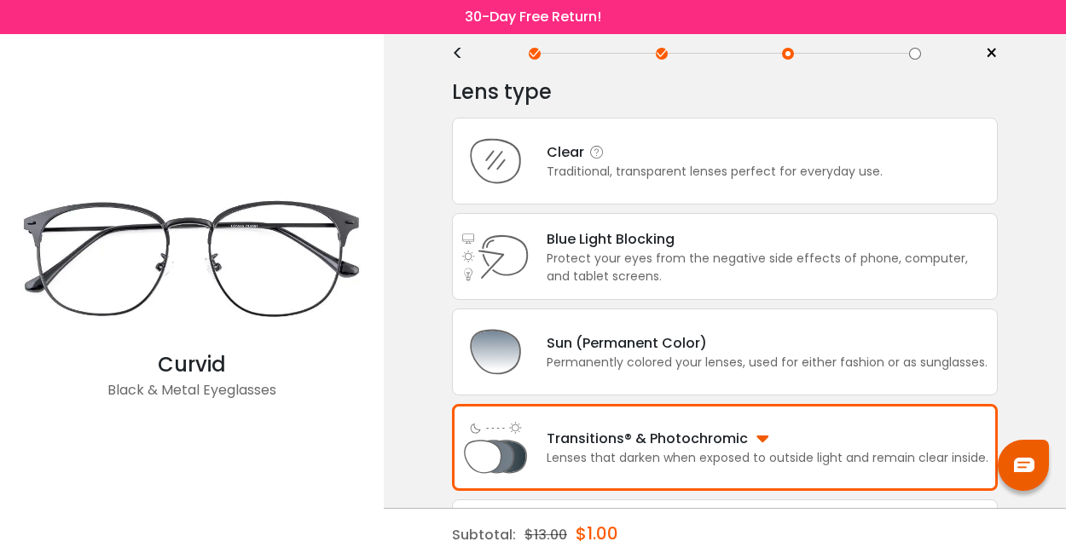
click at [719, 161] on div "Clear" at bounding box center [715, 152] width 336 height 21
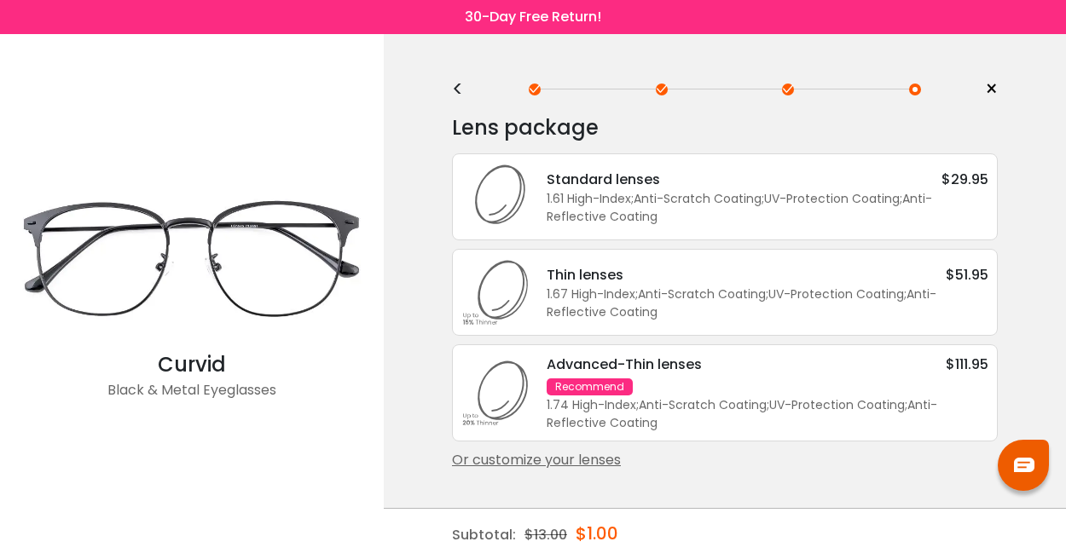
scroll to position [0, 0]
click at [787, 200] on div "1.61 High-Index ; Anti-Scratch Coating ; UV-Protection Coating ; Anti-Reflectiv…" at bounding box center [768, 208] width 442 height 36
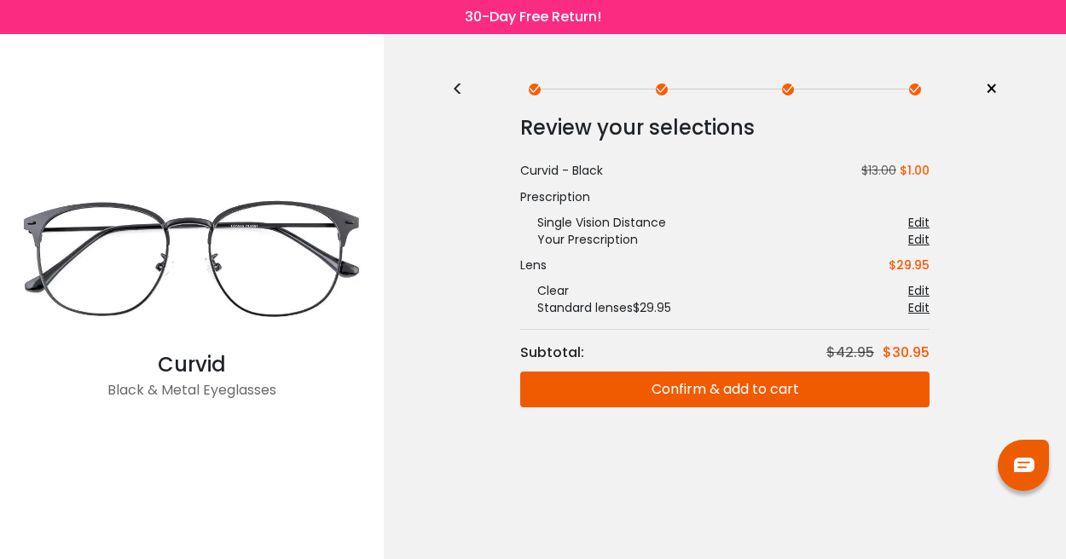
click at [461, 90] on div "<" at bounding box center [465, 90] width 26 height 14
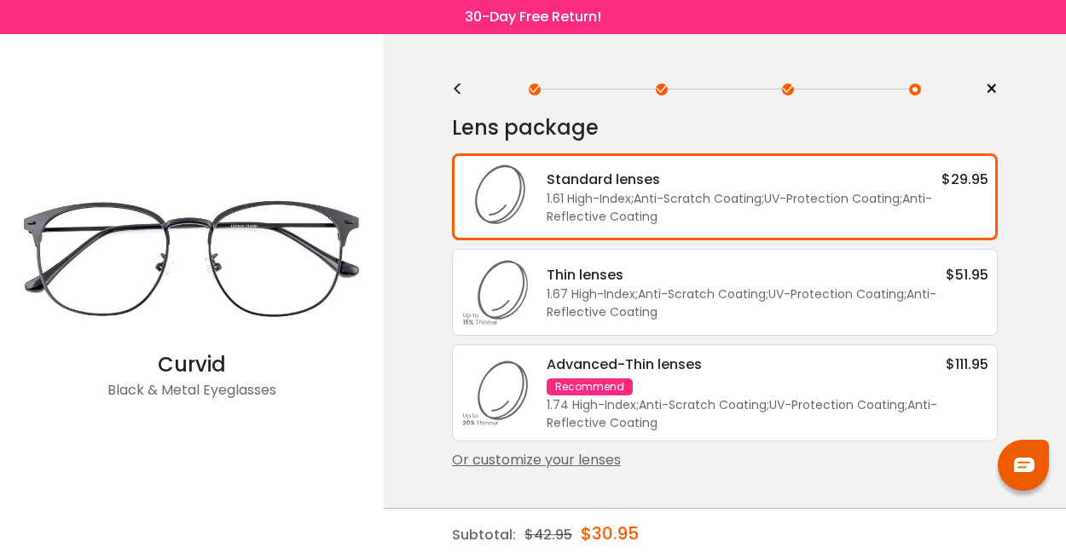
click at [460, 96] on div "<" at bounding box center [465, 90] width 26 height 14
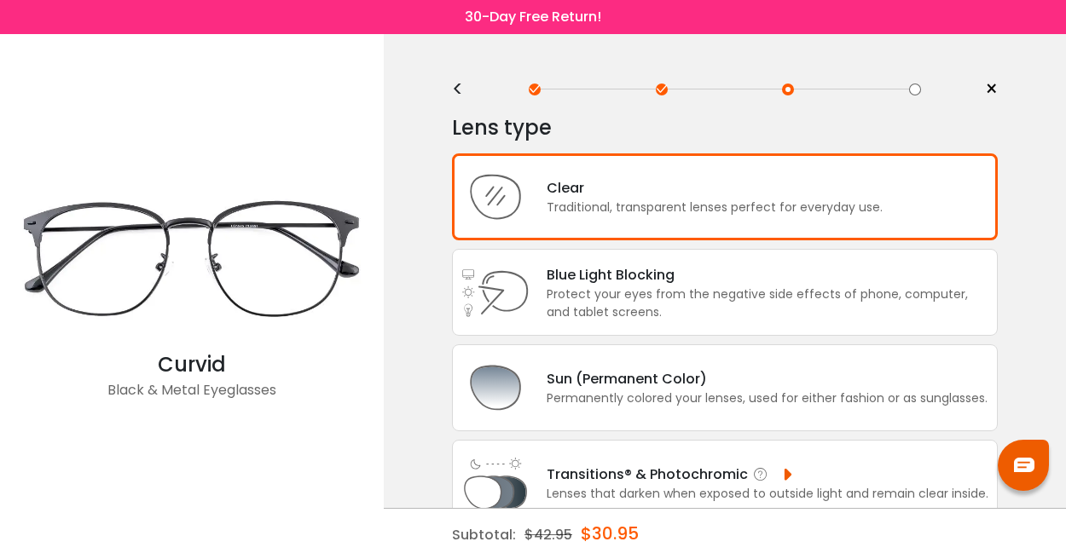
scroll to position [79, 0]
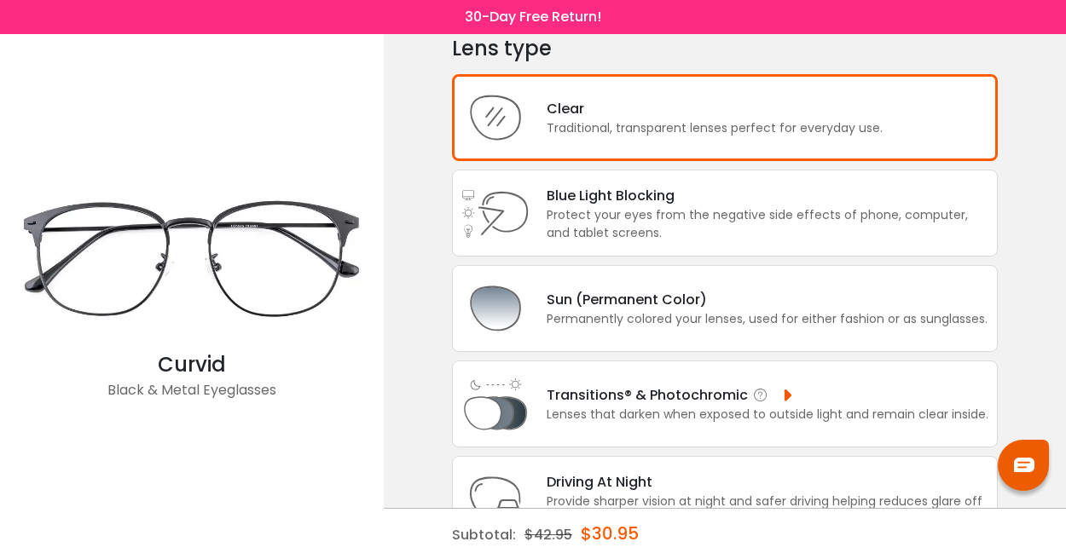
click at [829, 420] on div "Lenses that darken when exposed to outside light and remain clear inside." at bounding box center [768, 415] width 442 height 18
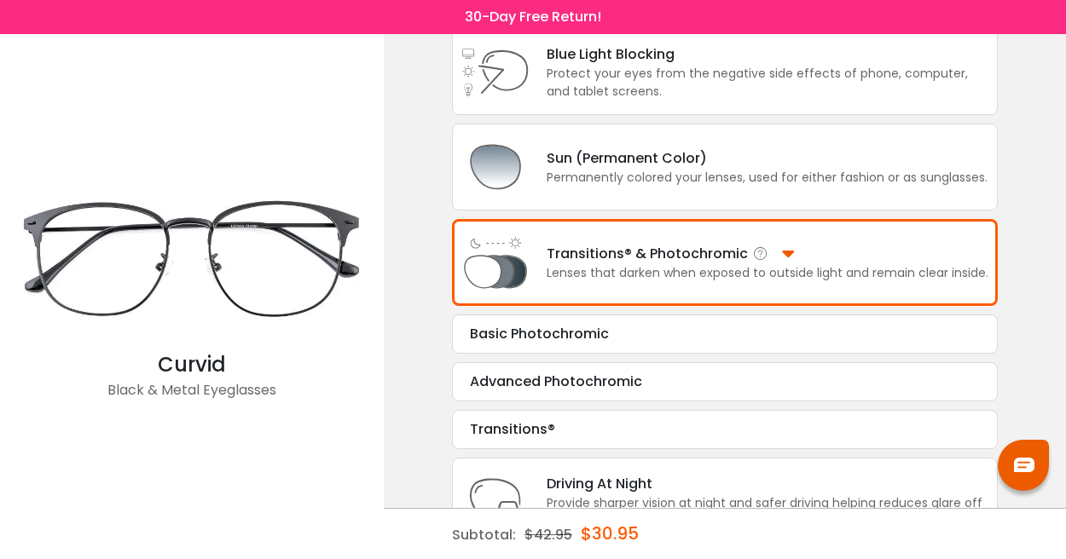
scroll to position [235, 0]
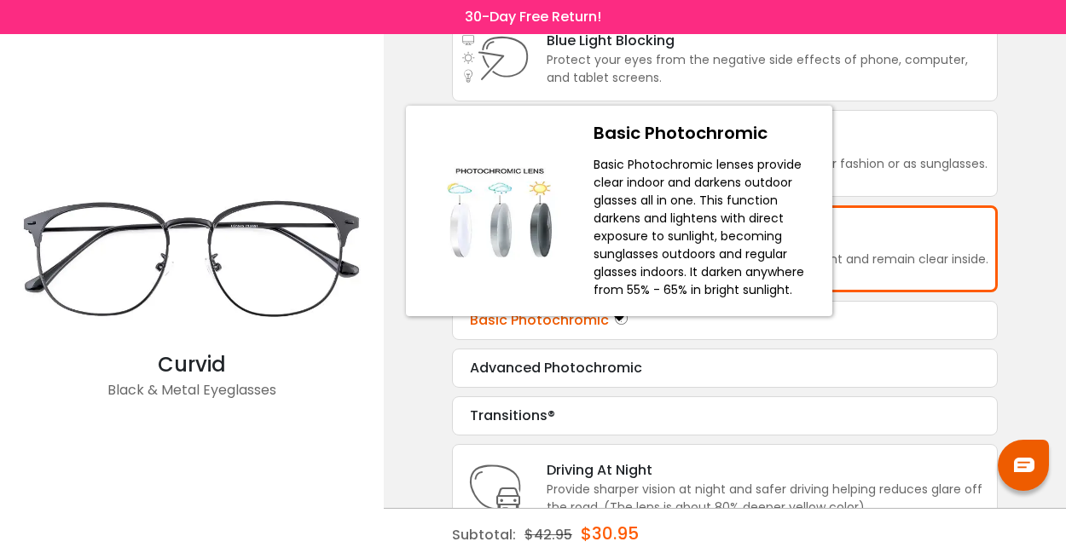
click at [613, 331] on icon at bounding box center [621, 320] width 17 height 20
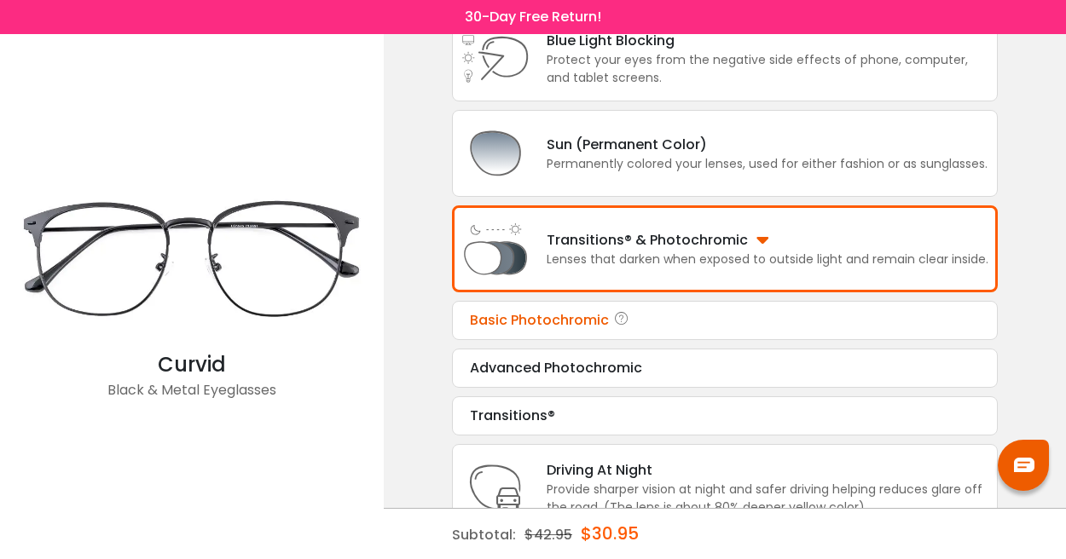
click at [672, 340] on div "Basic Photochromic Tint Color: Gray Choose & Continue" at bounding box center [725, 320] width 546 height 39
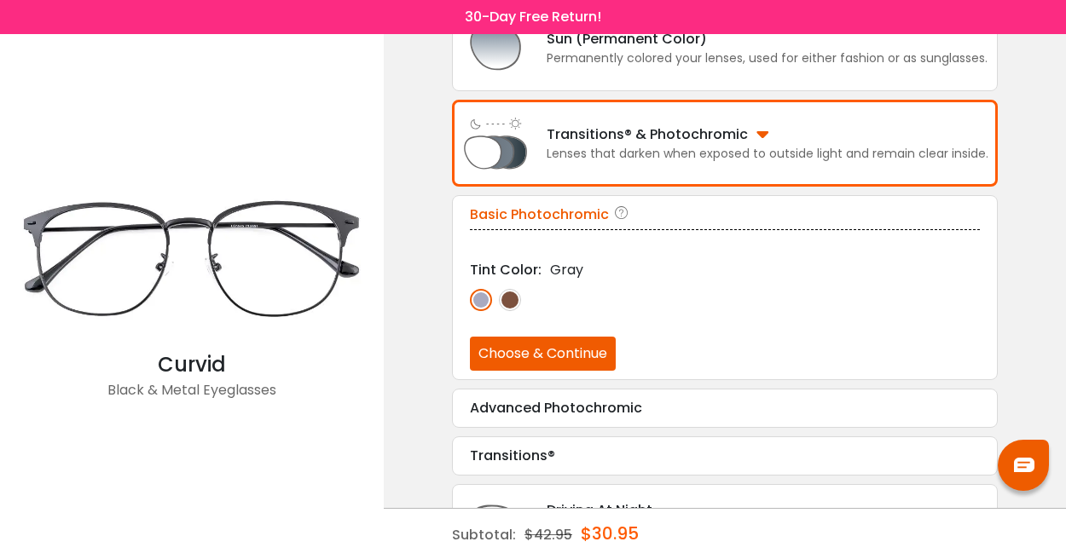
scroll to position [353, 0]
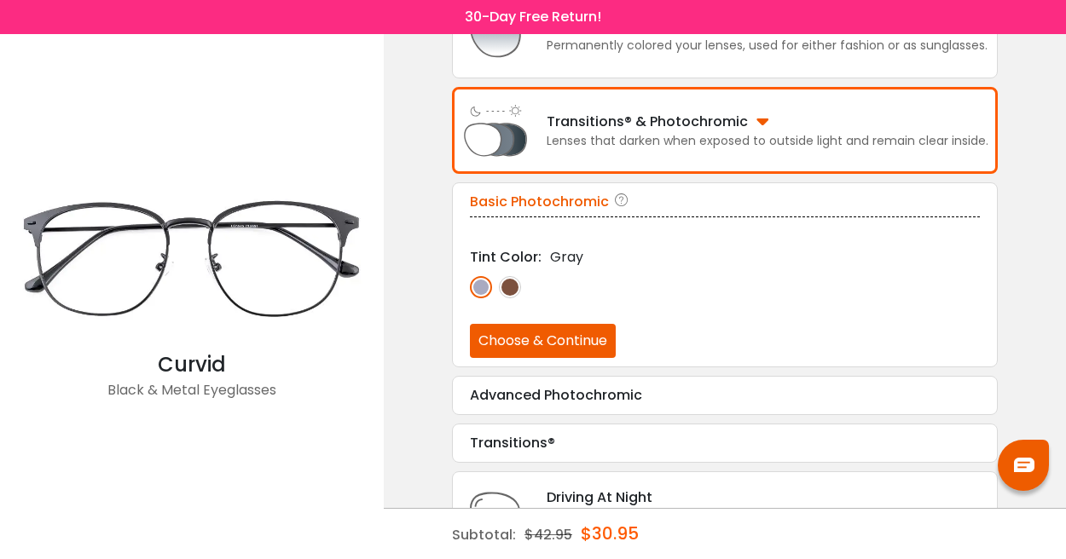
click at [566, 346] on button "Choose & Continue" at bounding box center [543, 341] width 146 height 34
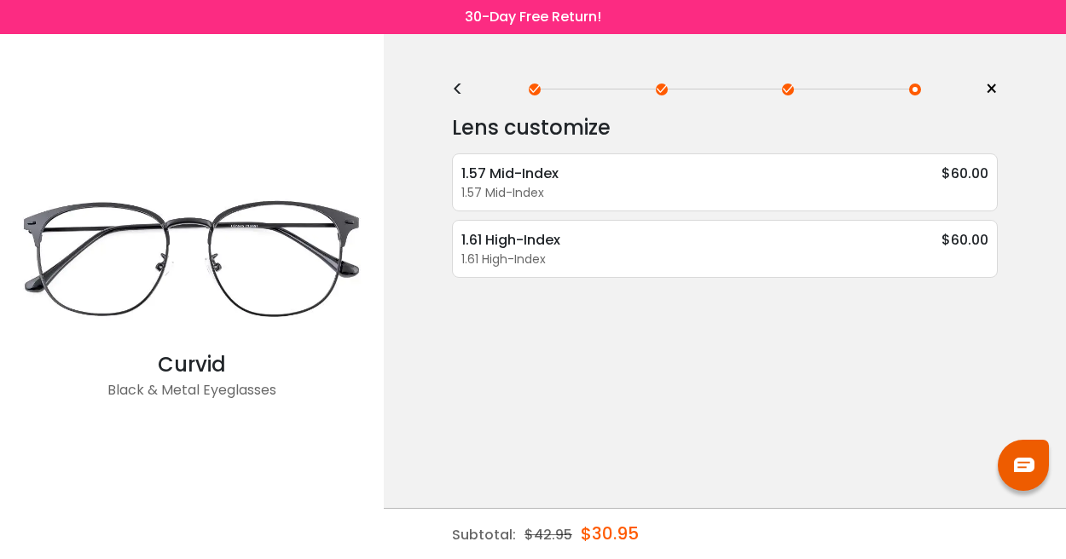
scroll to position [0, 0]
click at [680, 182] on div "1.57 Mid-Index $60.00" at bounding box center [724, 173] width 527 height 21
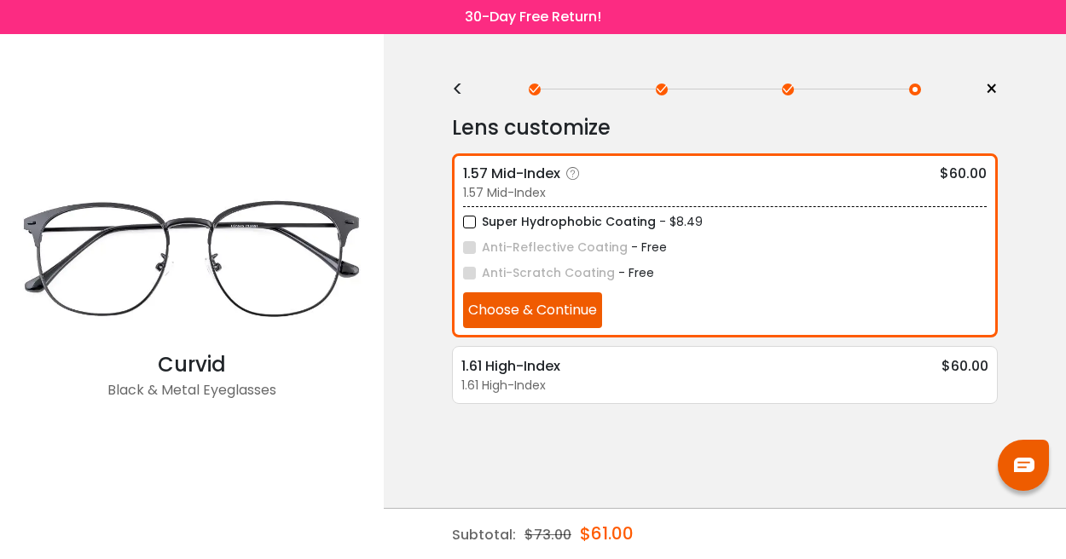
click at [530, 315] on button "Choose & Continue" at bounding box center [532, 310] width 139 height 36
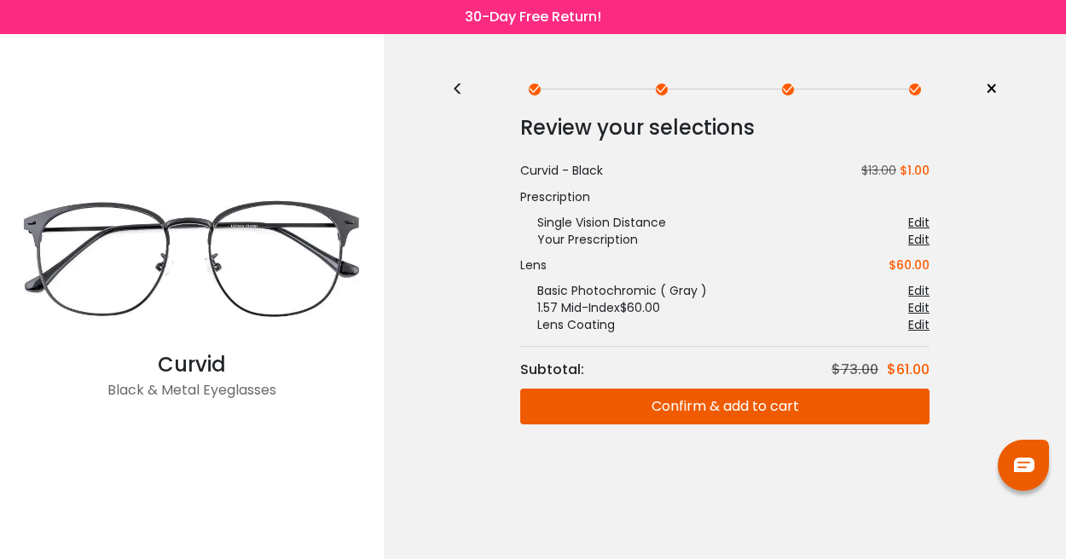
click at [680, 406] on button "Confirm & add to cart" at bounding box center [724, 407] width 409 height 36
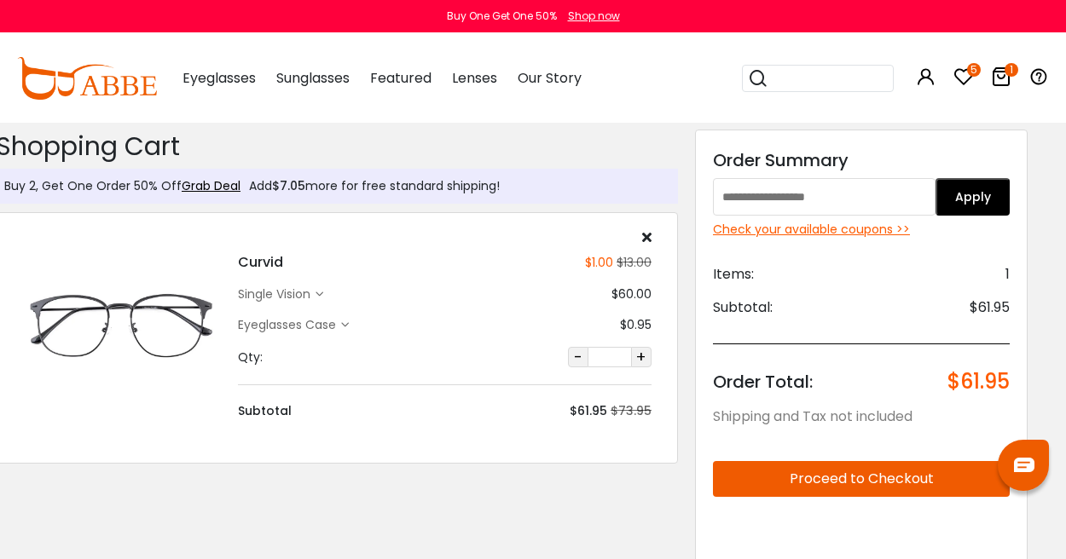
type input "********"
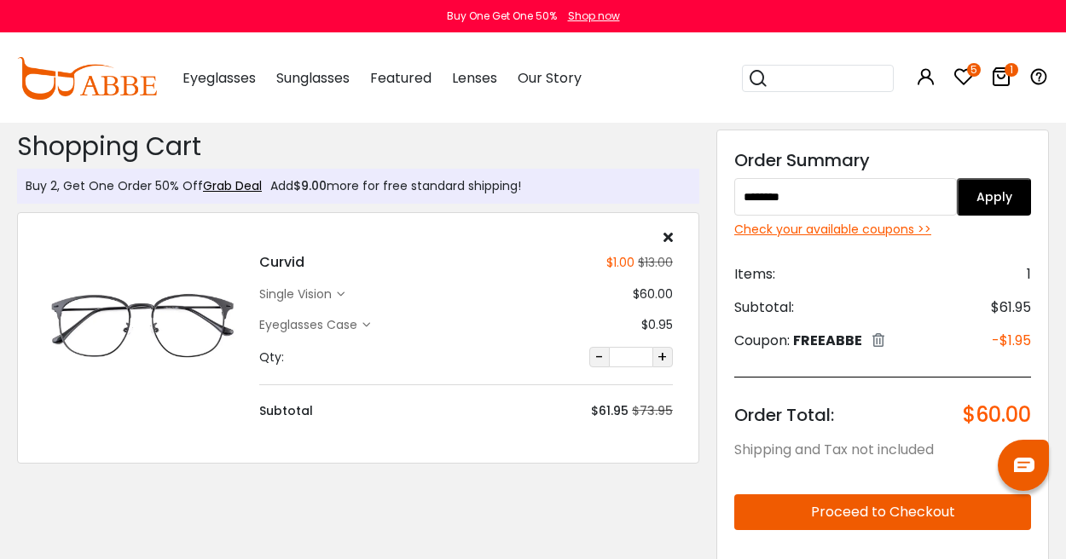
click at [838, 202] on input "********" at bounding box center [845, 197] width 223 height 38
click at [890, 394] on div "Order Total: $60.00" at bounding box center [882, 402] width 297 height 50
click at [795, 198] on input "text" at bounding box center [845, 197] width 223 height 38
type input "*********"
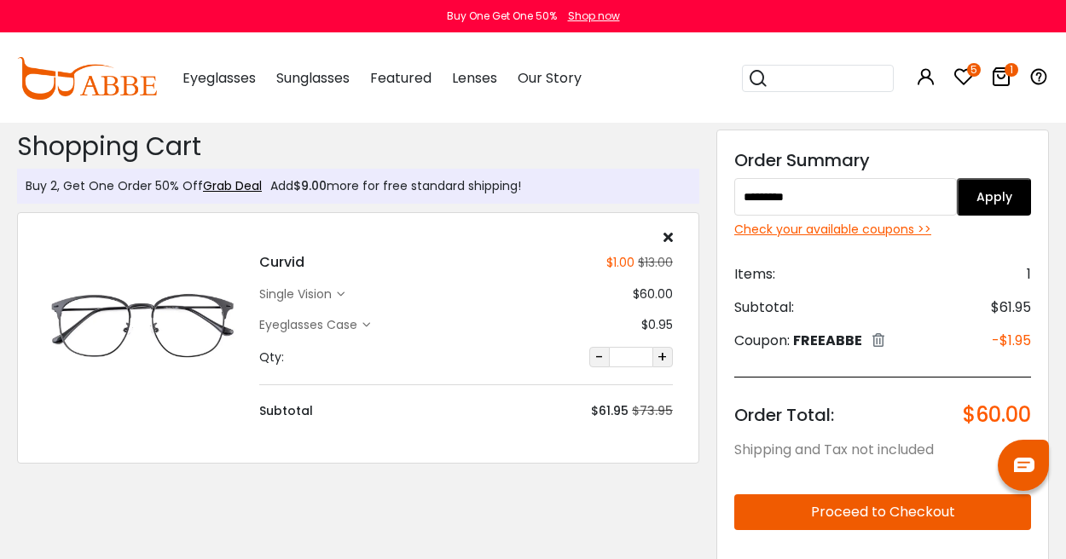
click at [1002, 193] on button "Apply" at bounding box center [994, 197] width 74 height 38
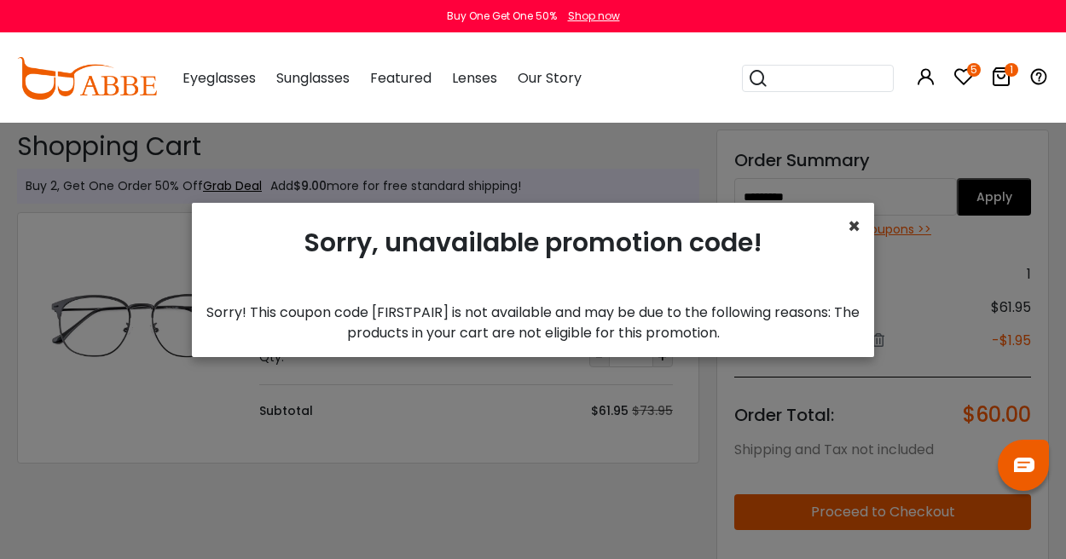
click at [852, 222] on span "×" at bounding box center [854, 226] width 13 height 28
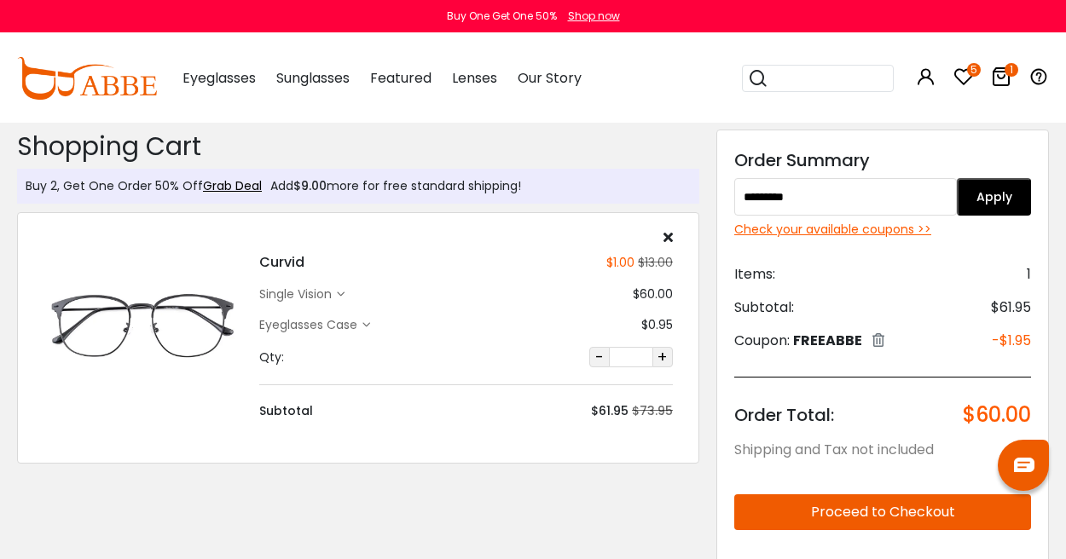
click at [893, 195] on input "*********" at bounding box center [845, 197] width 223 height 38
click at [872, 236] on div "Check your available coupons >>" at bounding box center [882, 230] width 297 height 18
click at [847, 208] on input "*********" at bounding box center [845, 197] width 223 height 38
click at [995, 204] on button "Apply" at bounding box center [994, 197] width 74 height 38
drag, startPoint x: 848, startPoint y: 206, endPoint x: 714, endPoint y: 203, distance: 133.9
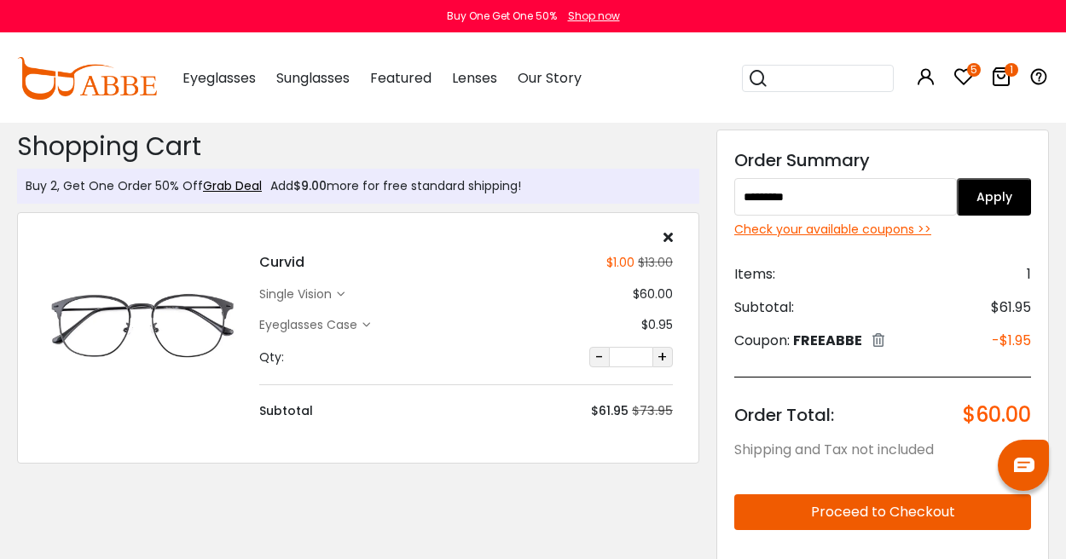
click at [714, 204] on div "Discount Code: Order Summary ********* Apply Check your available coupons >> It…" at bounding box center [883, 492] width 350 height 739
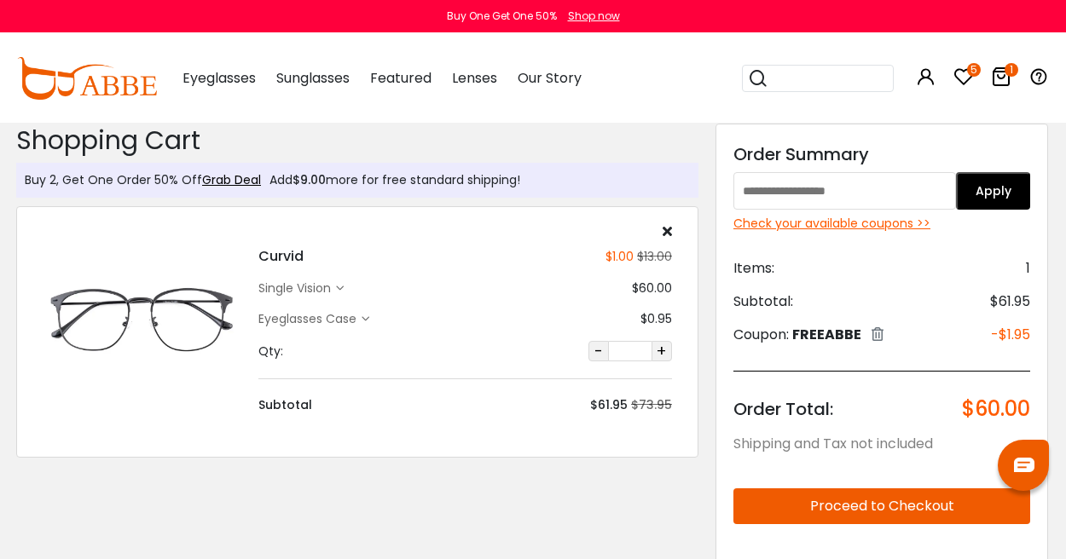
scroll to position [4, 1]
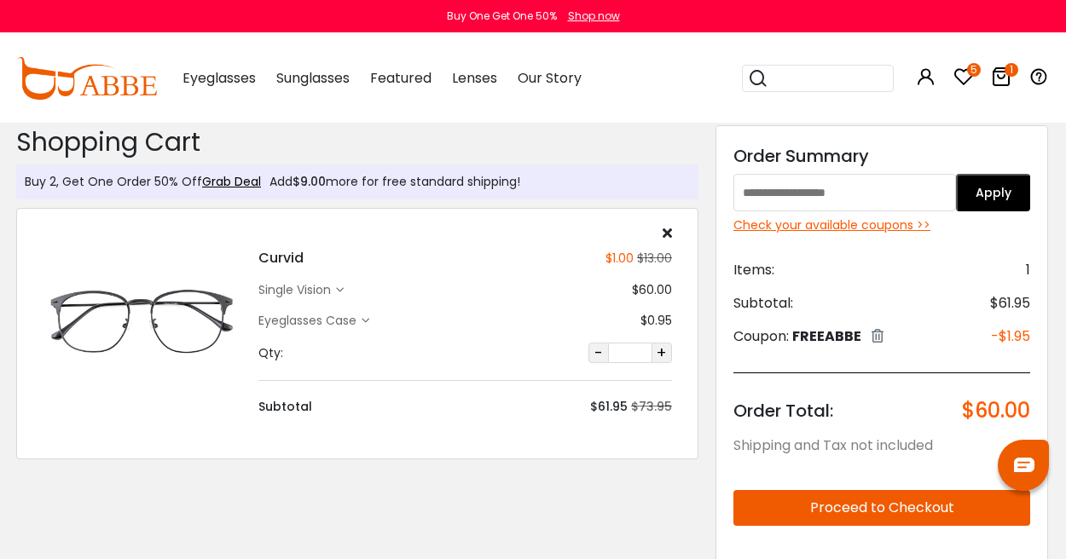
click at [668, 229] on icon at bounding box center [667, 233] width 9 height 14
